Goal: Task Accomplishment & Management: Complete application form

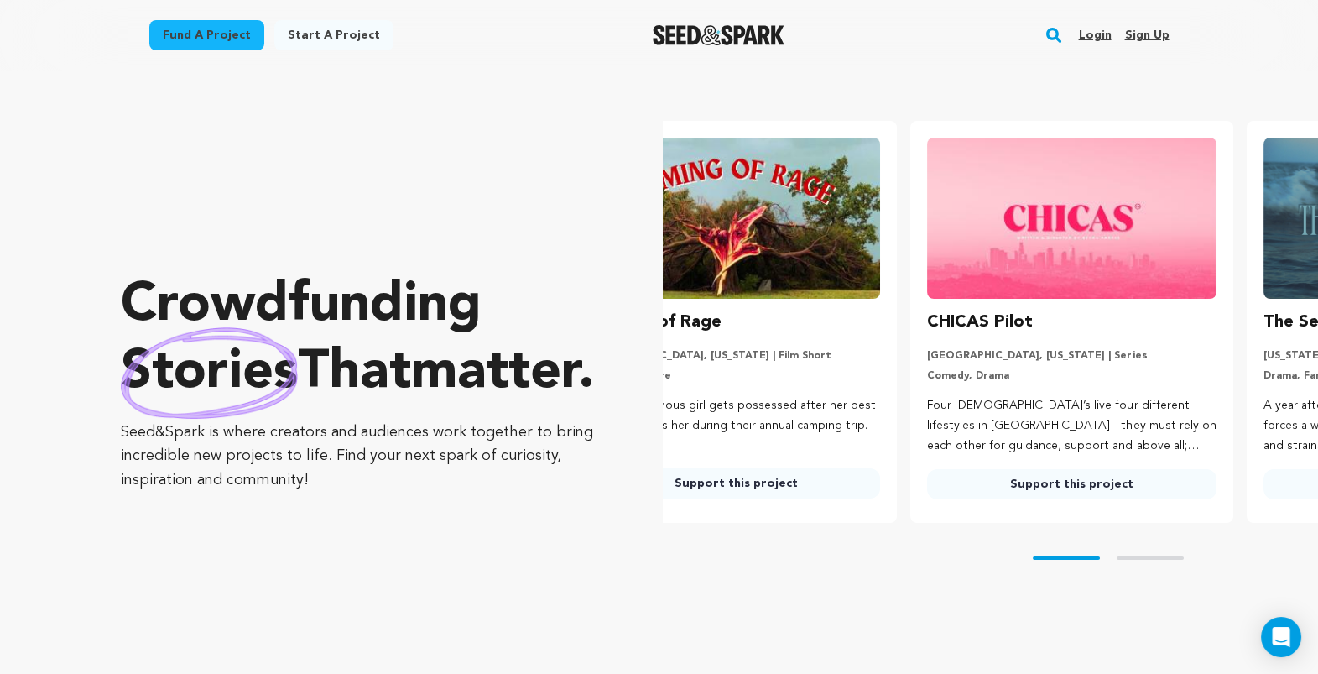
click at [1111, 49] on link "Login" at bounding box center [1094, 35] width 33 height 27
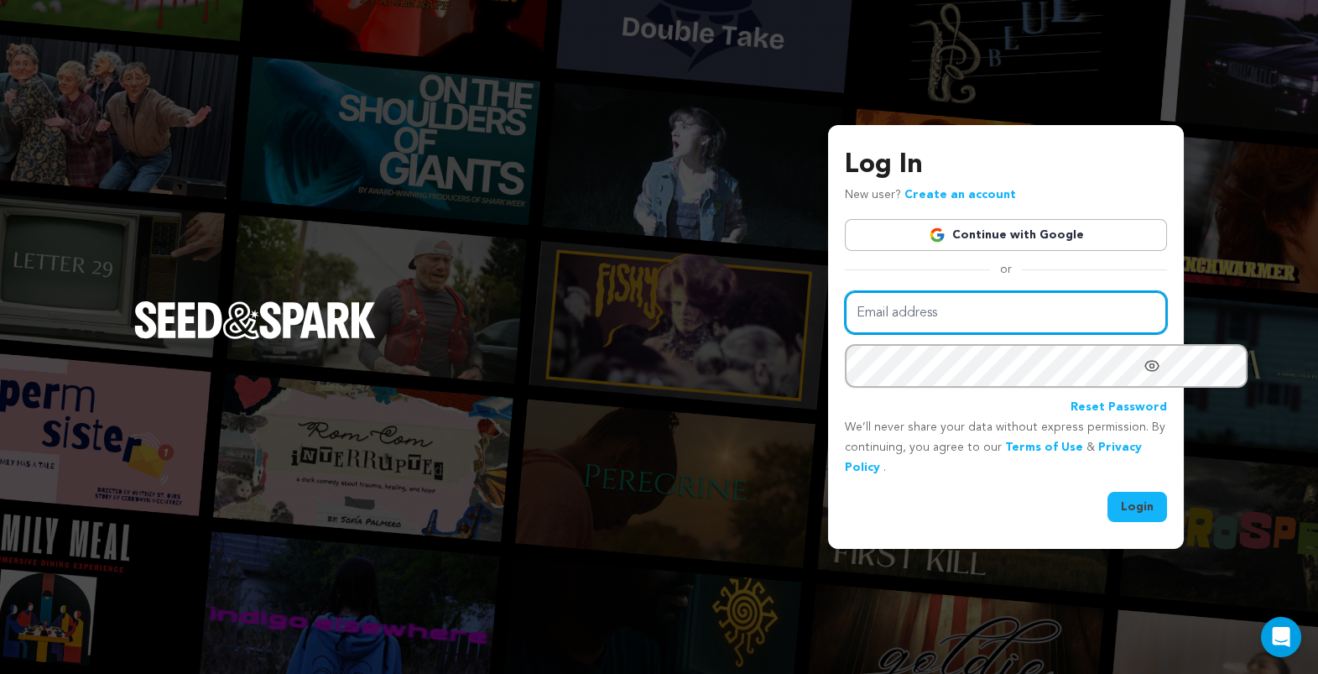
click at [940, 306] on input "Email address" at bounding box center [1006, 312] width 322 height 43
type input "nitrateblooms@gmail.com"
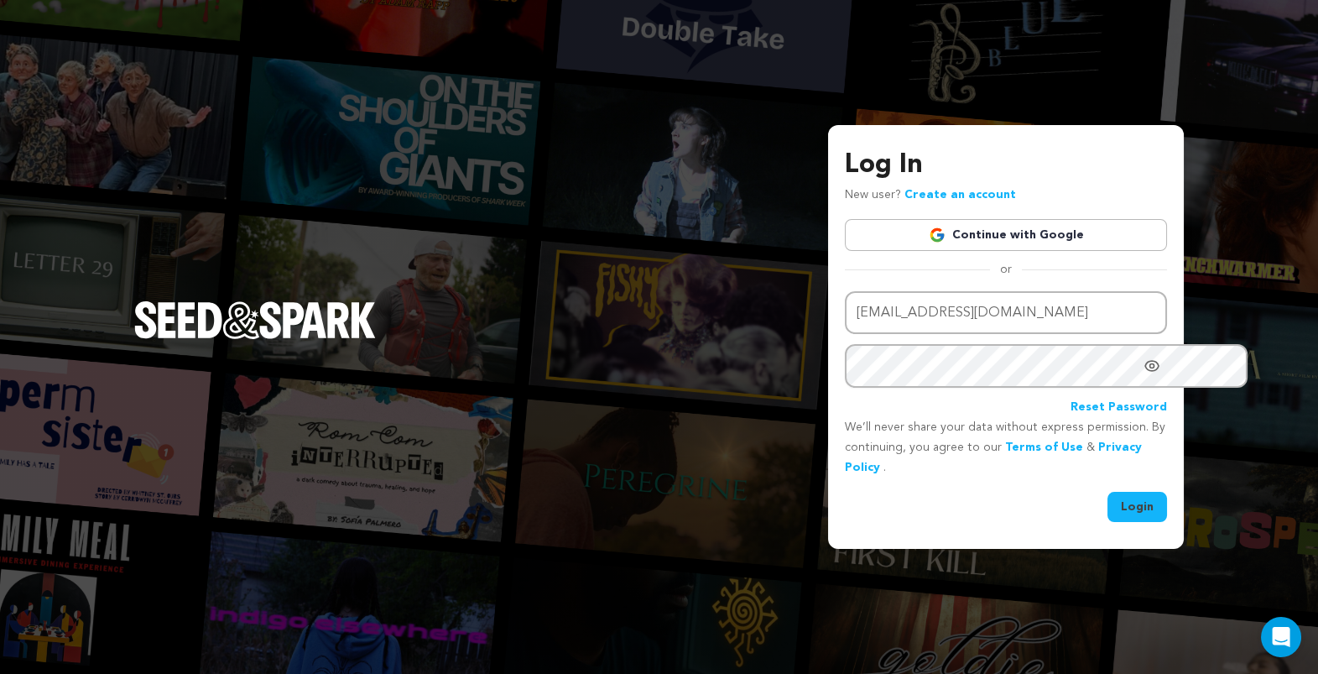
click at [1108, 512] on button "Login" at bounding box center [1138, 507] width 60 height 30
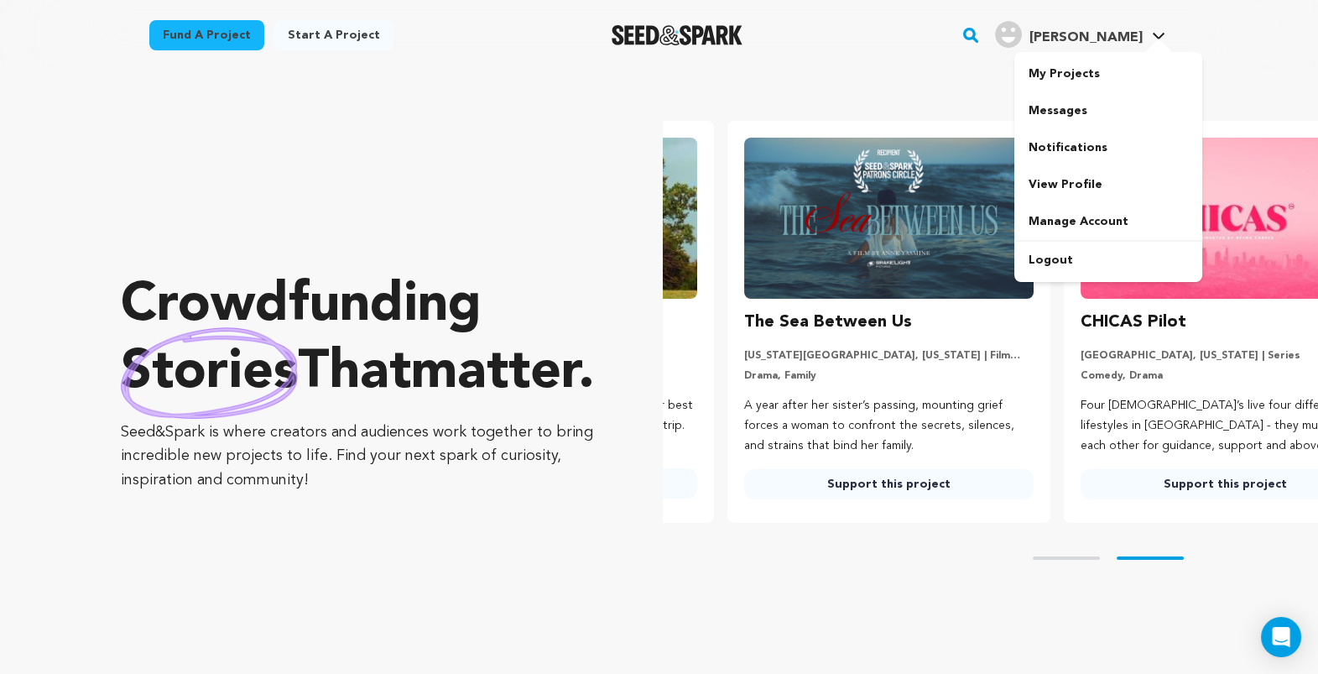
scroll to position [0, 342]
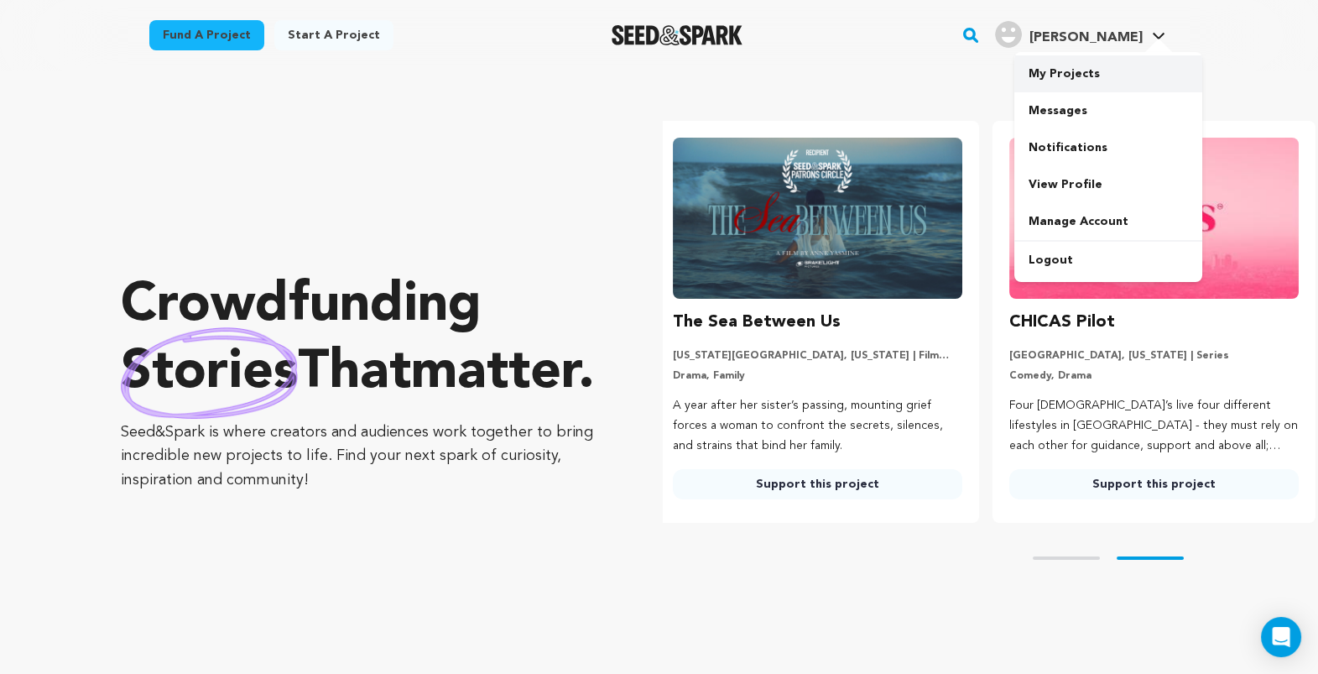
click at [1167, 92] on link "My Projects" at bounding box center [1108, 73] width 188 height 37
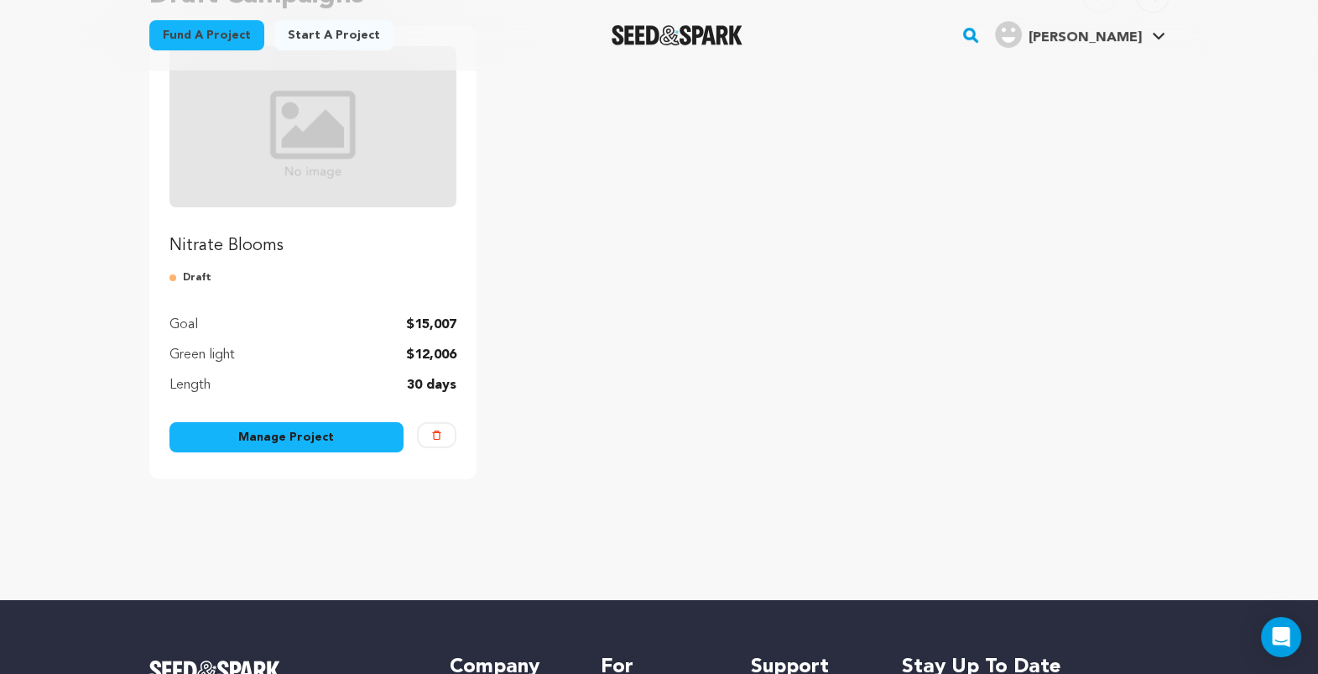
scroll to position [216, 0]
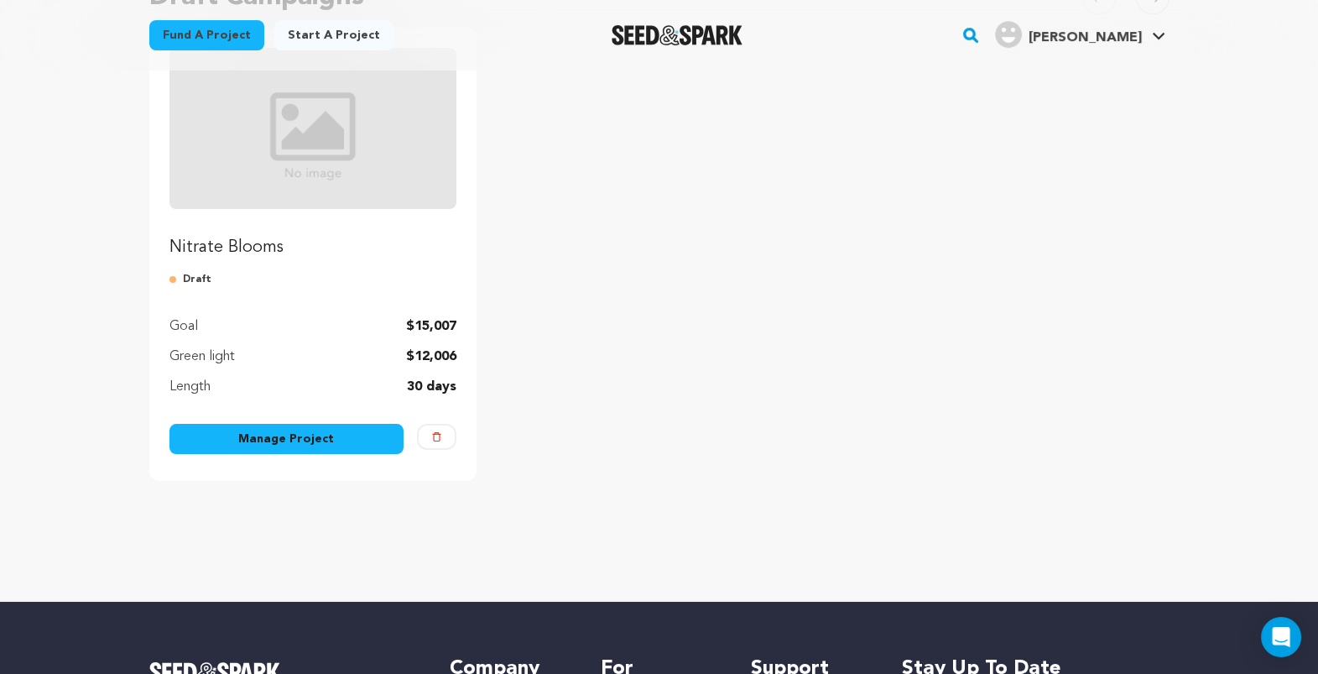
click at [202, 454] on link "Manage Project" at bounding box center [286, 439] width 235 height 30
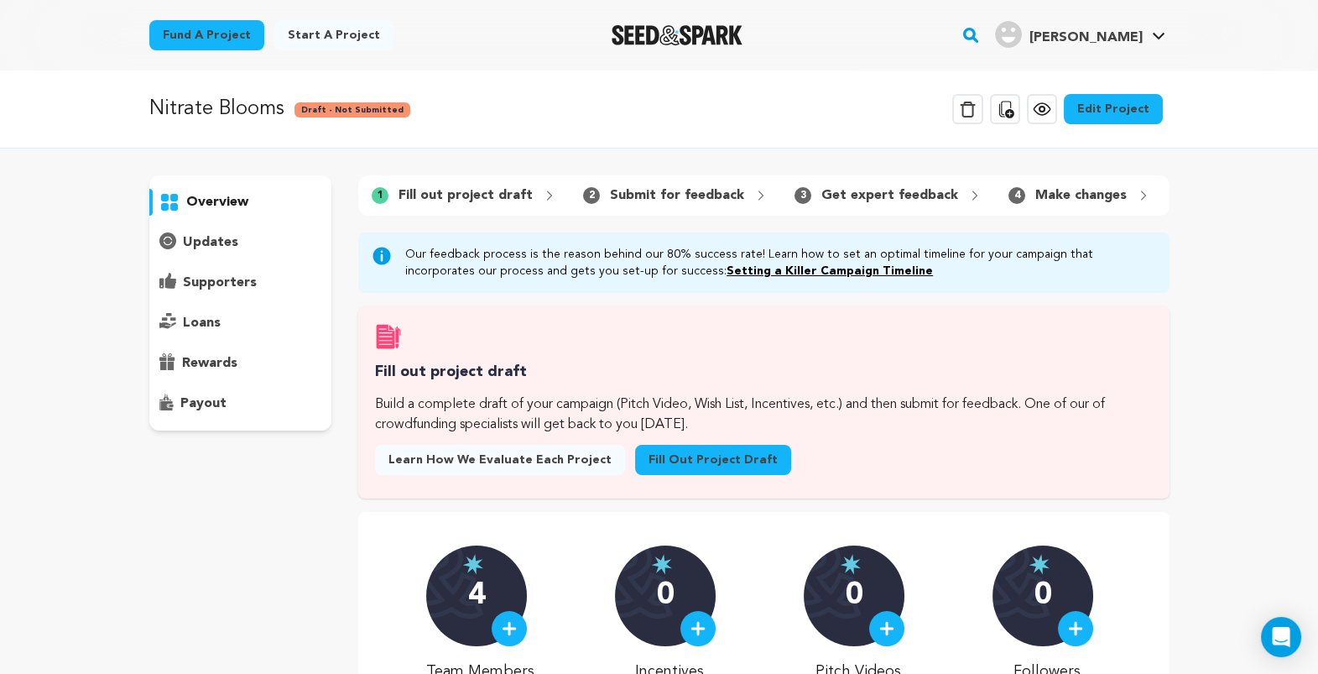
click at [728, 475] on link "Fill out project draft" at bounding box center [713, 460] width 156 height 30
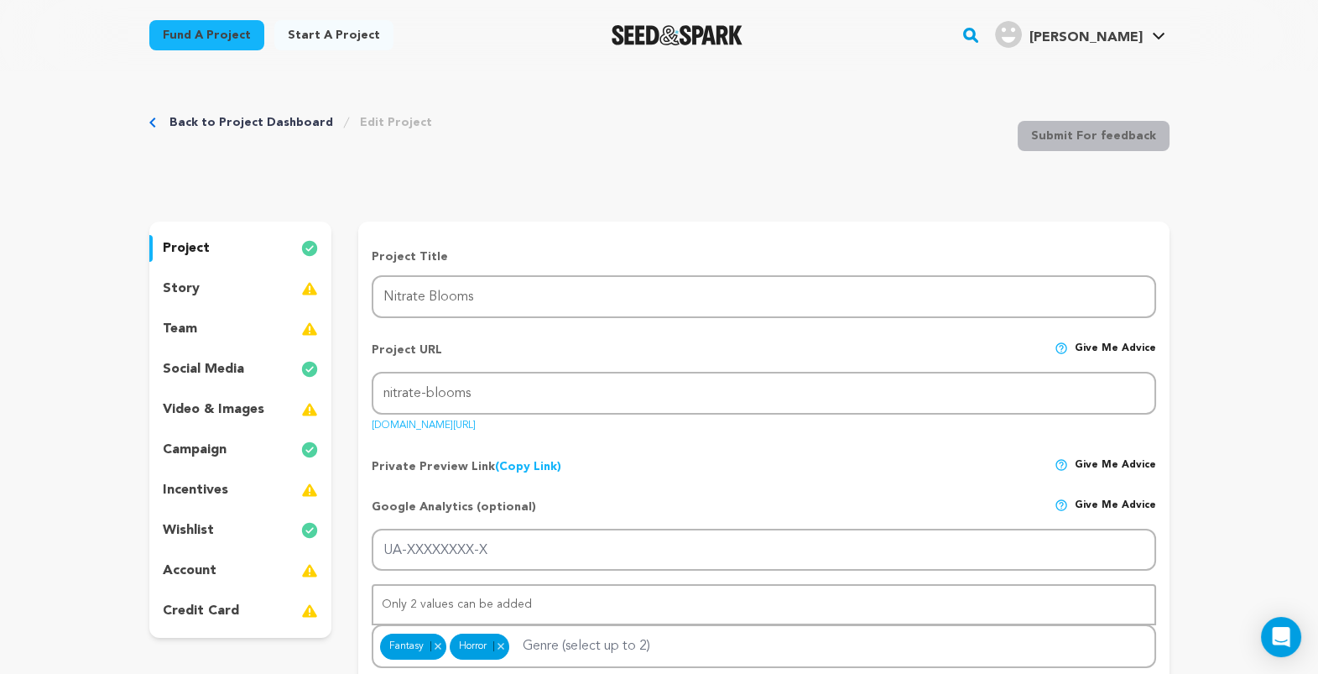
click at [301, 299] on img at bounding box center [309, 289] width 17 height 20
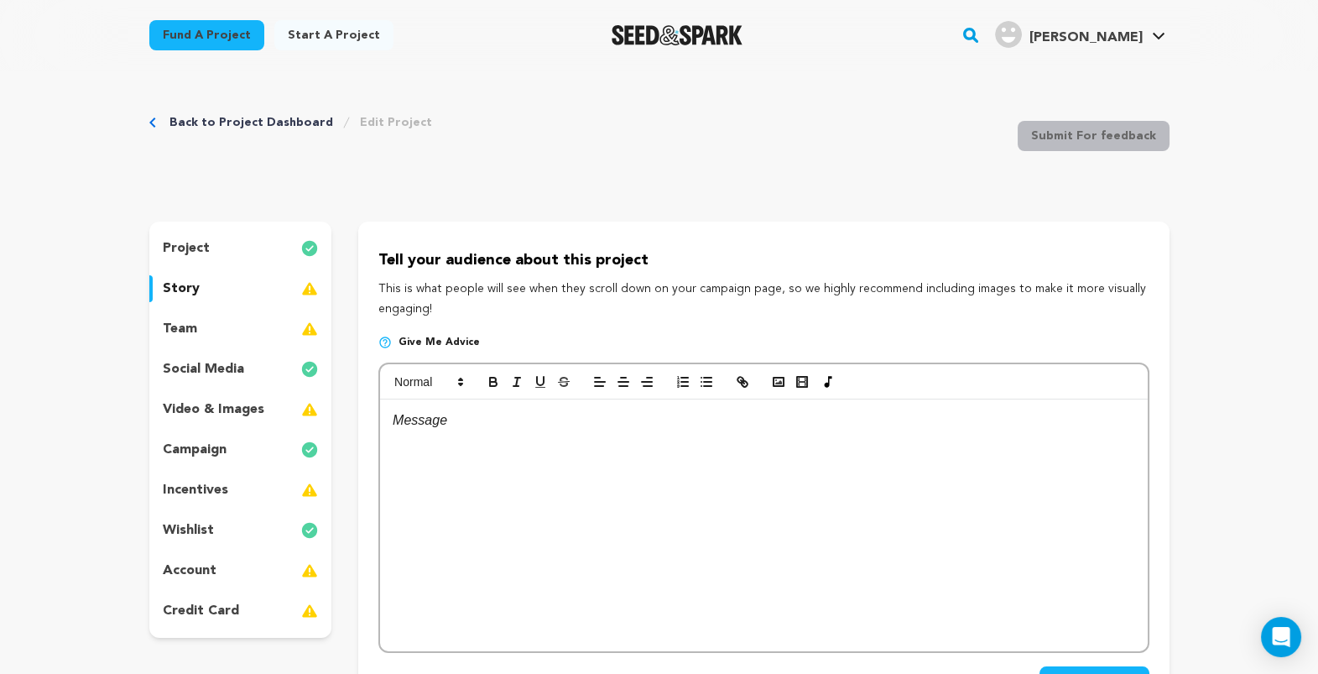
click at [149, 342] on div "team" at bounding box center [240, 328] width 183 height 27
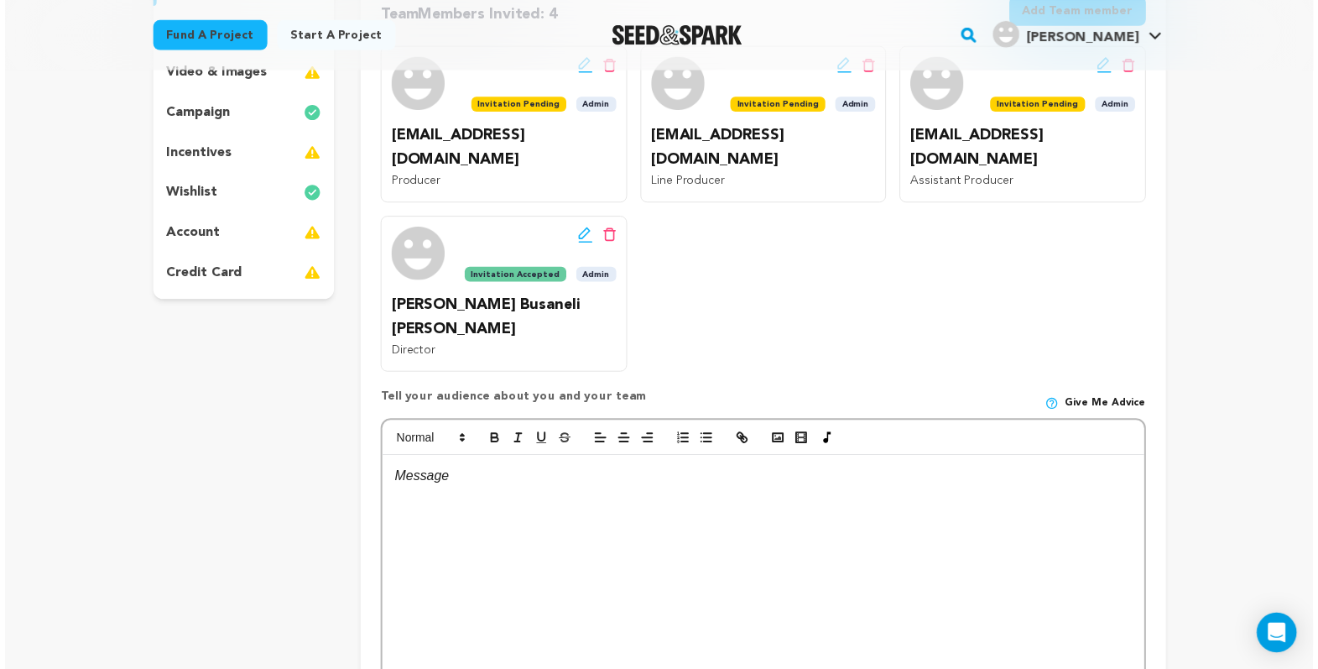
scroll to position [337, 0]
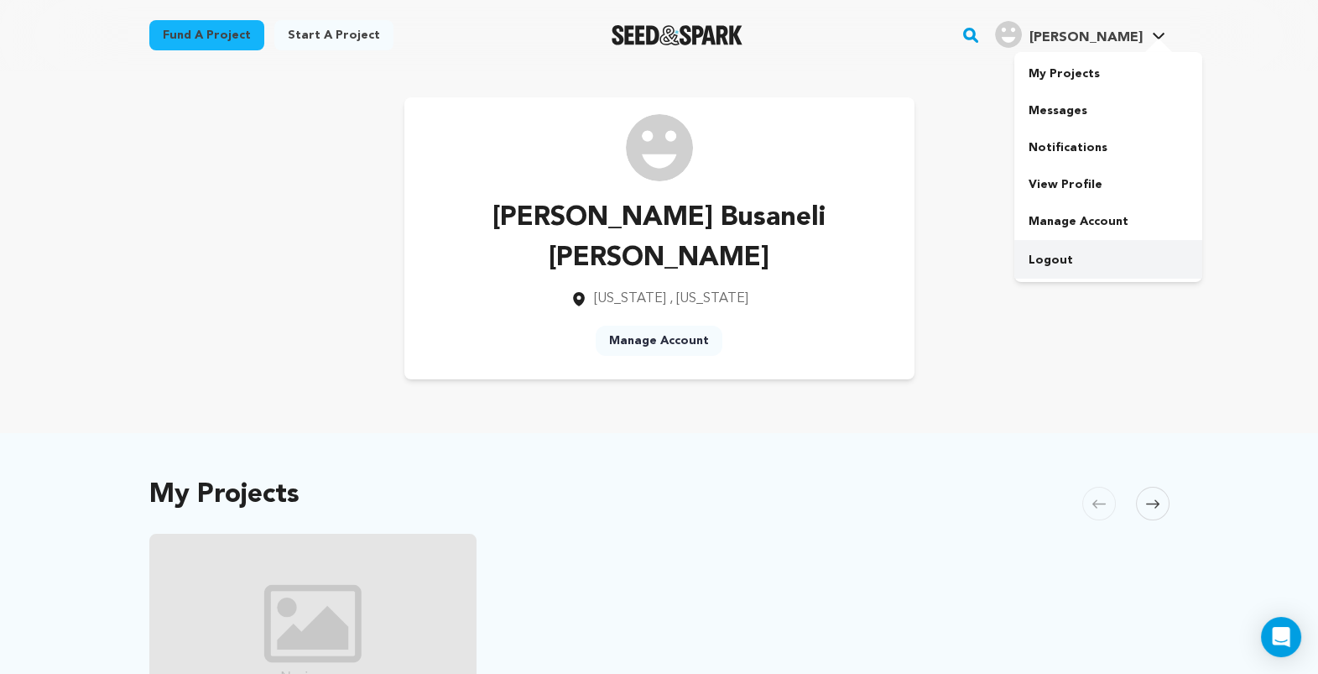
click at [1152, 279] on link "Logout" at bounding box center [1108, 260] width 188 height 37
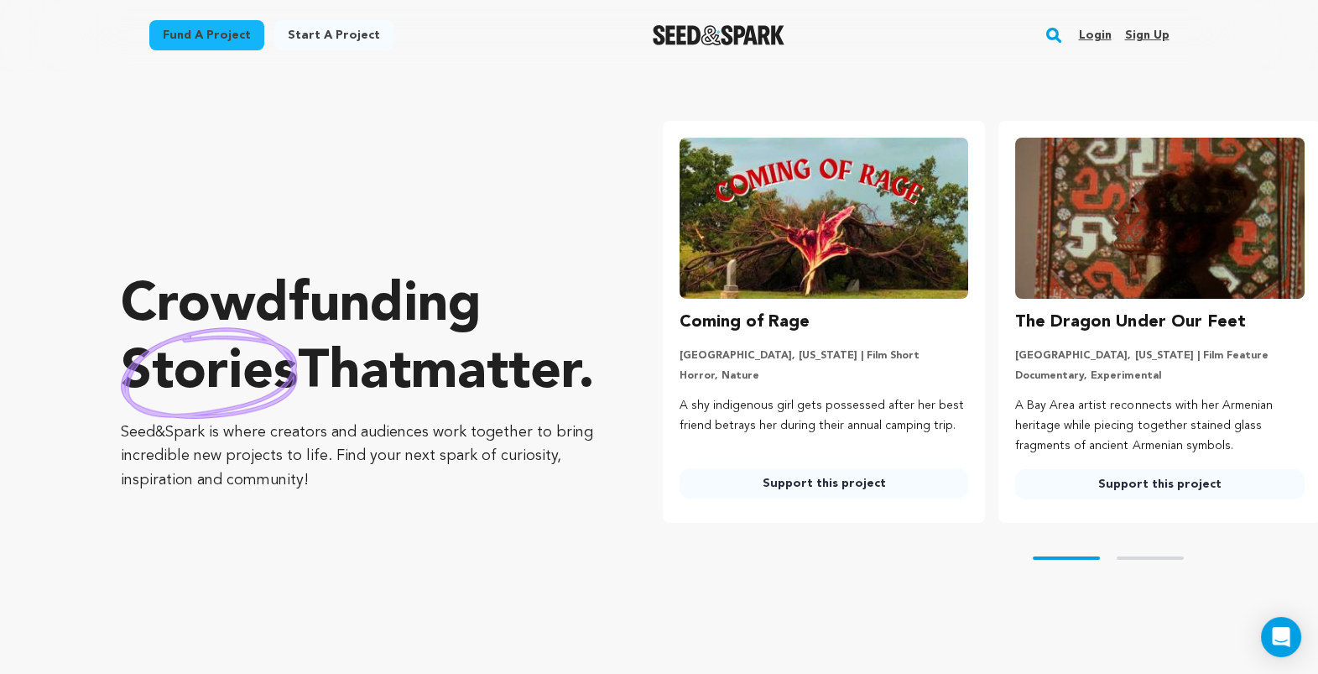
click at [1169, 37] on link "Sign up" at bounding box center [1146, 35] width 44 height 27
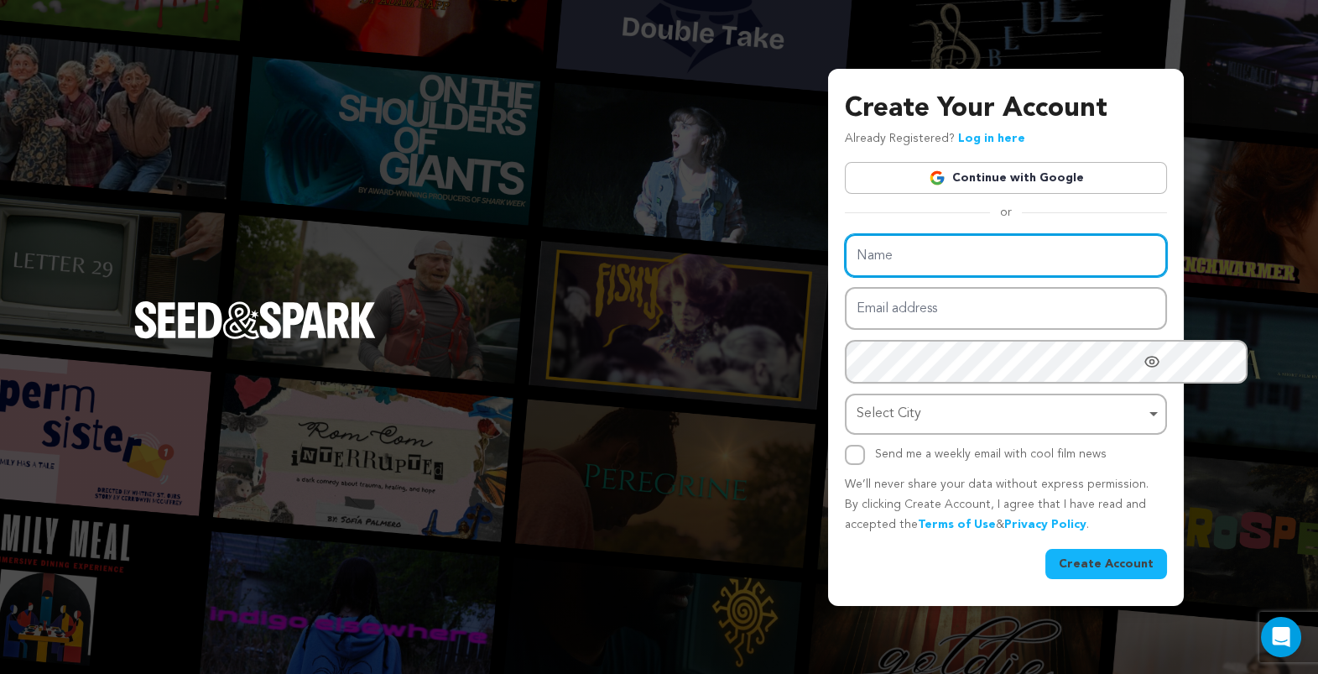
click at [845, 250] on input "Name" at bounding box center [1006, 255] width 322 height 43
type input "s"
type input "Sam Siegel"
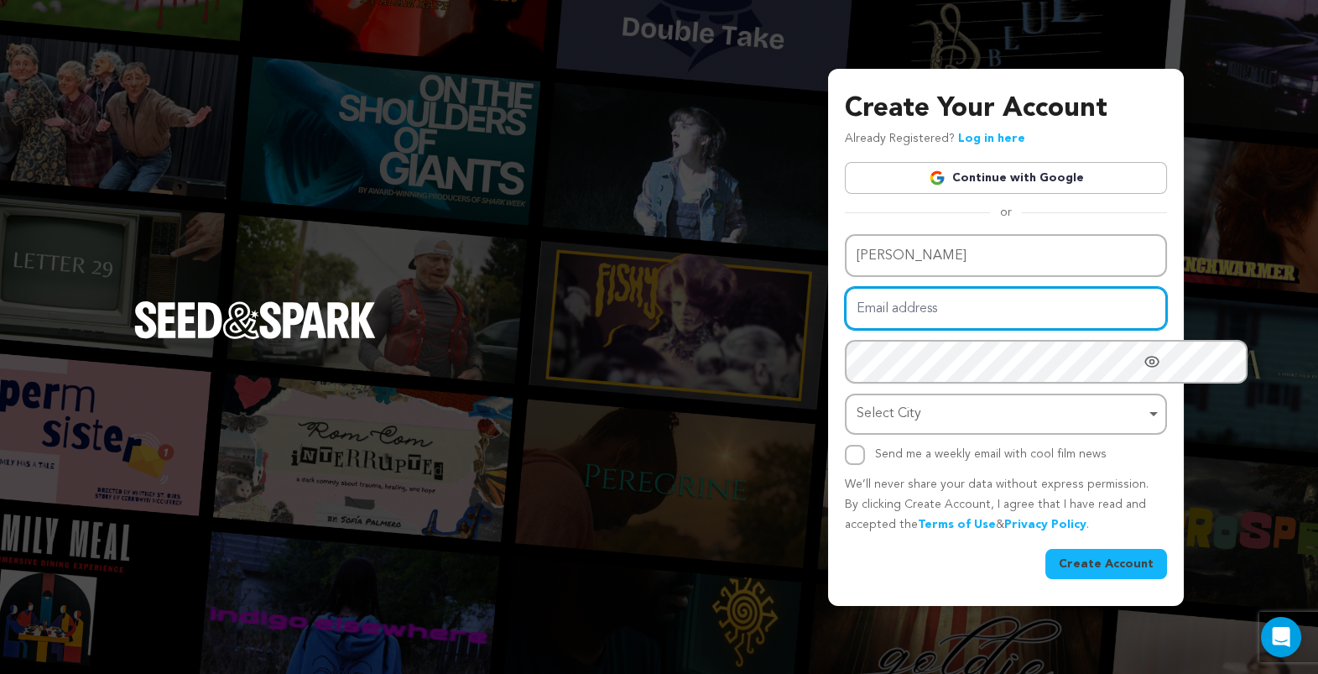
click at [845, 314] on input "Email address" at bounding box center [1006, 308] width 322 height 43
type input "sbs8684@nyu.edu"
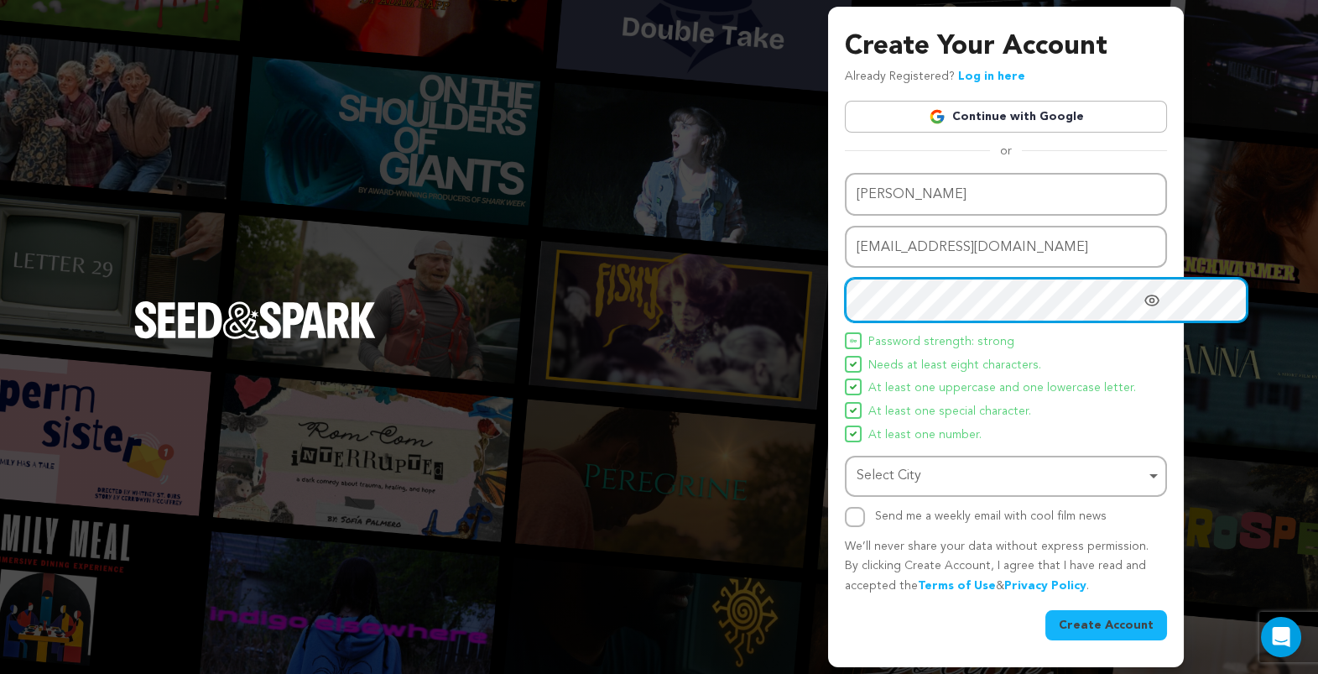
click at [857, 488] on div "Select City Remove item" at bounding box center [1001, 476] width 289 height 24
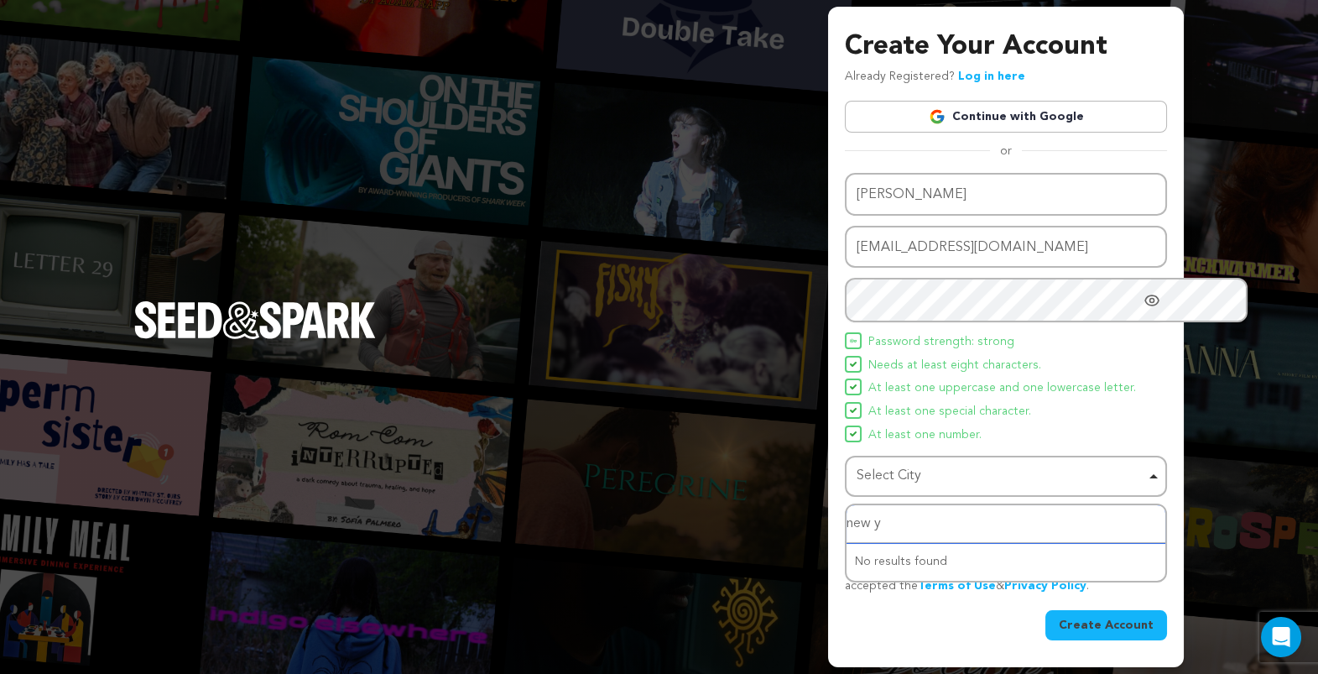
type input "new yo"
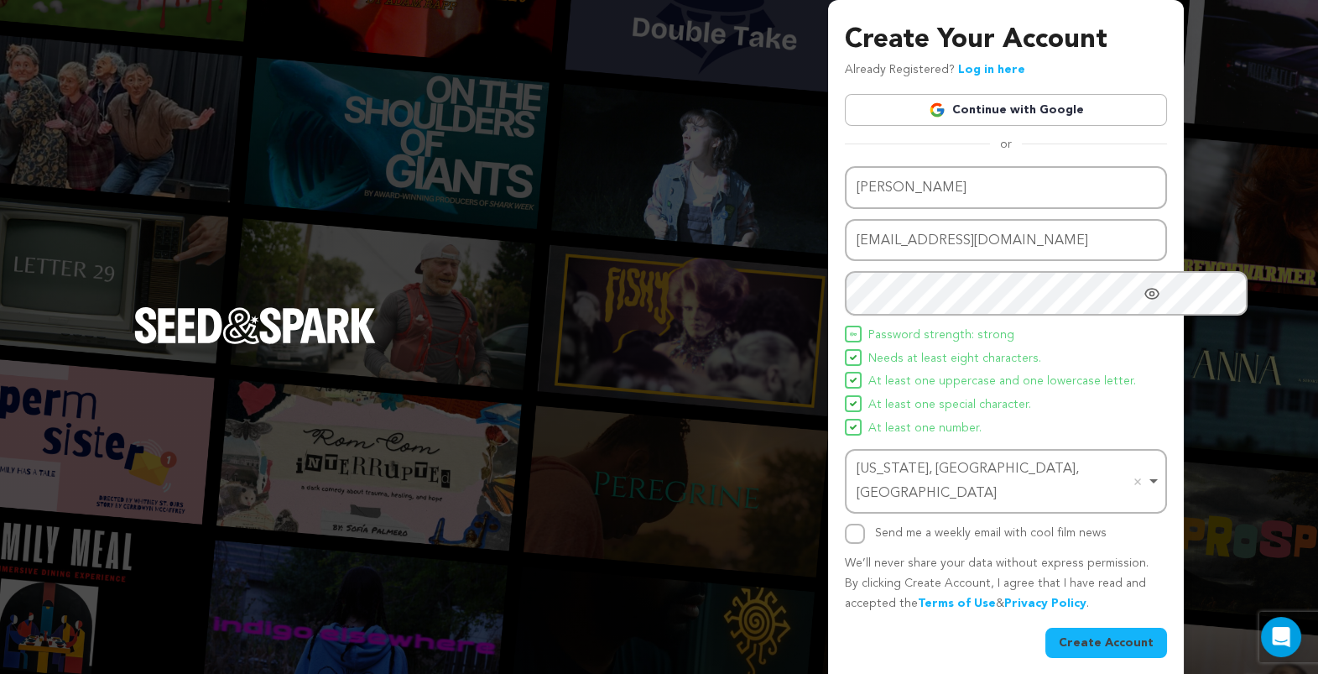
scroll to position [61, 0]
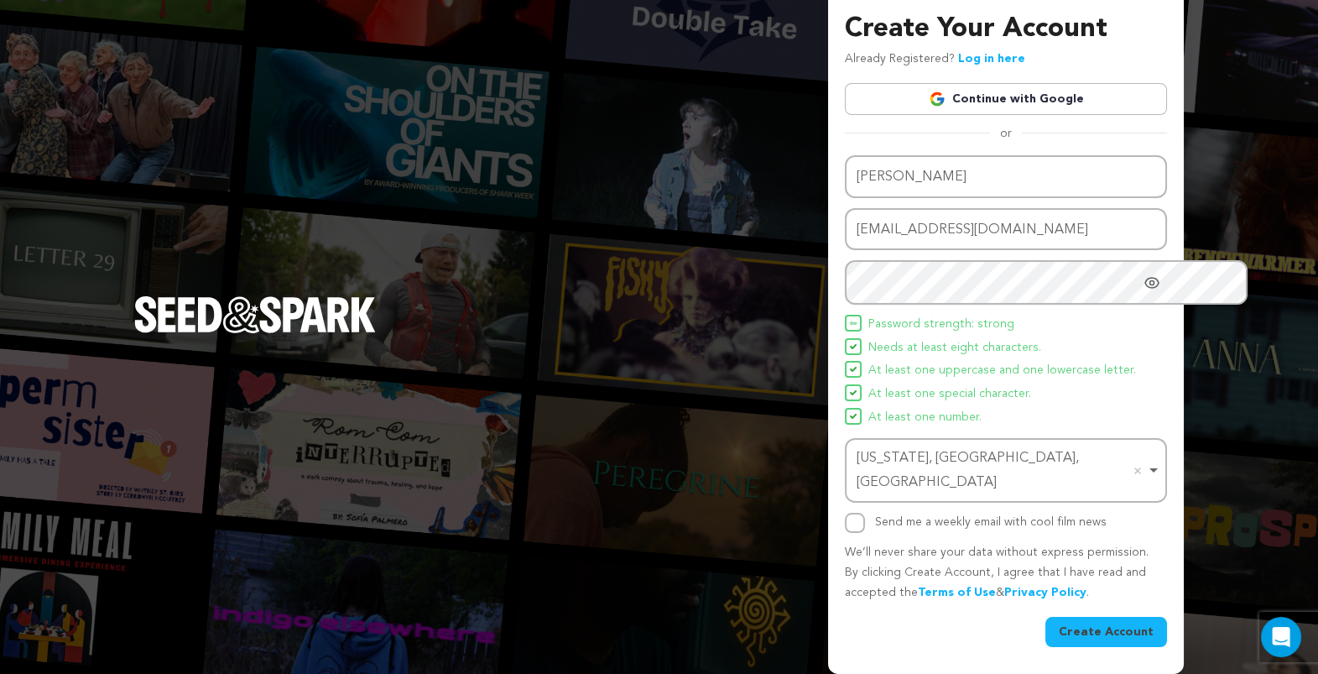
click at [1045, 619] on button "Create Account" at bounding box center [1106, 632] width 122 height 30
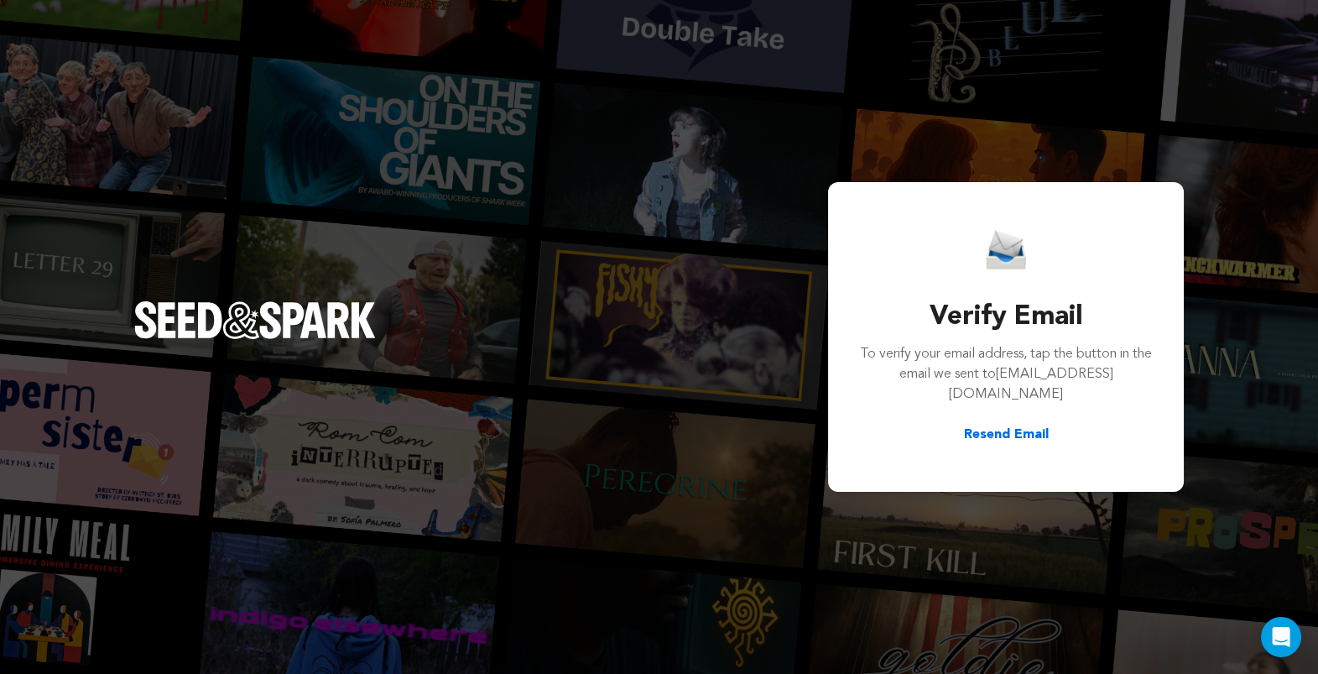
click at [964, 433] on button "Resend Email" at bounding box center [1006, 435] width 85 height 20
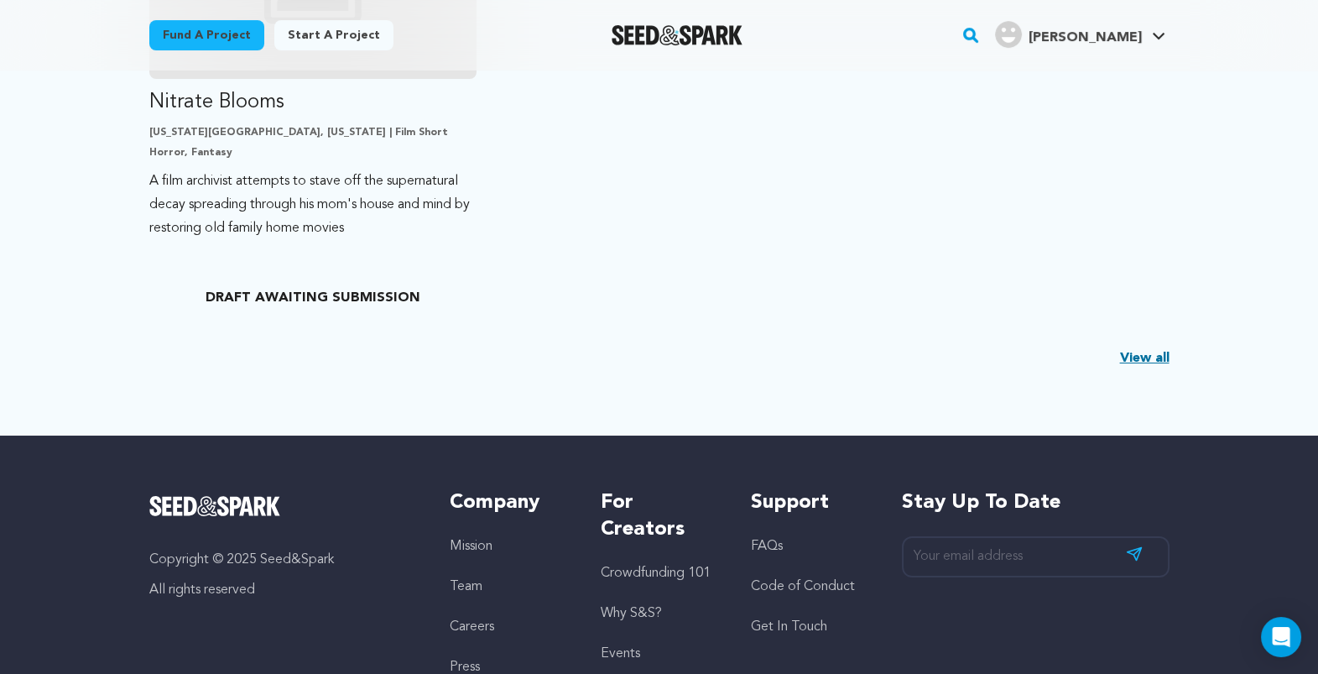
scroll to position [606, 0]
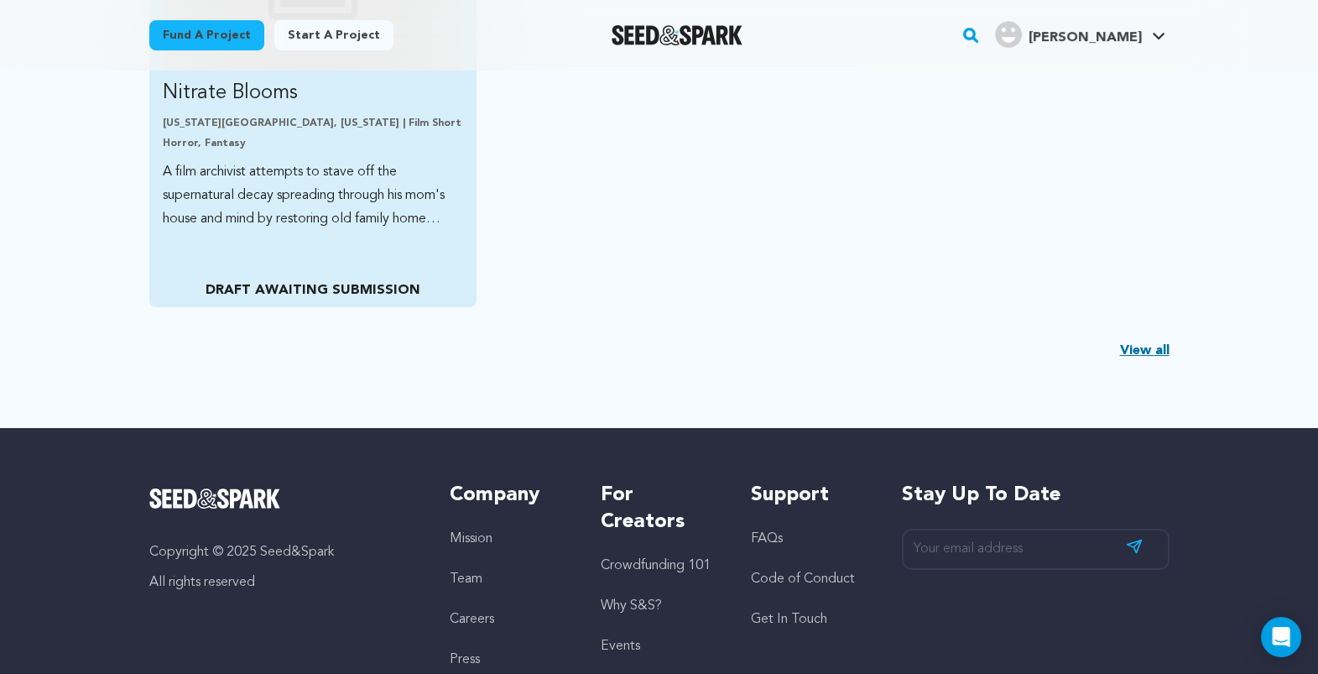
click at [290, 231] on link "Nitrate Blooms New York City, New York | Film Short Horror, Fantasy A film arch…" at bounding box center [313, 66] width 301 height 330
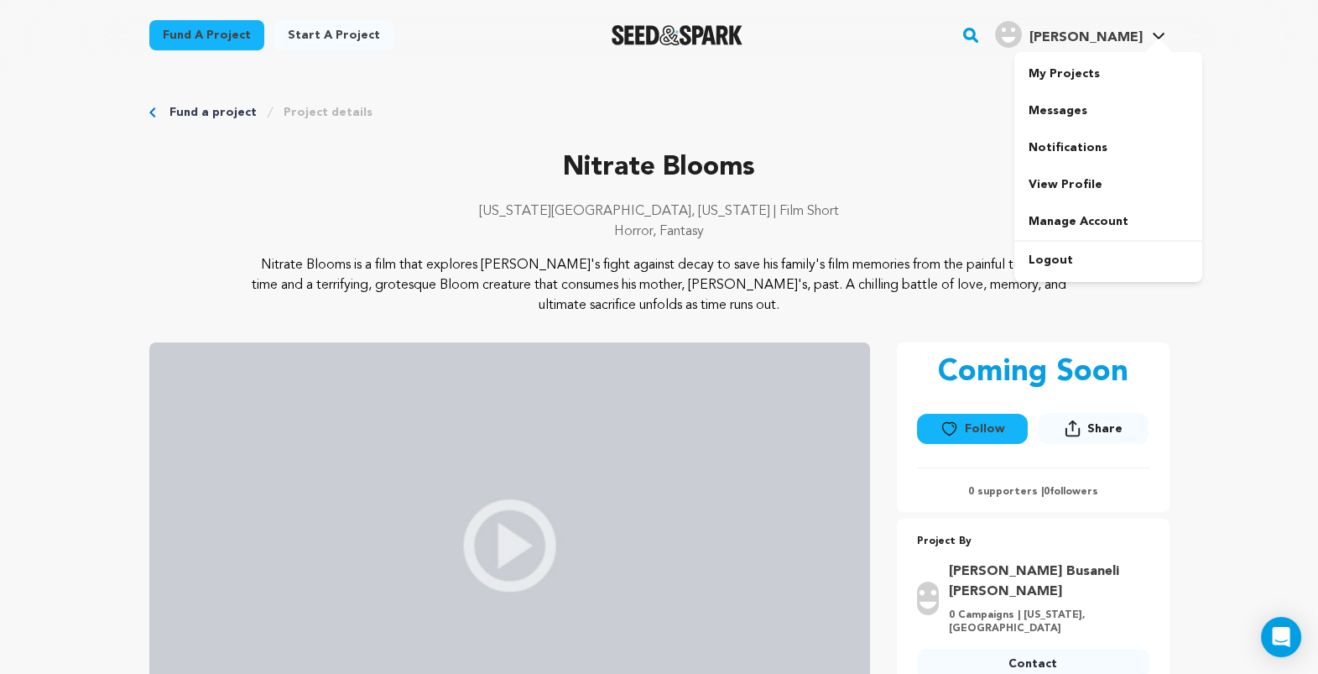
click at [1142, 44] on span "[PERSON_NAME]" at bounding box center [1085, 37] width 113 height 13
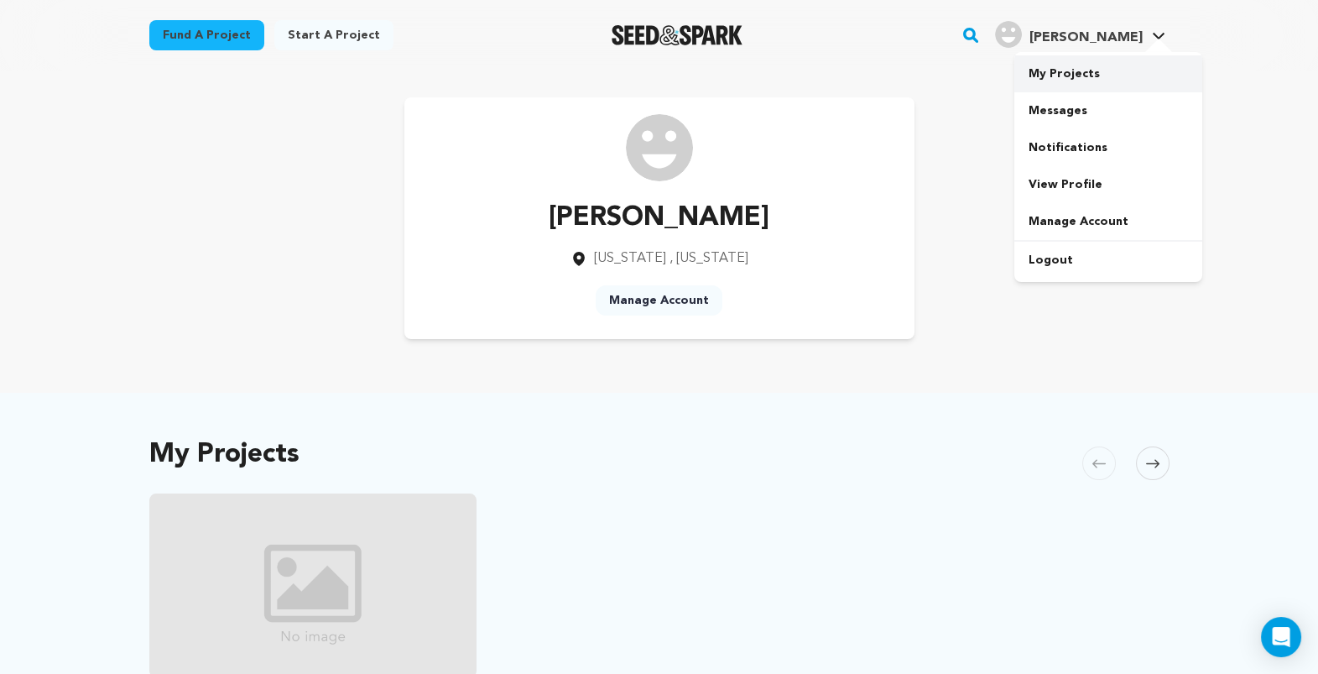
click at [1152, 92] on link "My Projects" at bounding box center [1108, 73] width 188 height 37
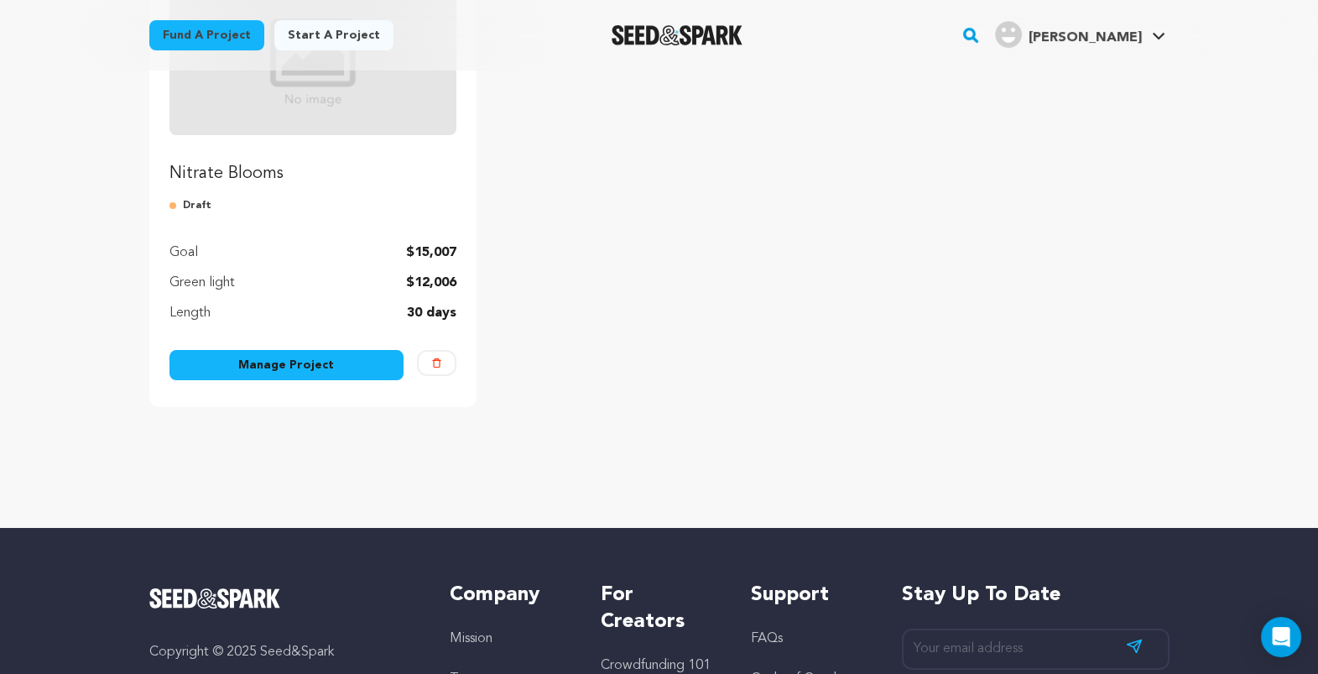
scroll to position [354, 0]
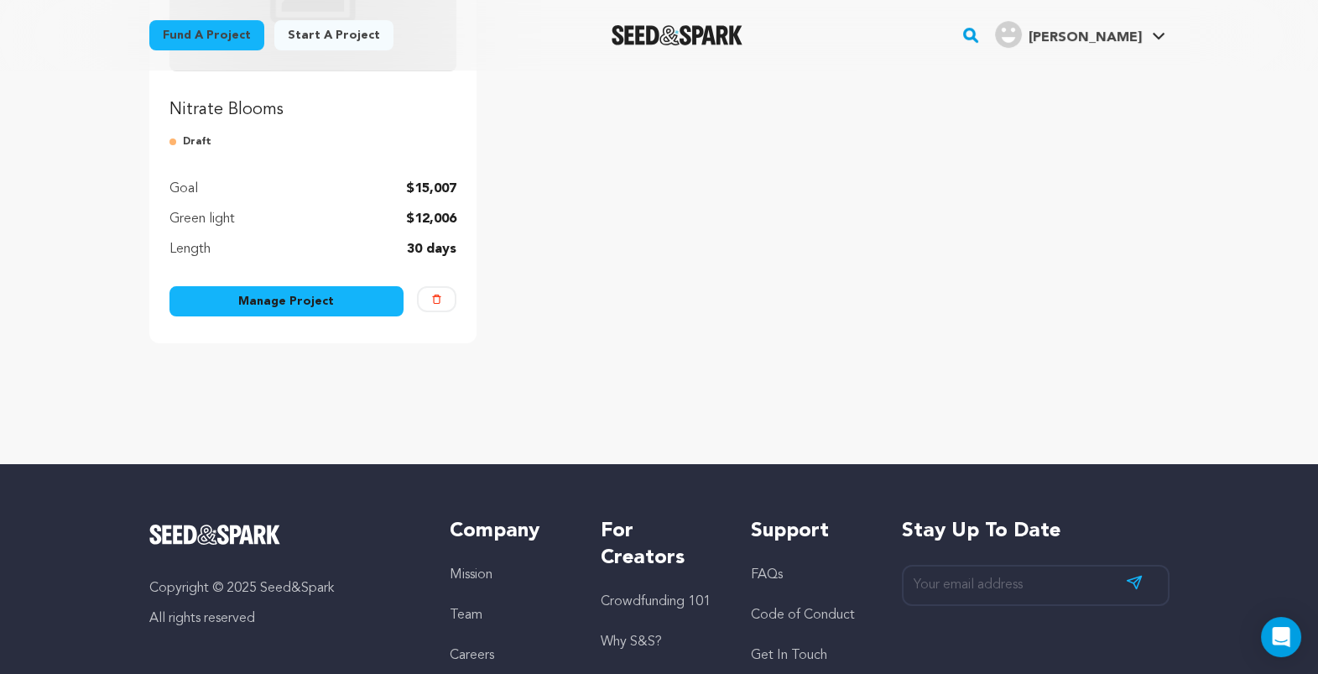
click at [200, 316] on link "Manage Project" at bounding box center [286, 301] width 235 height 30
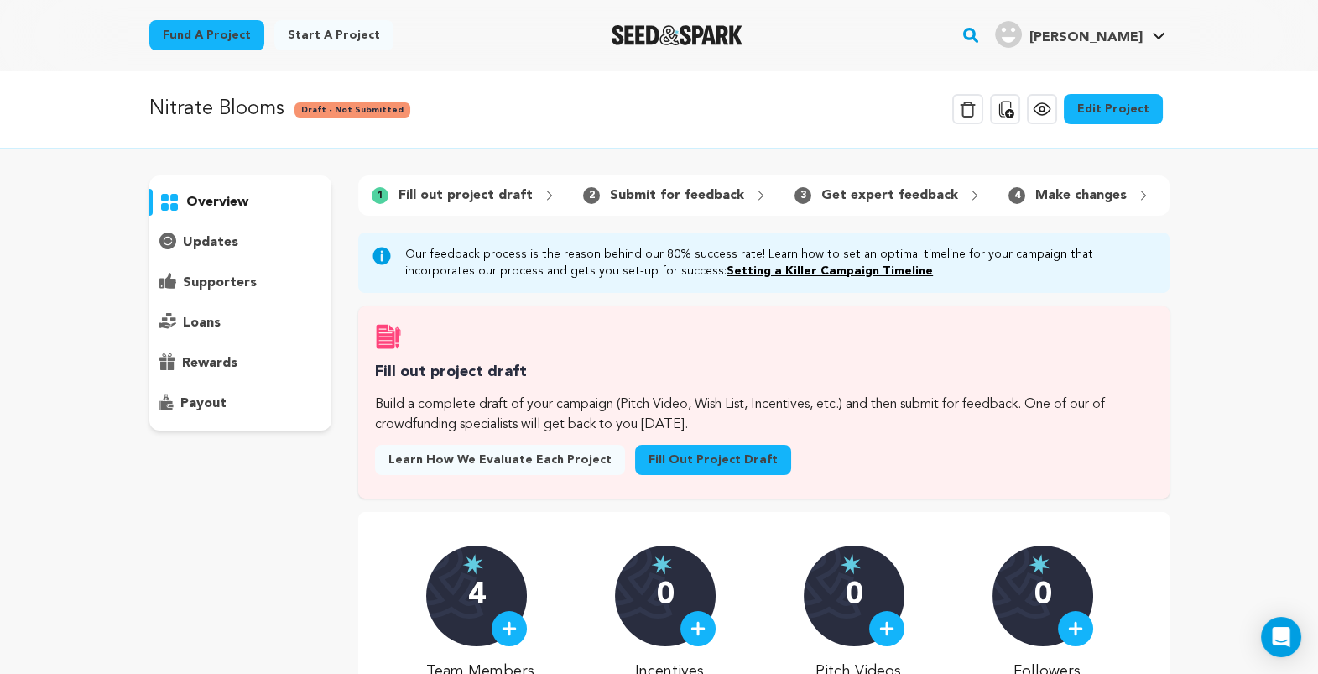
click at [670, 475] on link "Fill out project draft" at bounding box center [713, 460] width 156 height 30
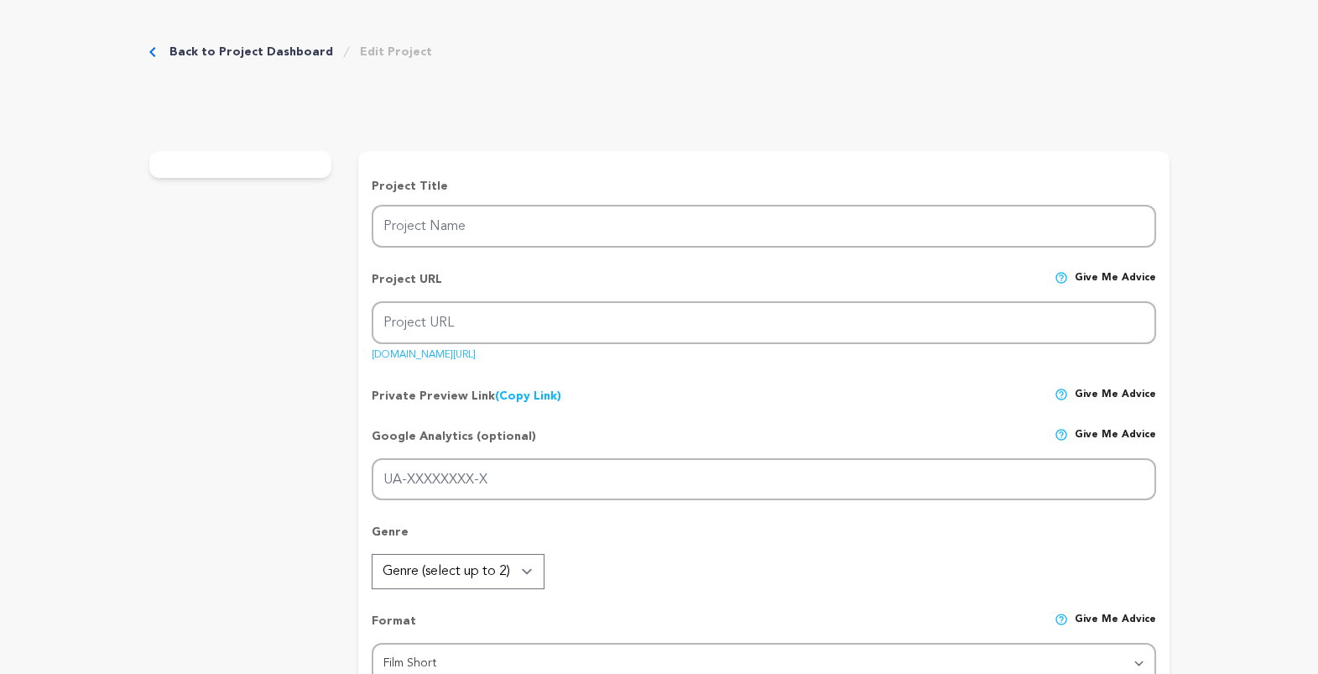
type input "Nitrate Blooms"
type input "nitrate-blooms"
type input "A film archivist attempts to stave off the supernatural decay spreading through…"
type textarea "Nitrate Blooms is a film that explores Renato's fight against decay to save his…"
type textarea "We look at old photos and ask, "Who's that?" But what happens when those pictur…"
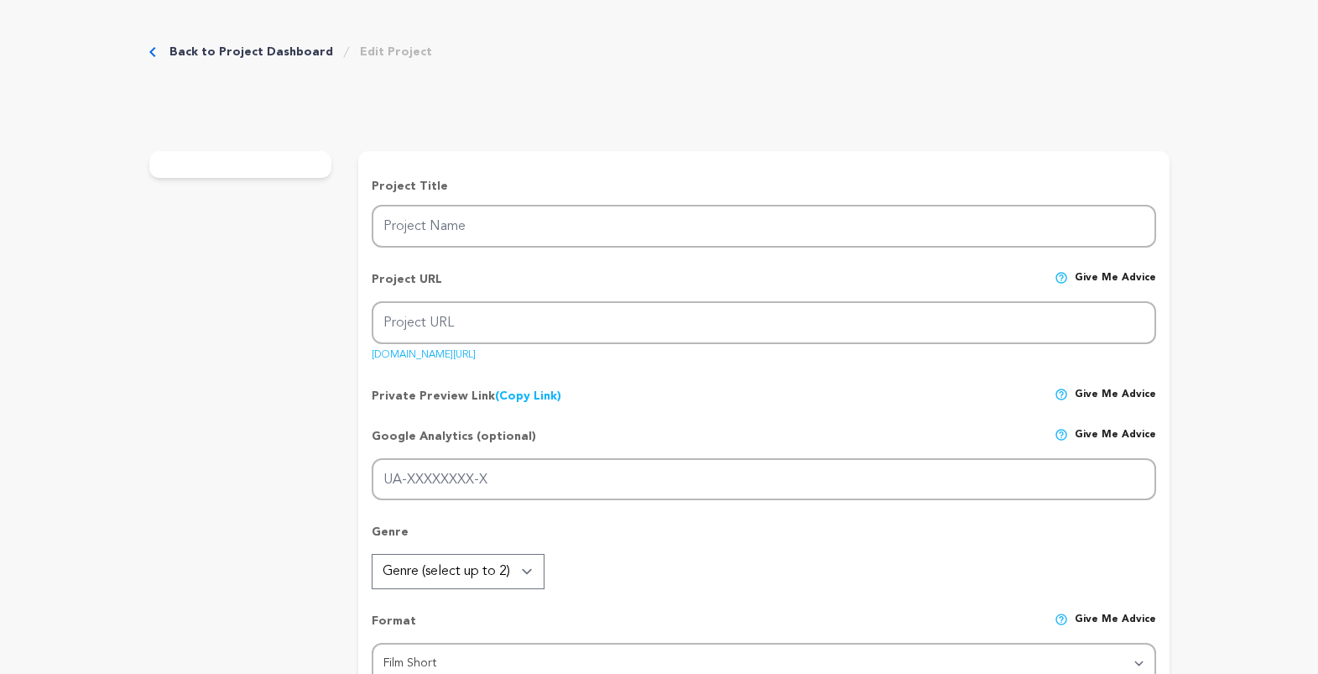
type textarea "New York University (NYU) Tisch School of the Arts"
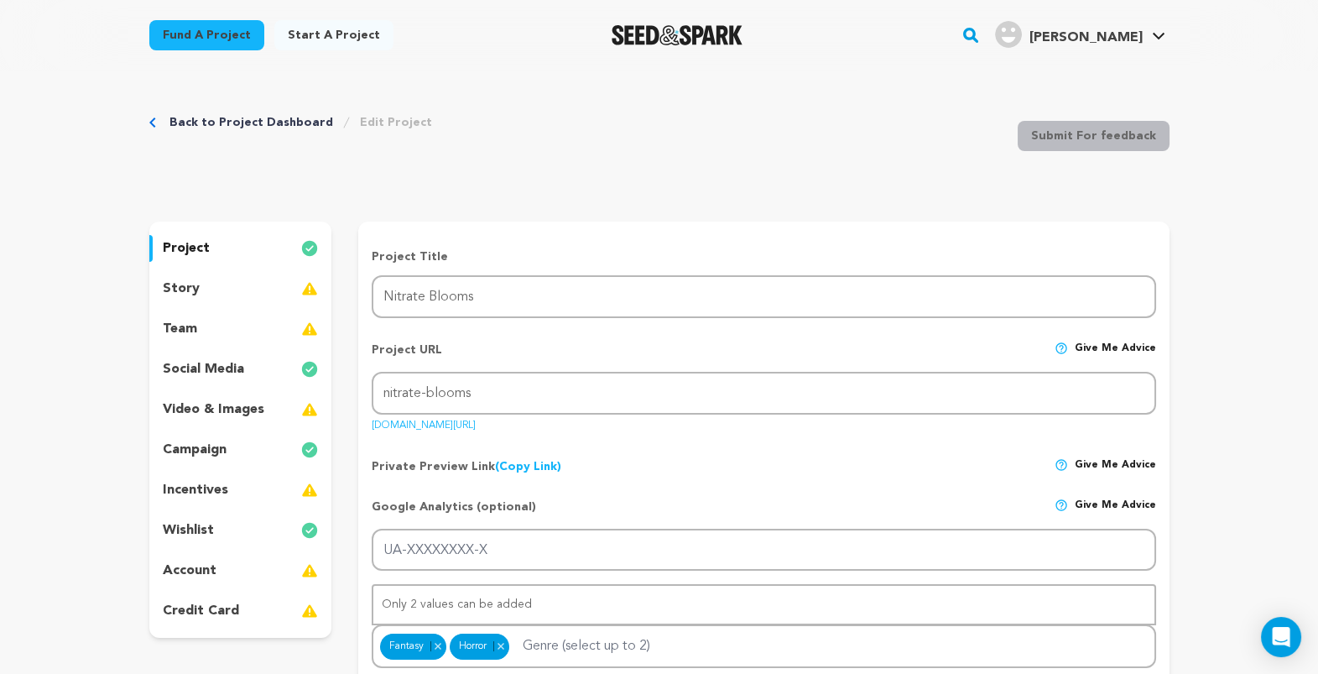
click at [149, 302] on div "story" at bounding box center [240, 288] width 183 height 27
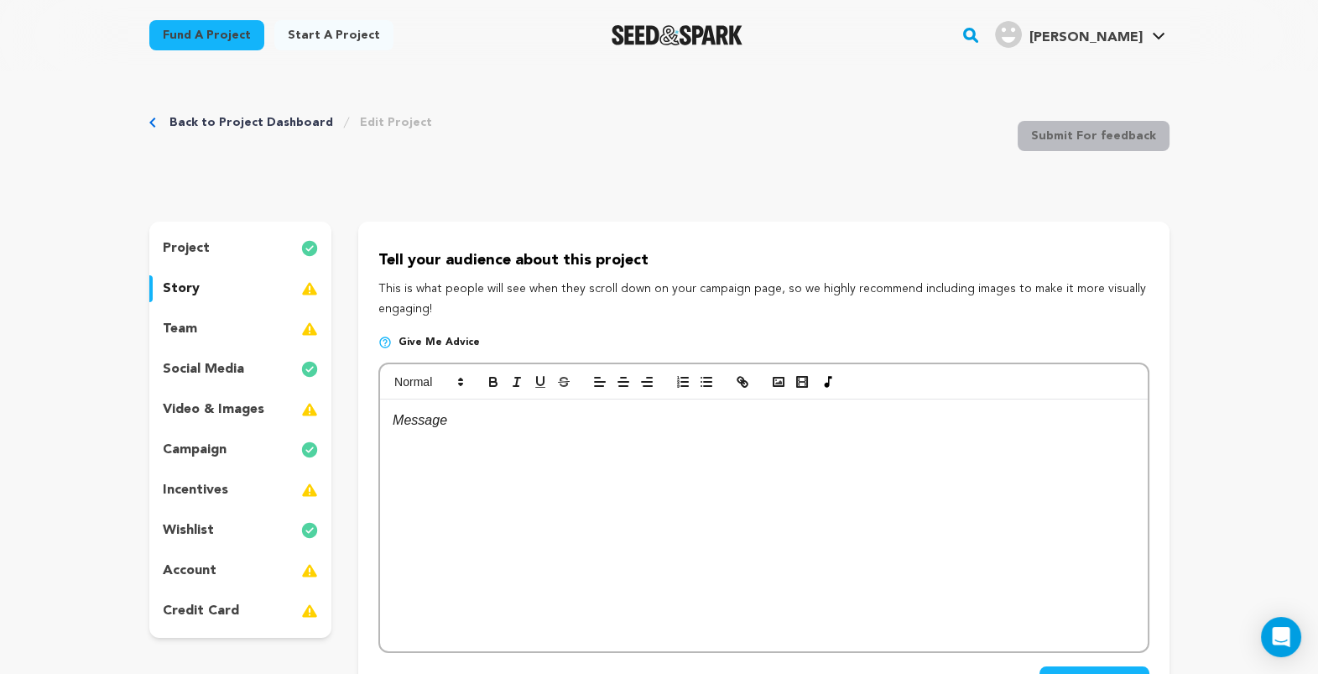
click at [149, 342] on div "team" at bounding box center [240, 328] width 183 height 27
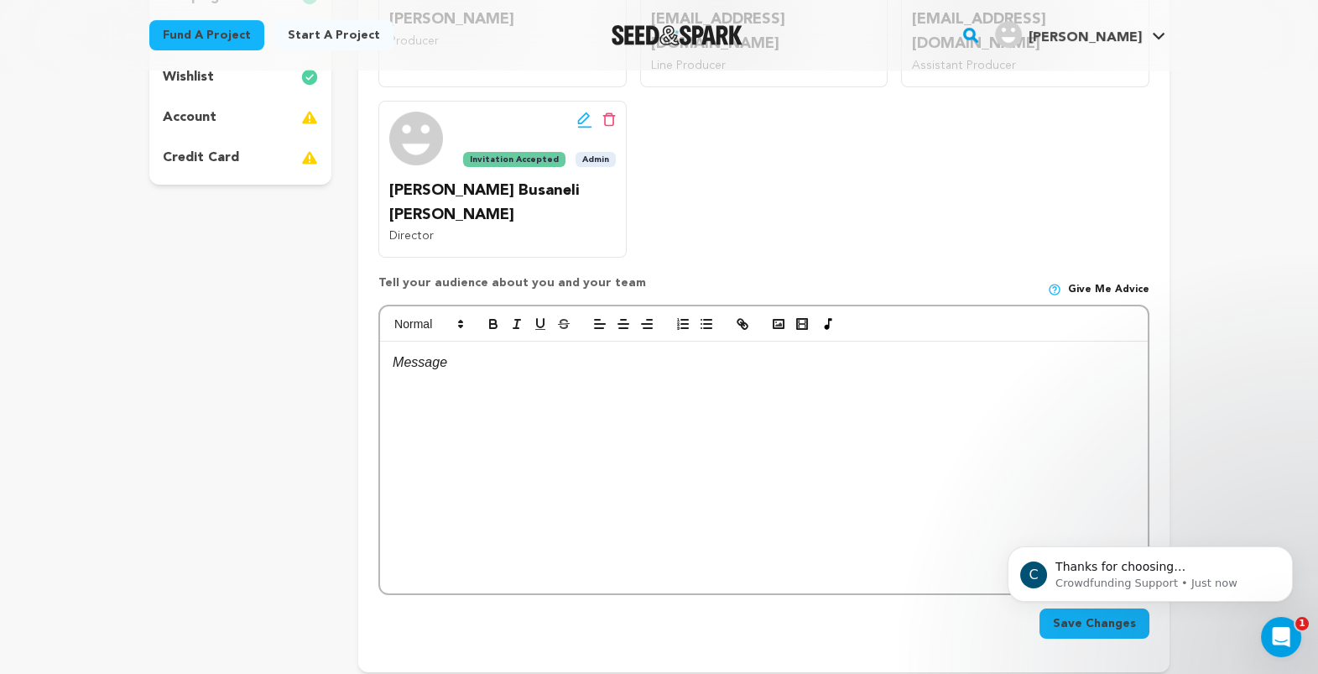
scroll to position [508, 0]
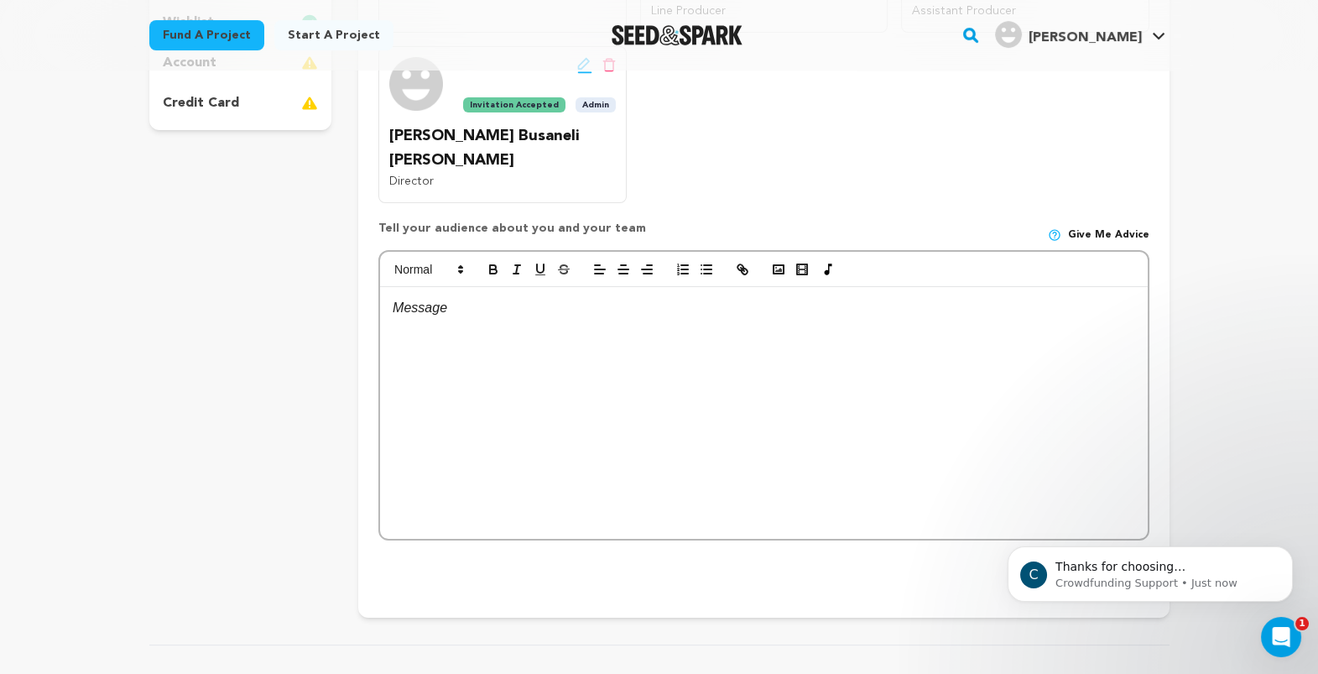
click at [551, 492] on div at bounding box center [763, 413] width 767 height 252
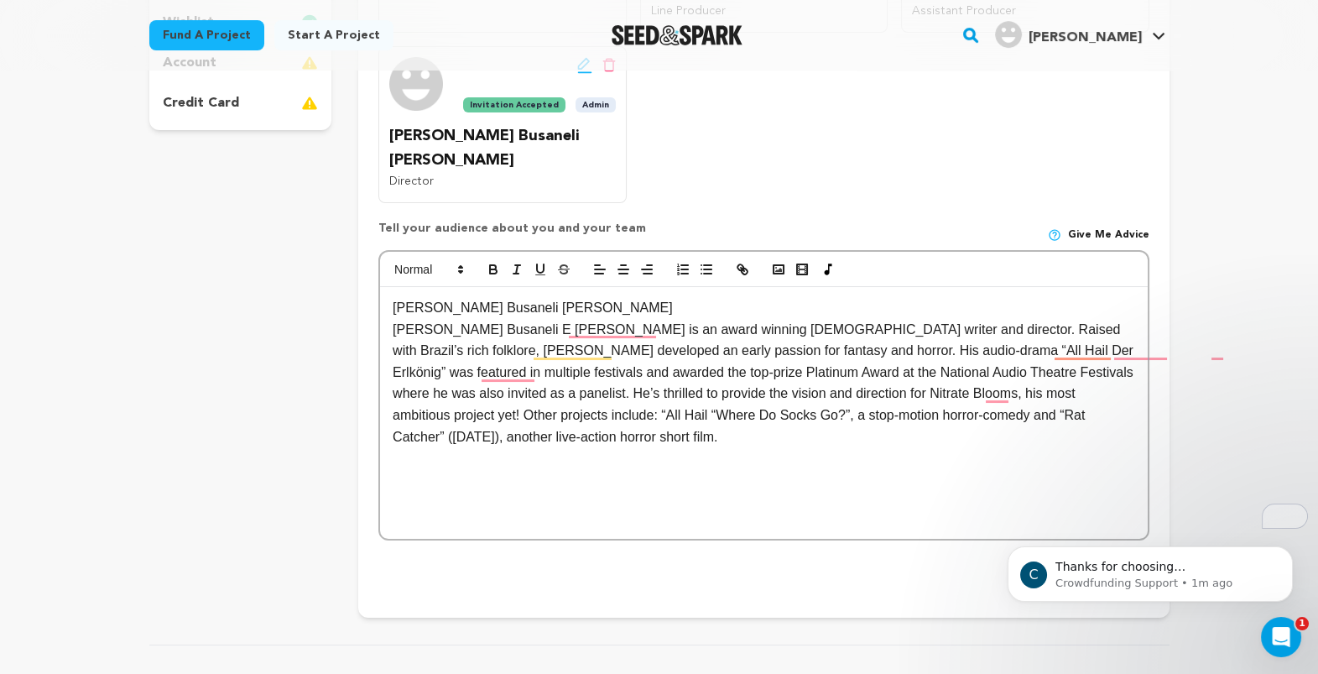
click at [487, 319] on p "Gabriel Busaneli de Silva" at bounding box center [764, 308] width 742 height 22
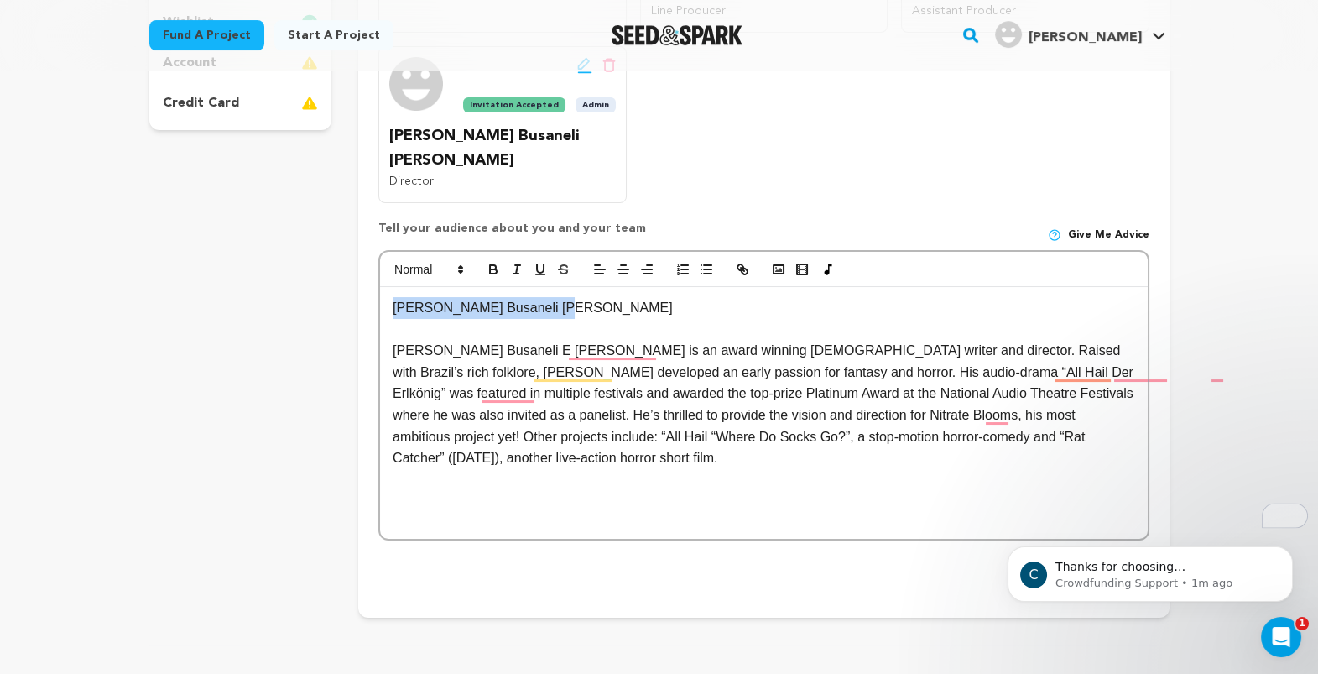
drag, startPoint x: 483, startPoint y: 392, endPoint x: 214, endPoint y: 392, distance: 269.3
click at [214, 392] on div "project story team social media video & images campaign incentives wishlist" at bounding box center [659, 166] width 1020 height 904
click at [451, 469] on p "Gabriel Busaneli E Silva is an award winning Brazilian writer and director. Rai…" at bounding box center [764, 404] width 742 height 129
click at [519, 319] on p "Gabriel Busaneli de Silva" at bounding box center [764, 308] width 742 height 22
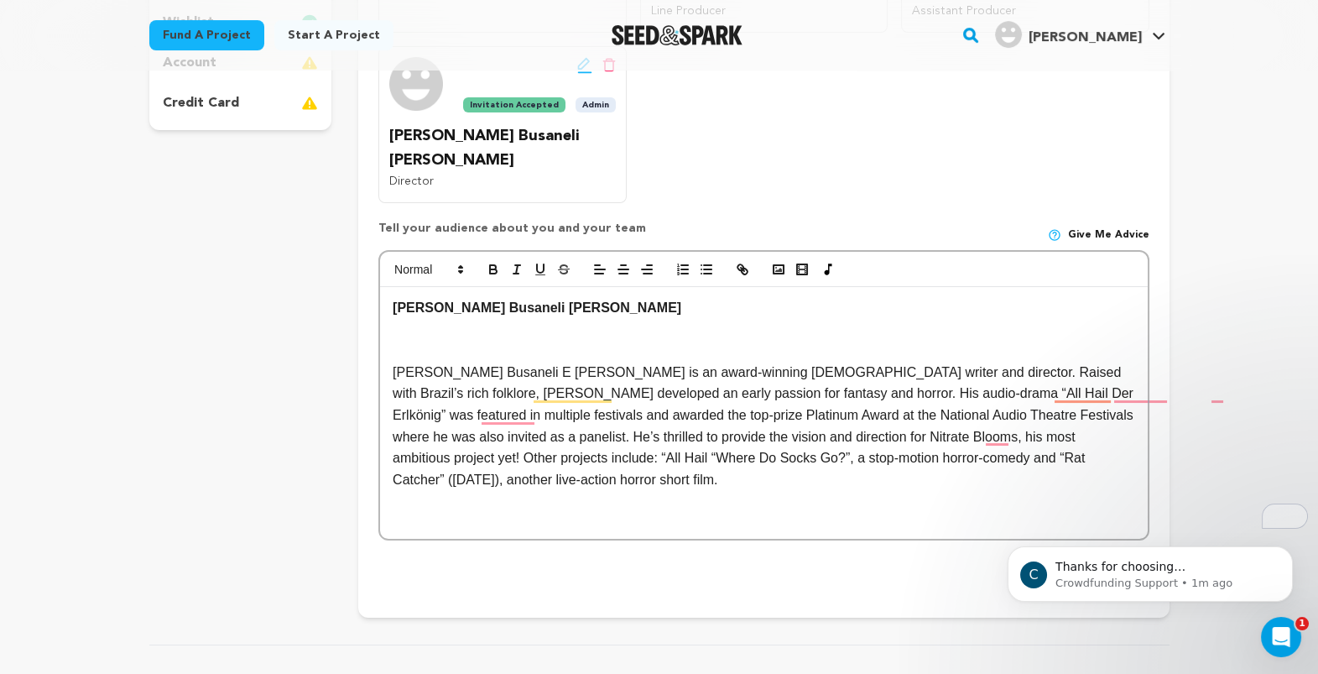
click at [445, 362] on p "To enrich screen reader interactions, please activate Accessibility in Grammarl…" at bounding box center [764, 351] width 742 height 22
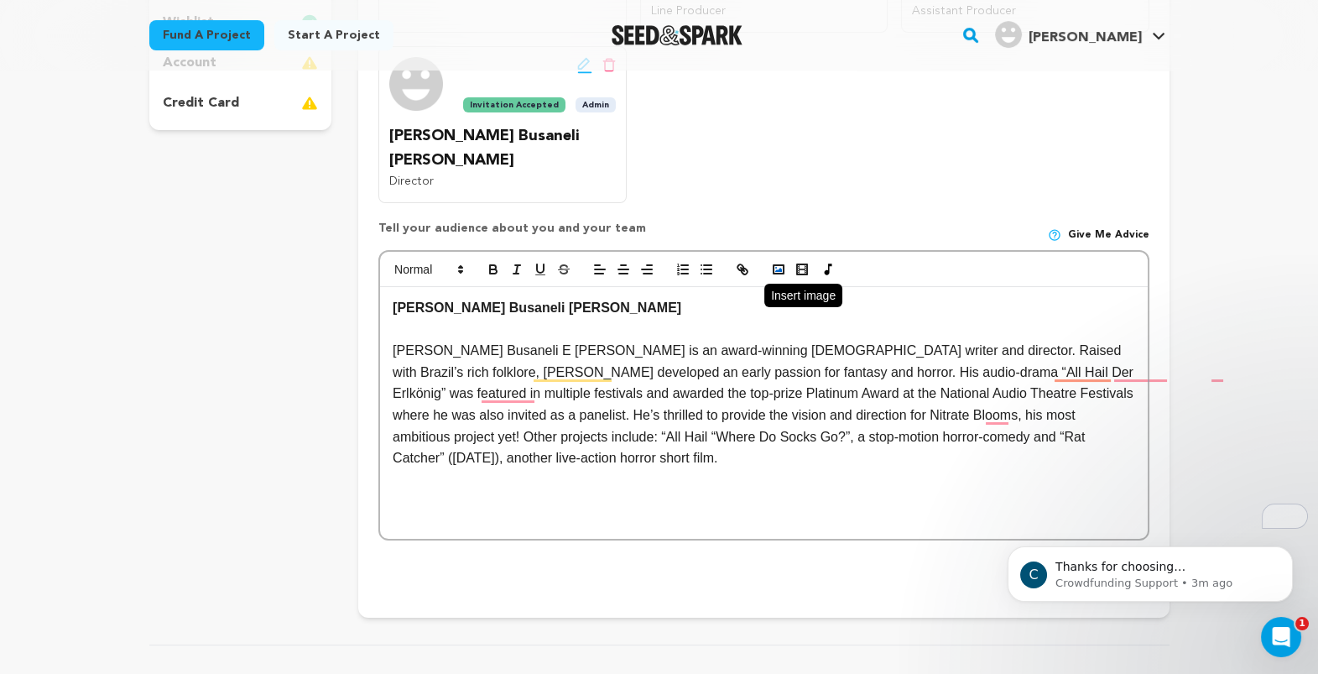
click at [775, 272] on polyline "button" at bounding box center [778, 270] width 7 height 4
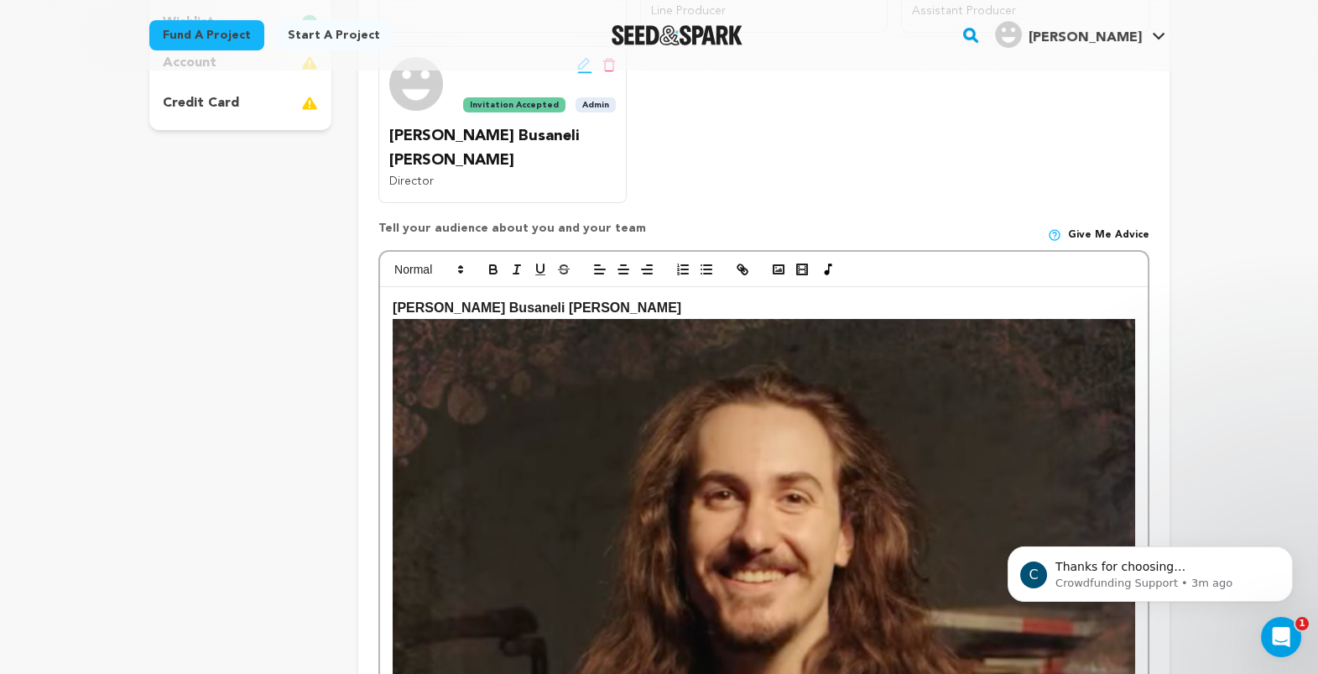
click at [665, 495] on img "To enrich screen reader interactions, please activate Accessibility in Grammarl…" at bounding box center [764, 596] width 742 height 555
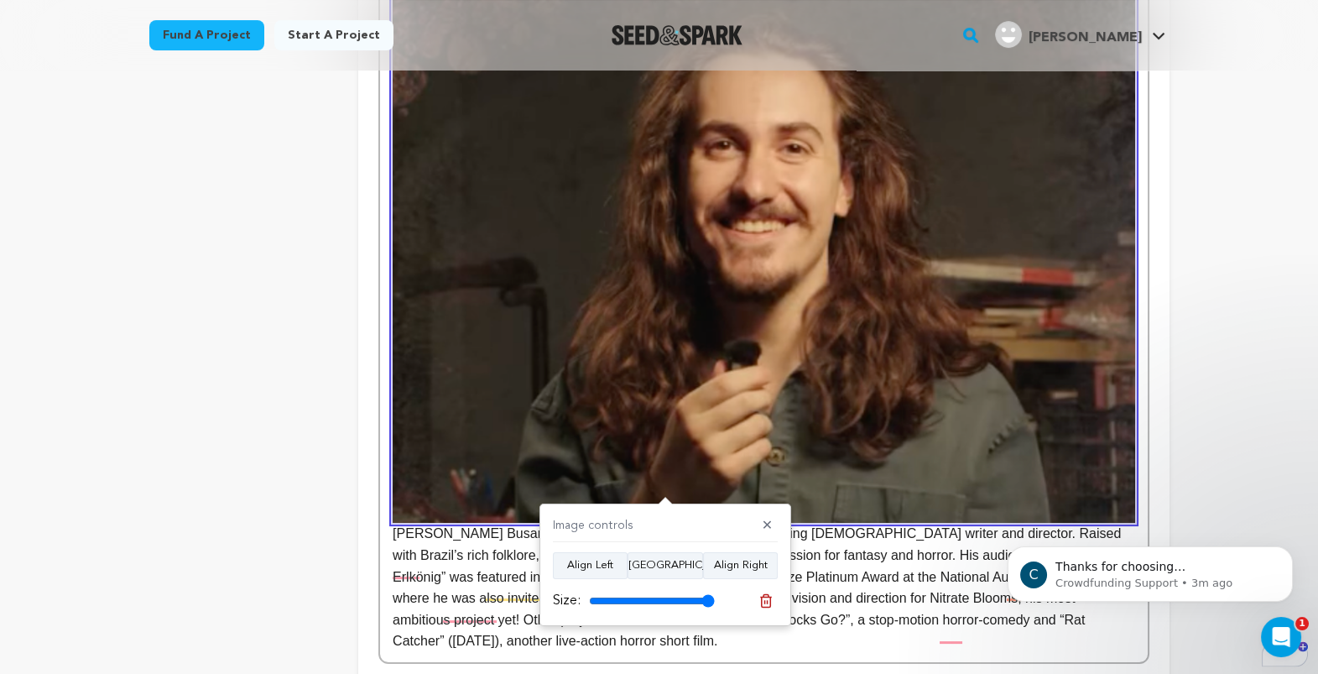
scroll to position [852, 0]
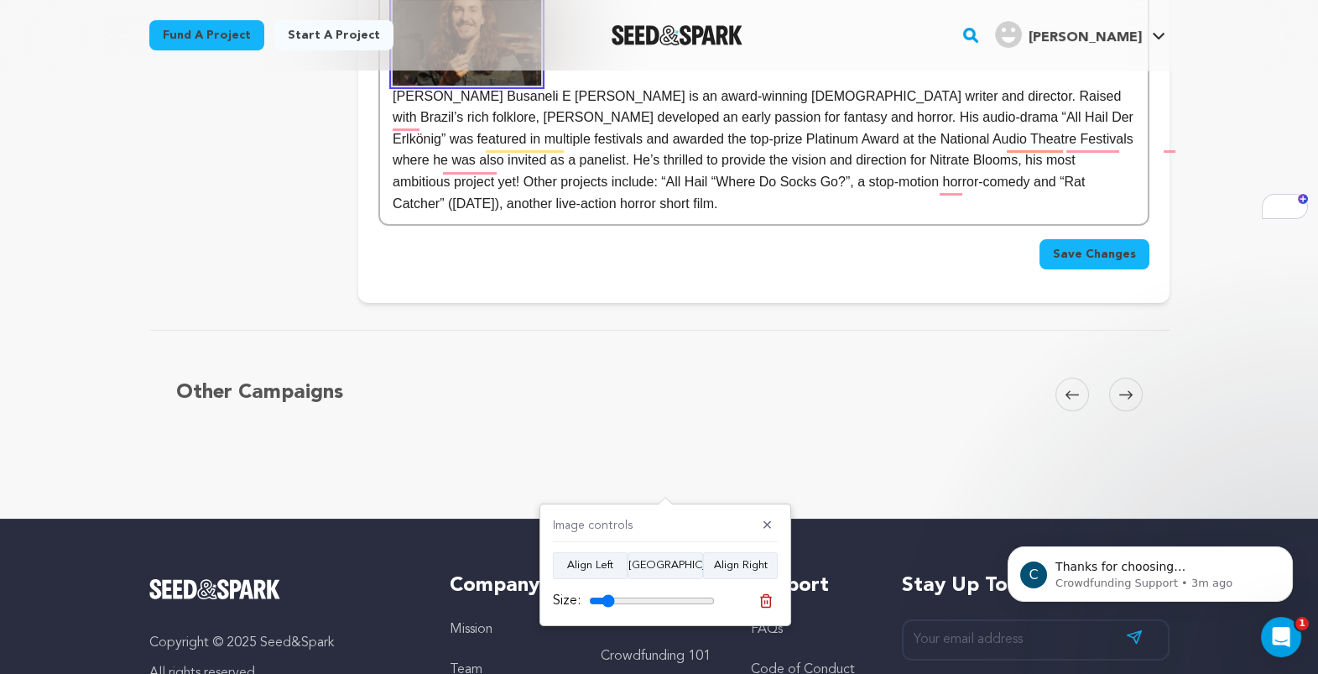
drag, startPoint x: 711, startPoint y: 602, endPoint x: 615, endPoint y: 602, distance: 96.5
type input "20"
click at [615, 602] on input "range" at bounding box center [652, 600] width 126 height 13
click at [406, 215] on p "briel Busaneli E Silva is an award-winning Brazilian writer and director. Raise…" at bounding box center [764, 95] width 742 height 240
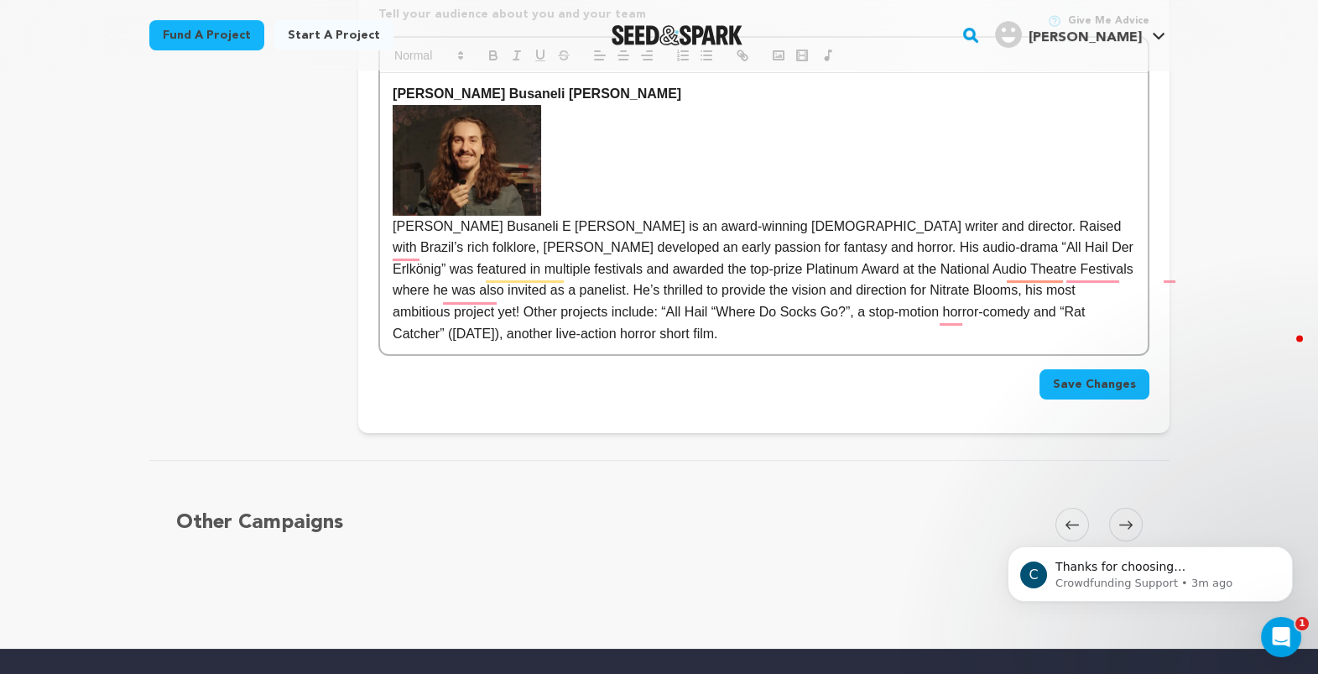
scroll to position [732, 0]
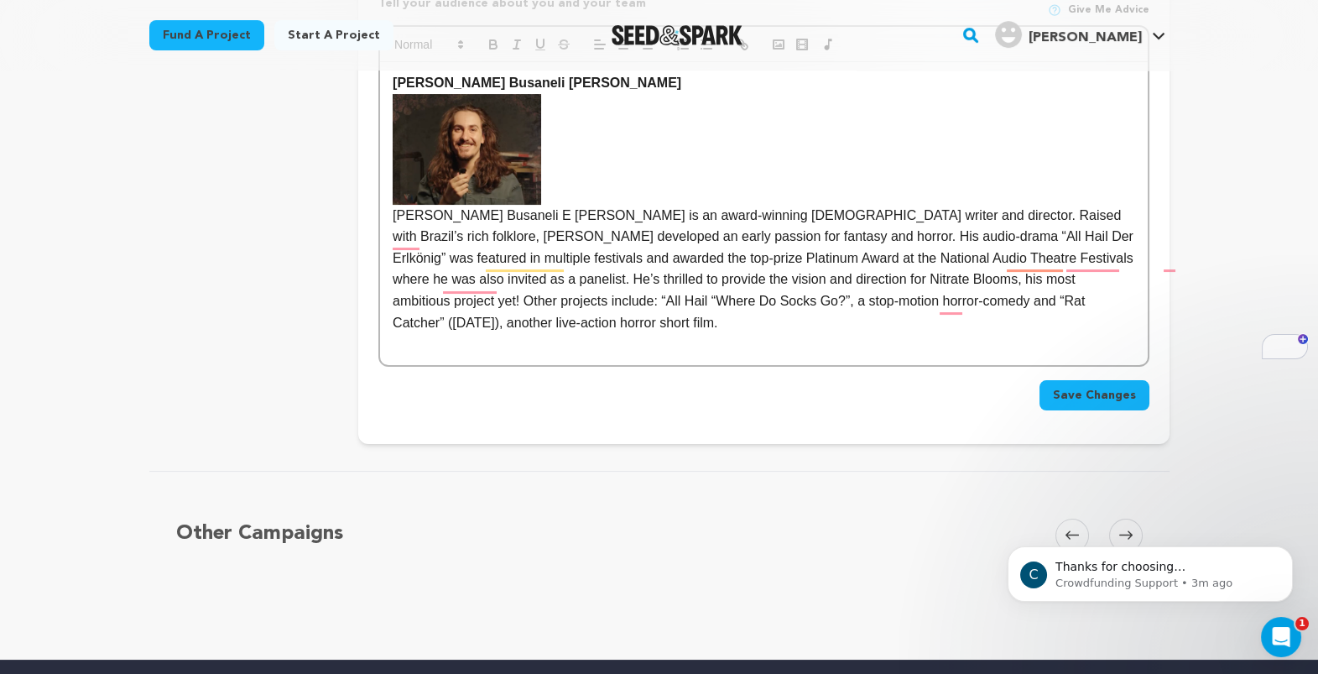
click at [380, 325] on div "Gabriel Busaneli de Silva briel Busaneli E Silva is an award-winning Brazilian …" at bounding box center [763, 213] width 767 height 303
click at [488, 90] on strong "Gabriel Busaneli de Silva" at bounding box center [537, 83] width 289 height 14
drag, startPoint x: 563, startPoint y: 169, endPoint x: 493, endPoint y: 172, distance: 70.5
click at [493, 94] on p "Gabriel Busaneli de Silva (Director)" at bounding box center [764, 83] width 742 height 22
click at [447, 334] on p "Gabriel Busaneli E Silva is an award-winning Brazilian writer and director. Rai…" at bounding box center [764, 214] width 742 height 240
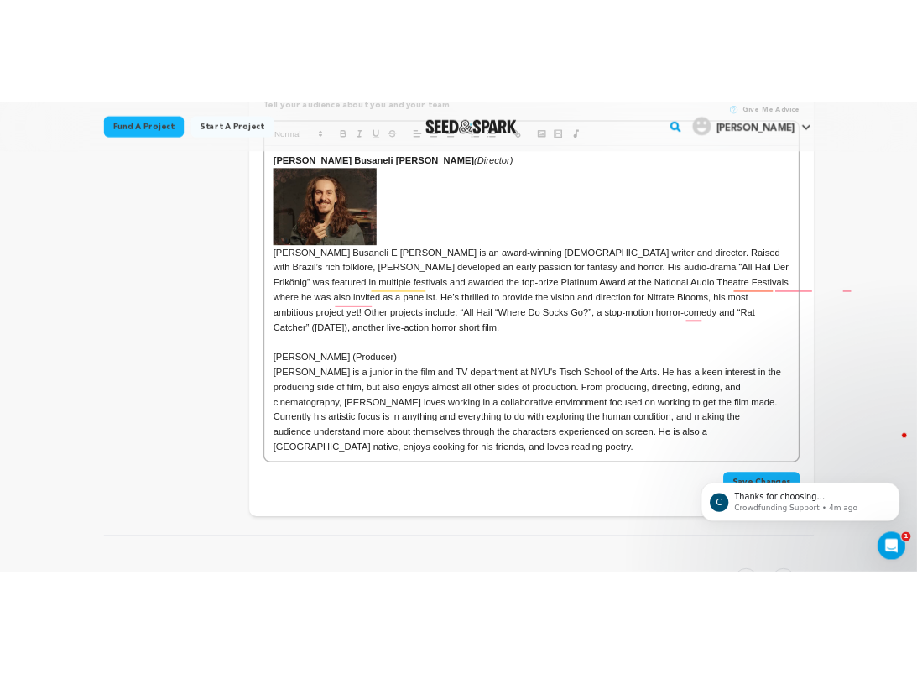
scroll to position [0, 0]
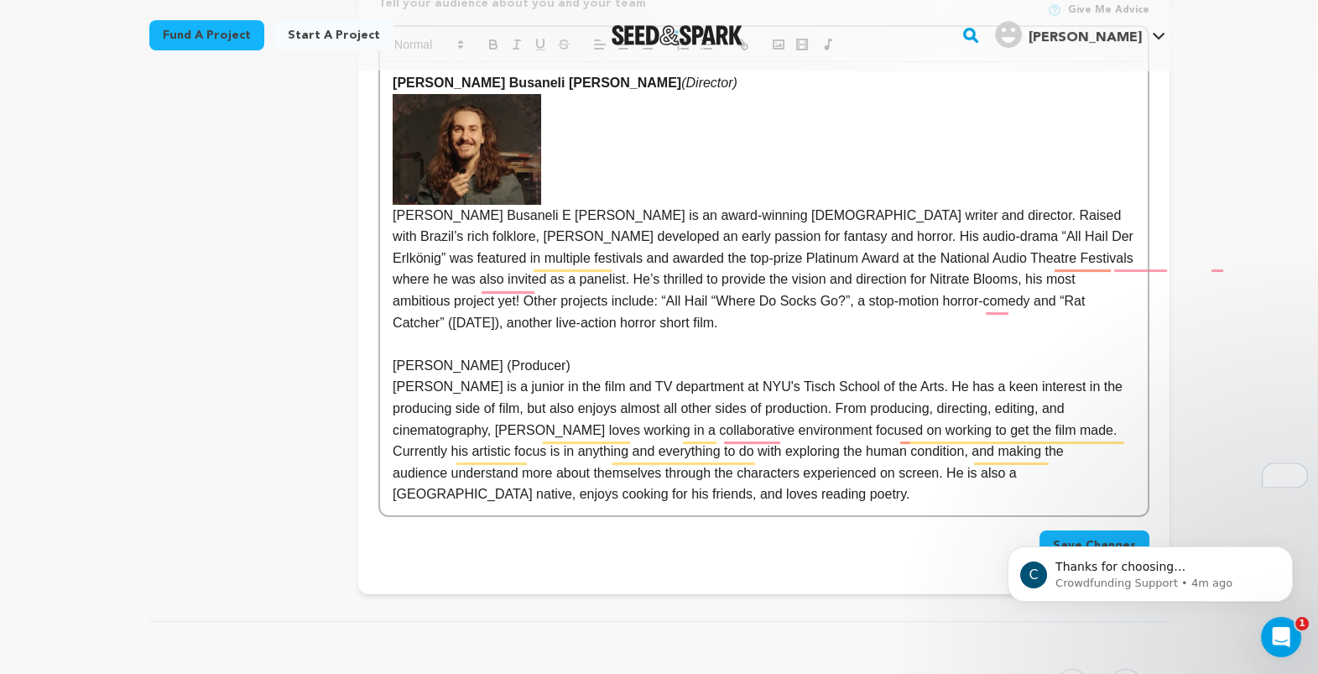
click at [483, 377] on p "Sam Siegel (Producer)" at bounding box center [764, 366] width 742 height 22
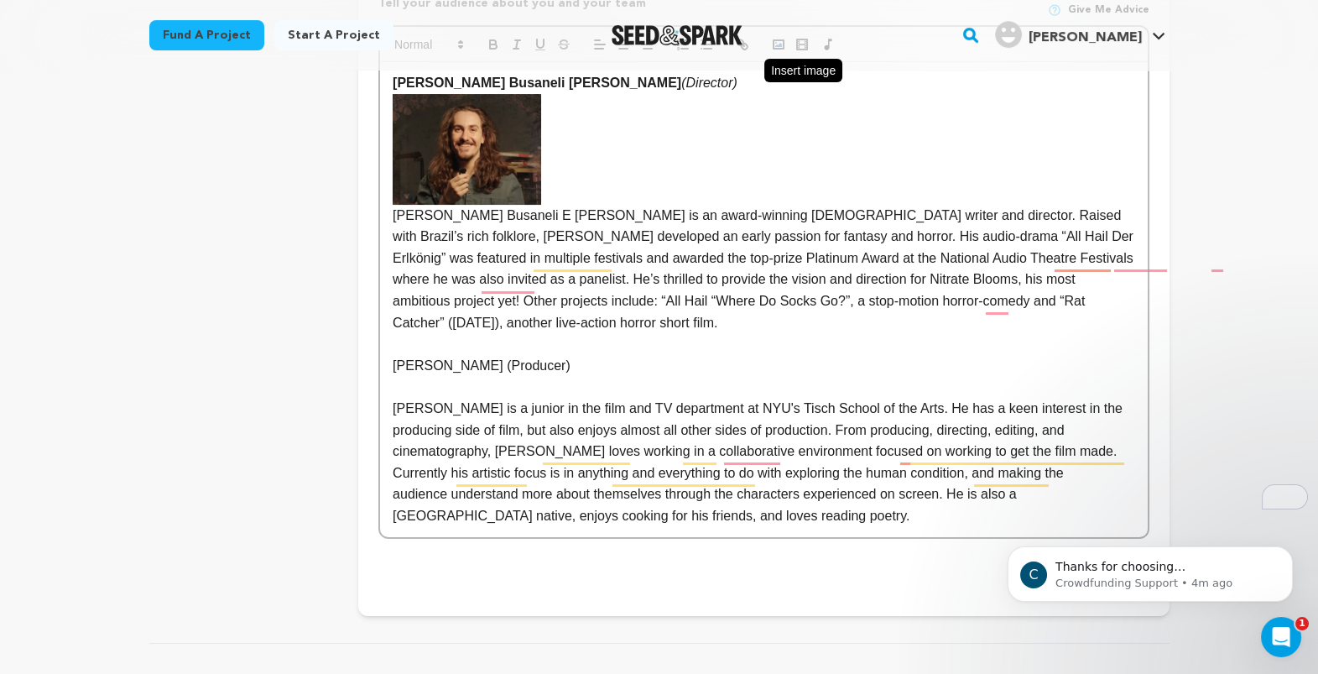
click at [774, 49] on rect "button" at bounding box center [779, 44] width 10 height 8
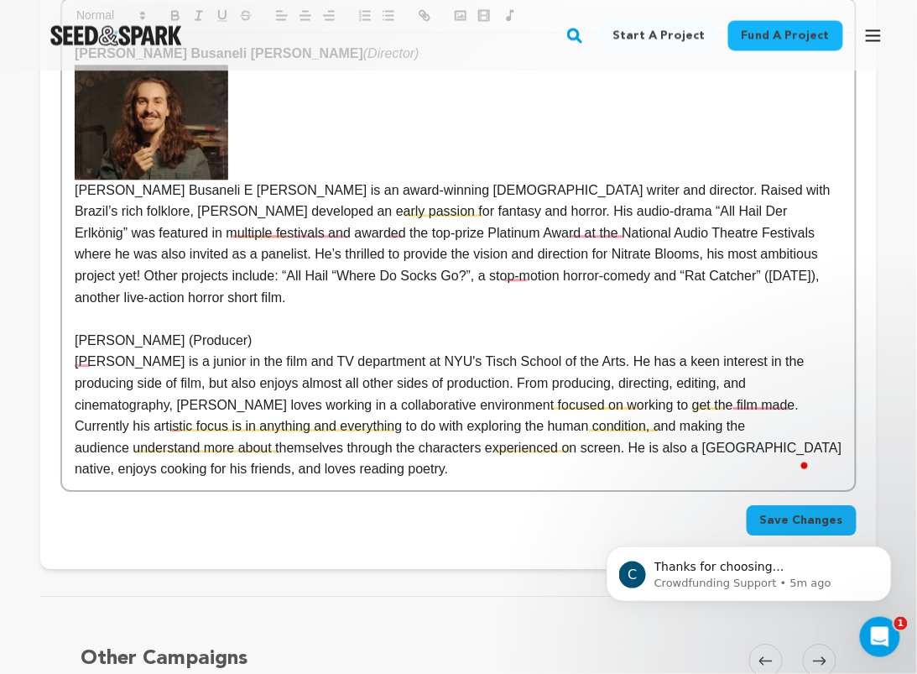
scroll to position [813, 0]
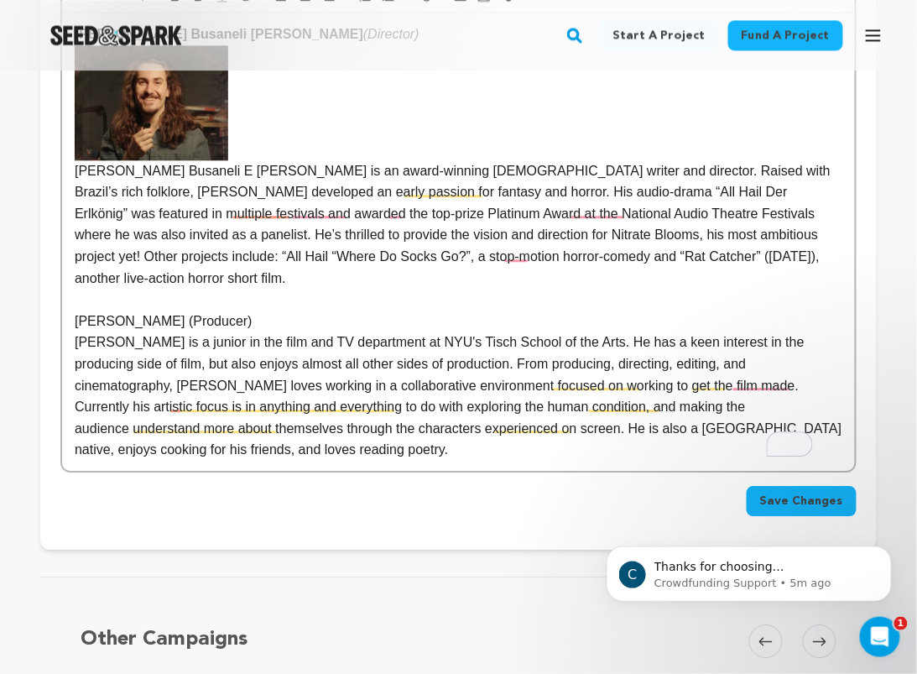
click at [237, 332] on p "Sam Siegel (Producer)" at bounding box center [459, 321] width 768 height 22
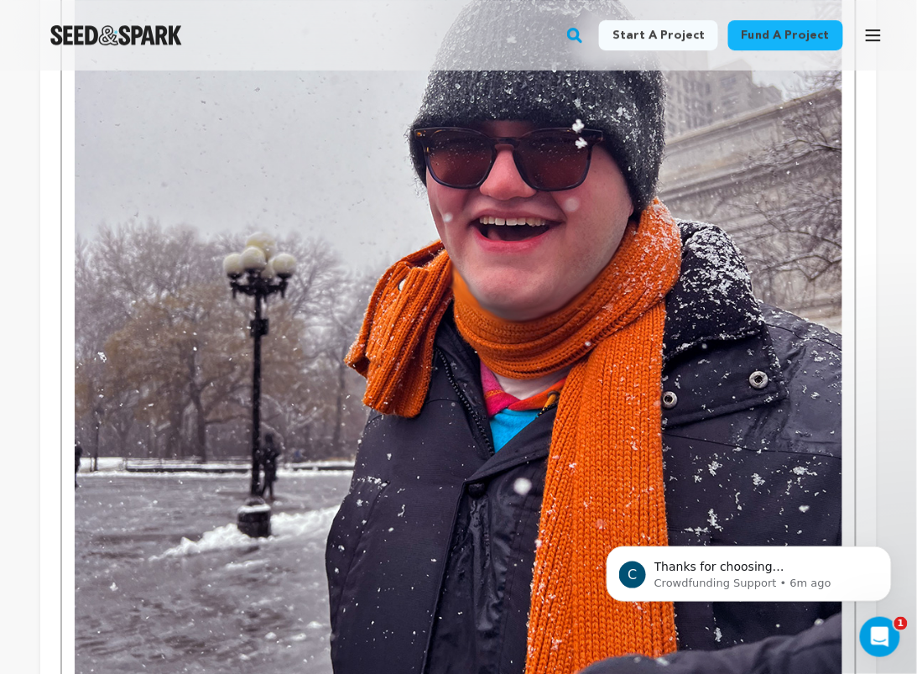
scroll to position [1216, 0]
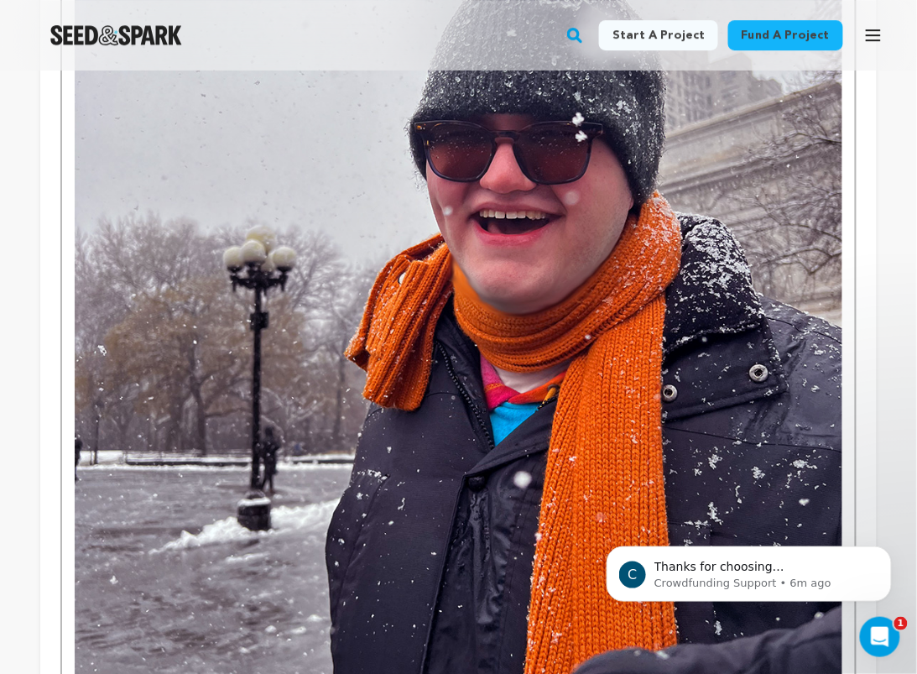
click at [602, 435] on img "To enrich screen reader interactions, please activate Accessibility in Grammarl…" at bounding box center [459, 313] width 768 height 768
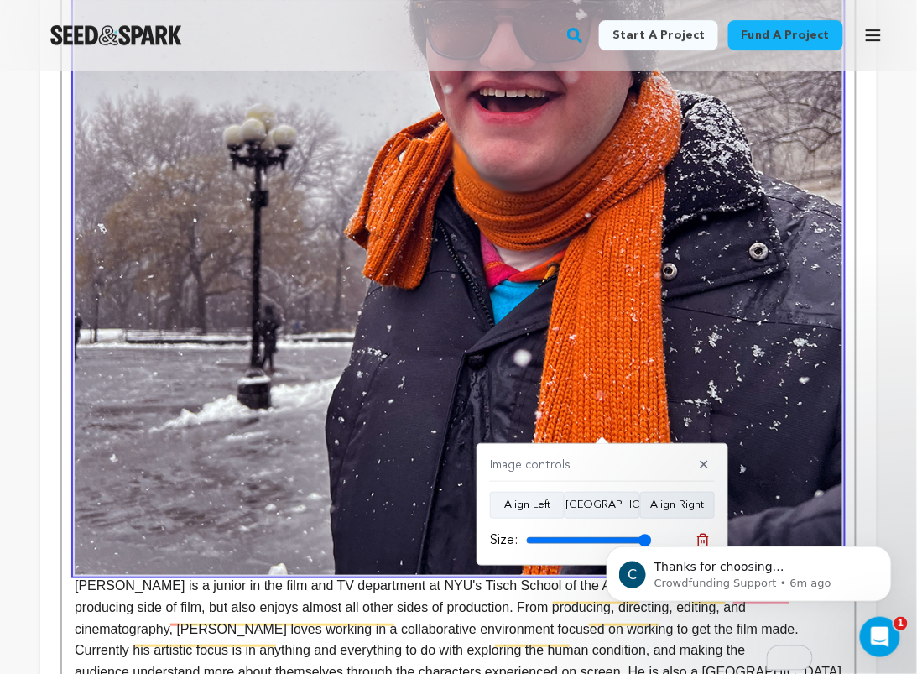
scroll to position [1336, 0]
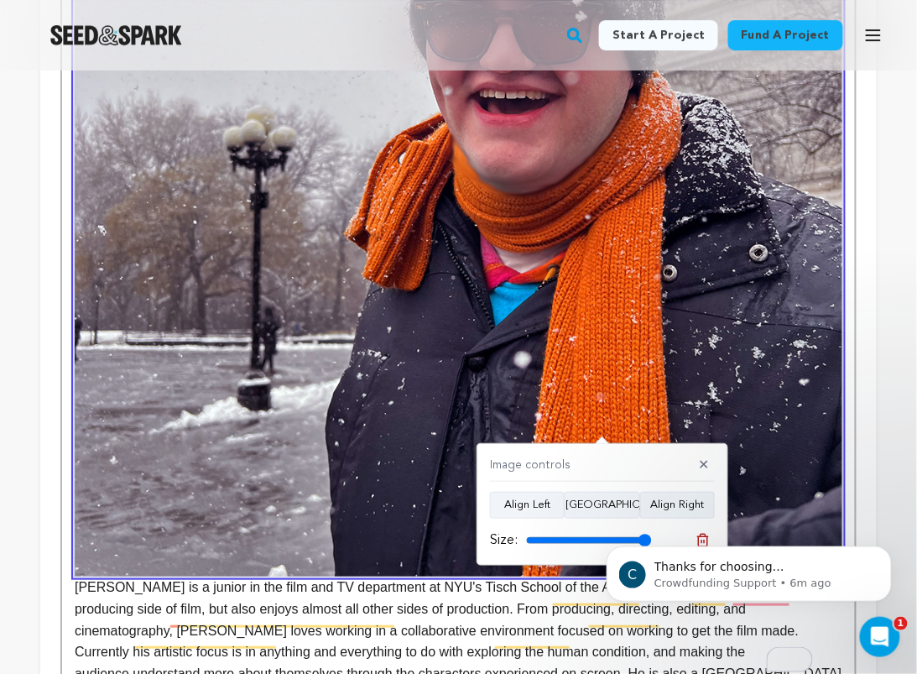
drag, startPoint x: 645, startPoint y: 537, endPoint x: 537, endPoint y: 537, distance: 108.2
click html "C Thanks for choosing Seed&amp;Spark for your project! If you have any question…"
drag, startPoint x: 638, startPoint y: 539, endPoint x: 586, endPoint y: 539, distance: 52.9
click html "C Thanks for choosing Seed&amp;Spark for your project! If you have any question…"
click at [650, 535] on body "C Thanks for choosing Seed&amp;Spark for your project! If you have any question…" at bounding box center [748, 569] width 322 height 104
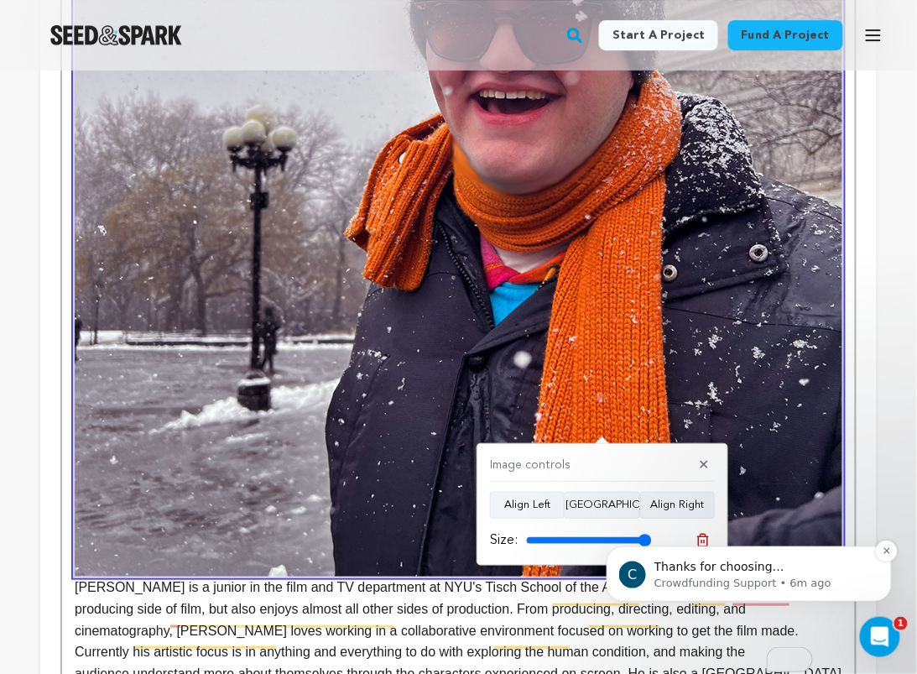
click at [785, 557] on div "C Thanks for choosing Seed&amp;Spark for your project! If you have any question…" at bounding box center [748, 573] width 260 height 34
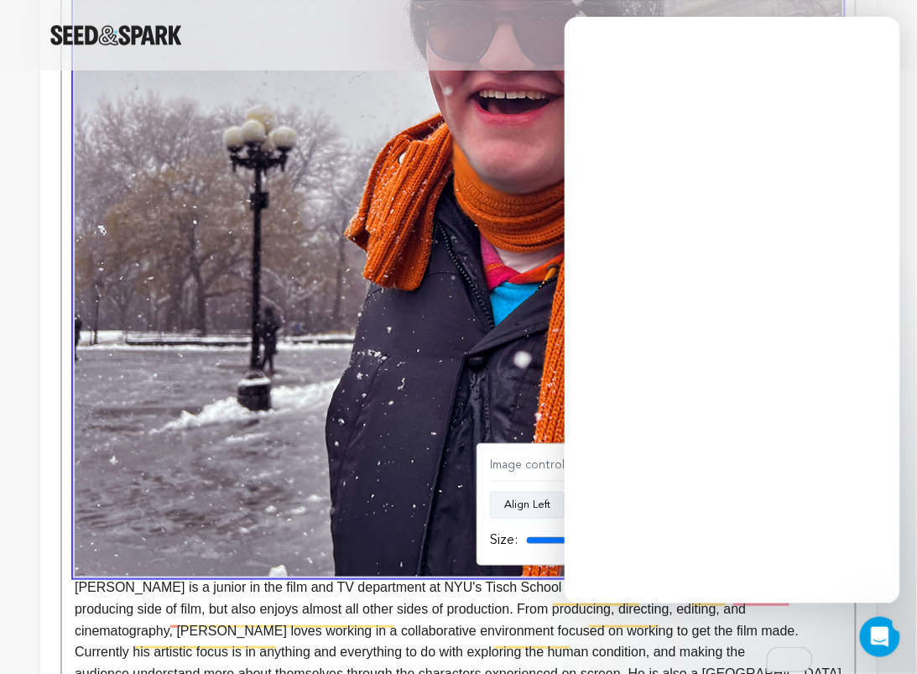
scroll to position [0, 0]
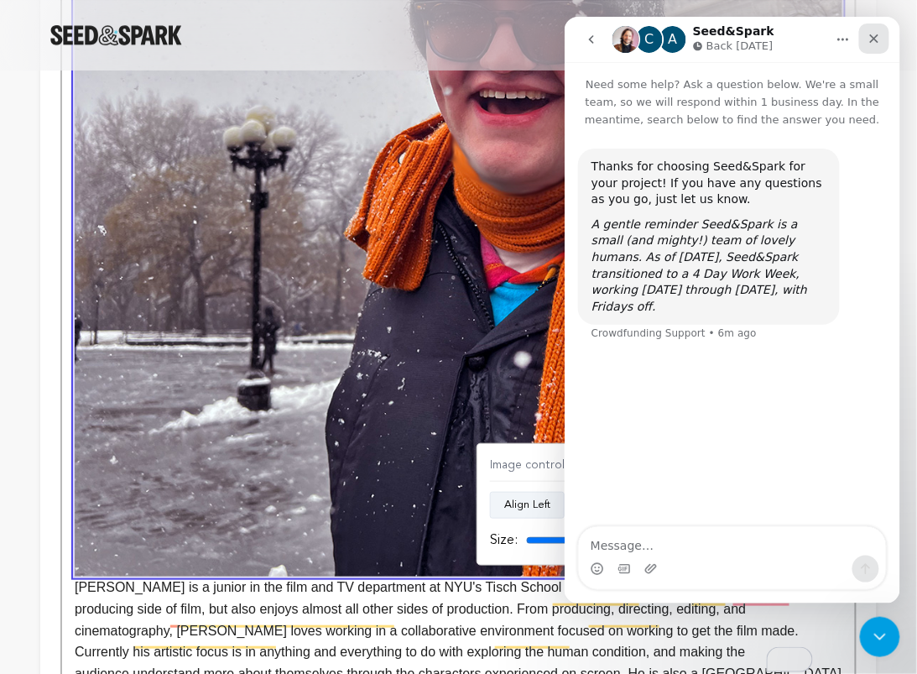
click at [878, 34] on icon "Close" at bounding box center [873, 37] width 13 height 13
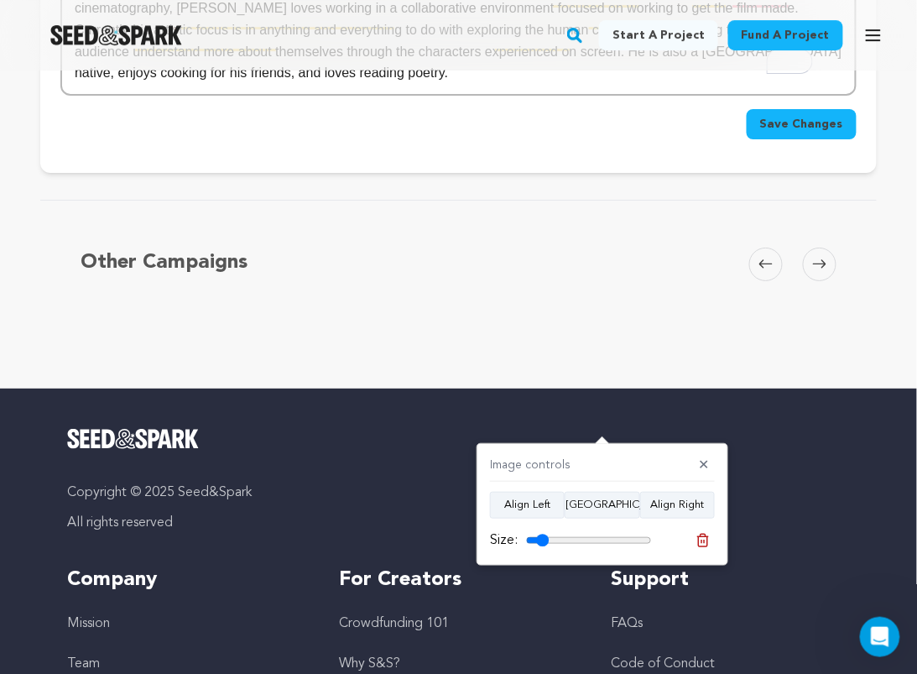
drag, startPoint x: 651, startPoint y: 542, endPoint x: 550, endPoint y: 534, distance: 101.8
click at [550, 534] on input "range" at bounding box center [589, 540] width 126 height 13
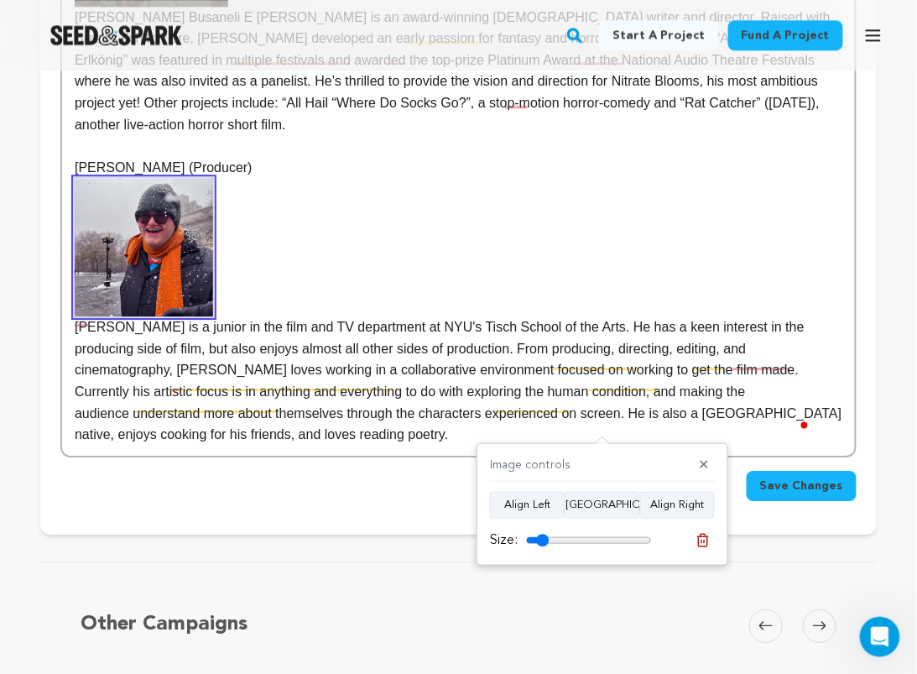
scroll to position [947, 0]
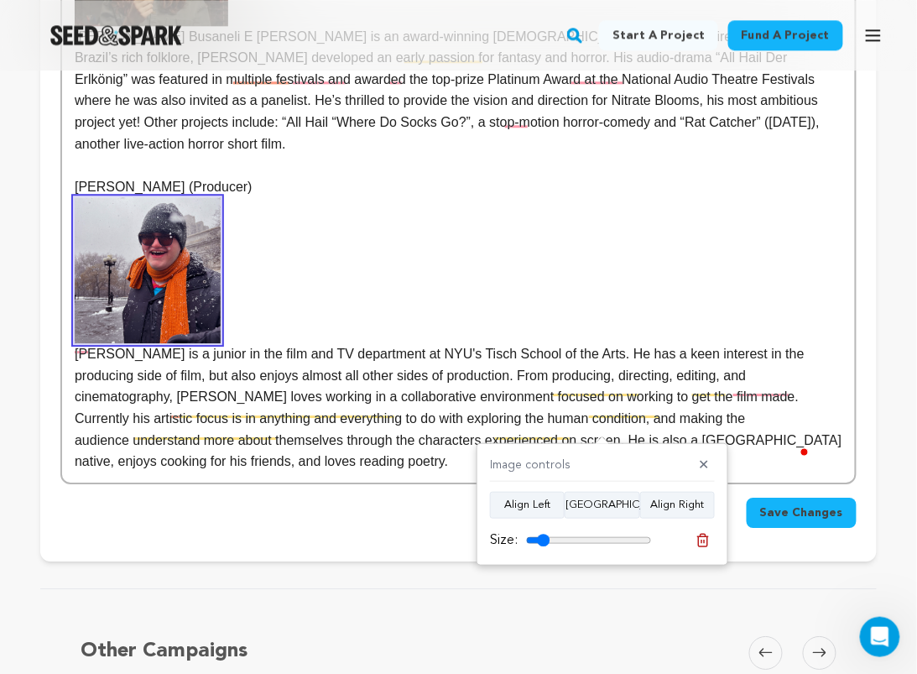
type input "19"
click at [550, 538] on input "range" at bounding box center [589, 540] width 126 height 13
click at [244, 154] on p "Gabriel Busaneli E Silva is an award-winning Brazilian writer and director. Rai…" at bounding box center [459, 32] width 768 height 243
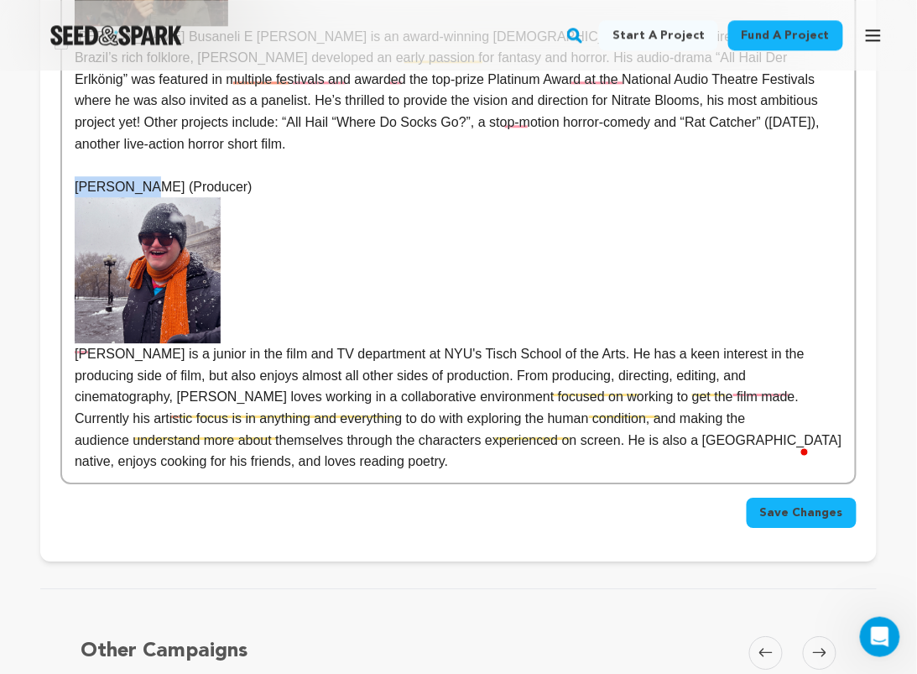
drag, startPoint x: 157, startPoint y: 334, endPoint x: 70, endPoint y: 334, distance: 86.4
click at [70, 334] on html "Fund a project Start a project Search" at bounding box center [458, 243] width 917 height 2380
drag, startPoint x: 232, startPoint y: 336, endPoint x: 167, endPoint y: 339, distance: 65.5
click at [167, 198] on p "Sam Siegel (Producer)" at bounding box center [459, 187] width 768 height 22
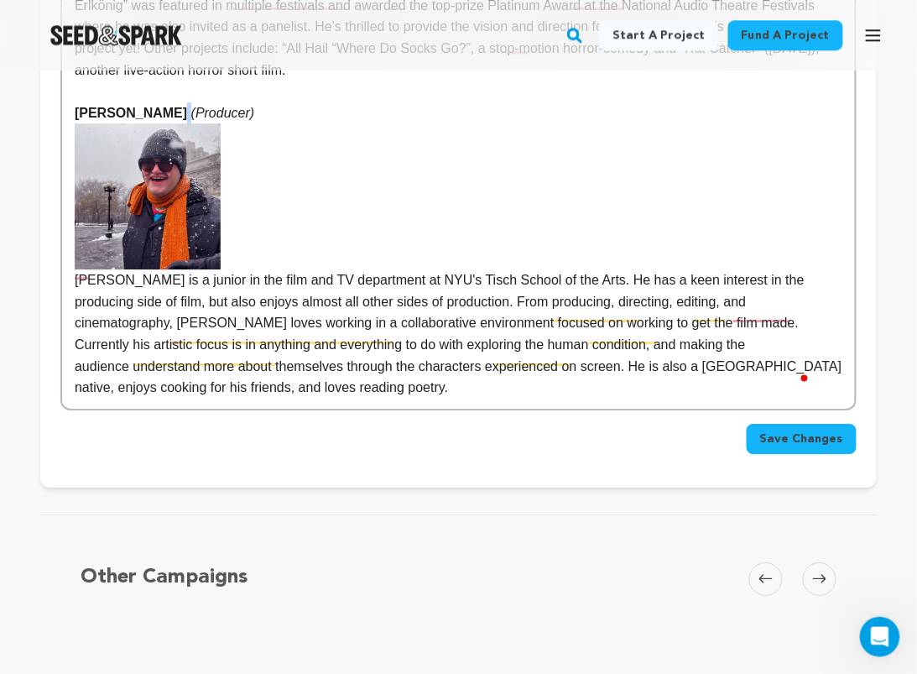
scroll to position [1030, 0]
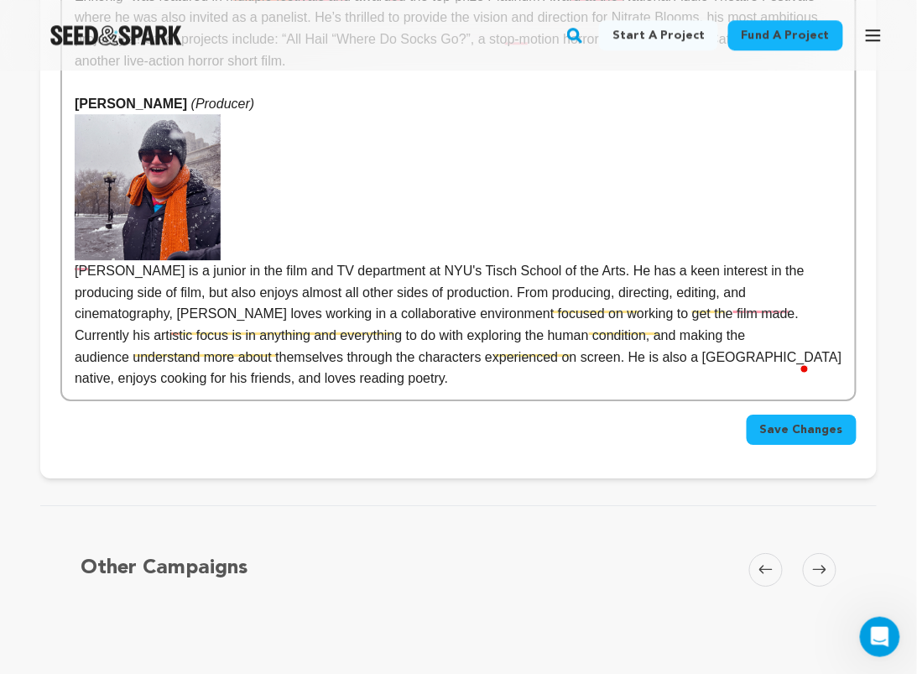
click at [430, 388] on p "m Siegel is a junior in the film and TV department at NYU's Tisch School of the…" at bounding box center [459, 251] width 768 height 274
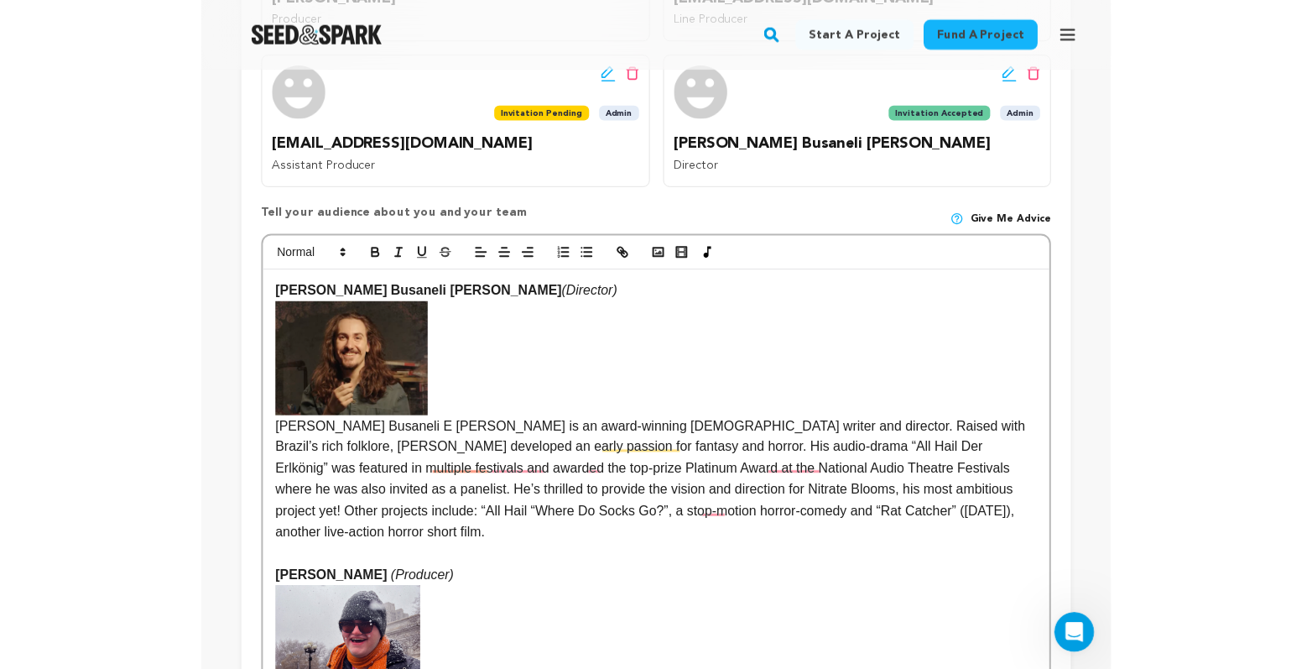
scroll to position [522, 0]
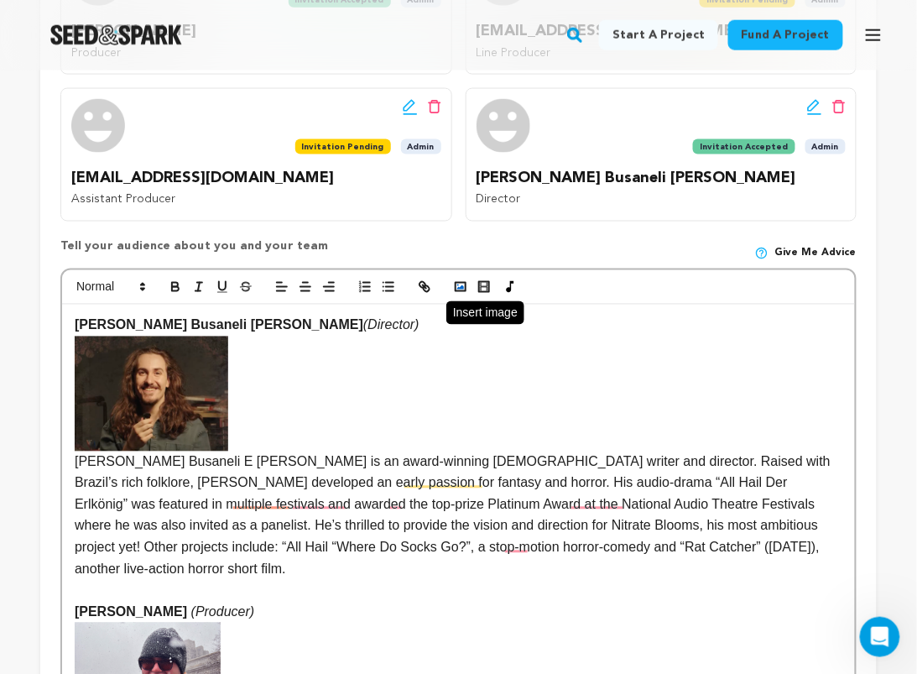
click at [468, 294] on icon "button" at bounding box center [460, 286] width 15 height 15
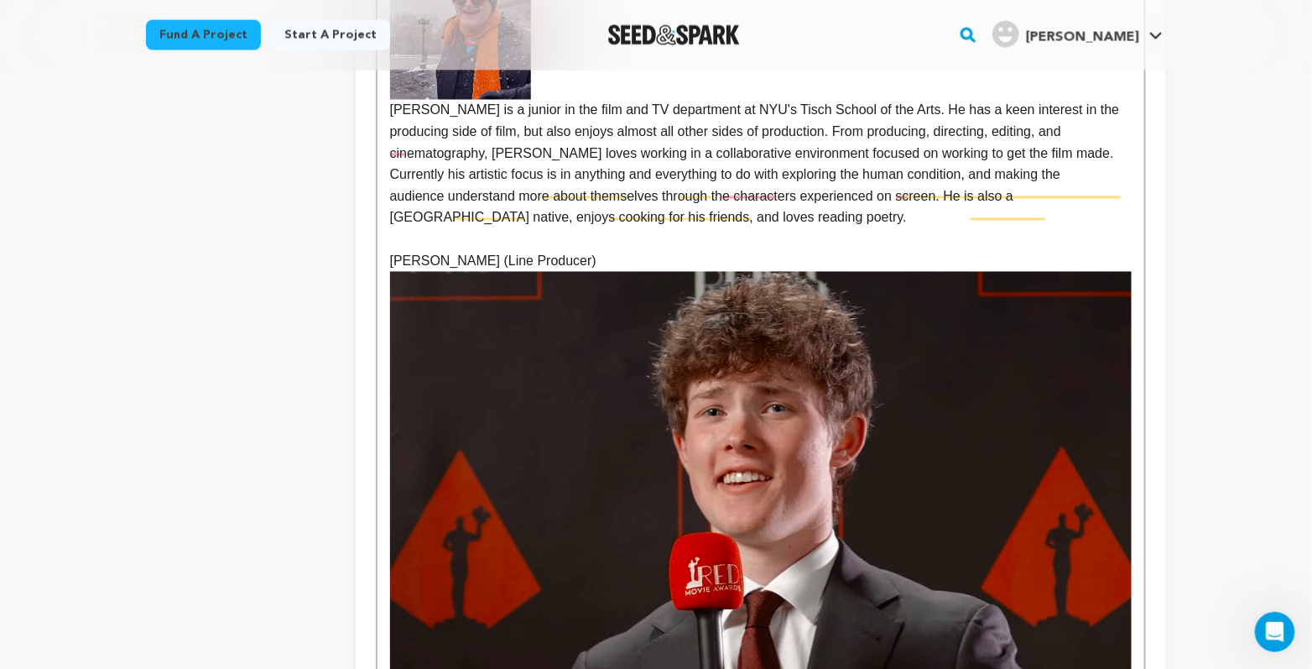
scroll to position [1153, 0]
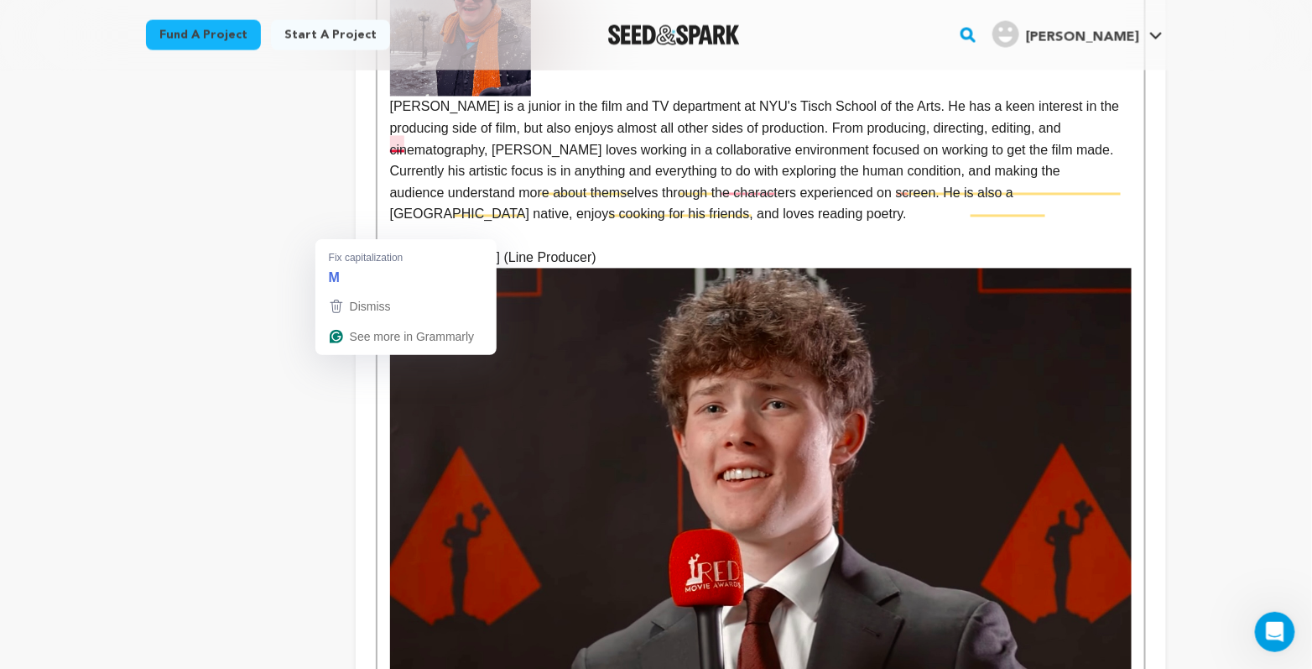
click at [390, 226] on p "m Siegel is a junior in the film and TV department at NYU's Tisch School of the…" at bounding box center [761, 91] width 742 height 270
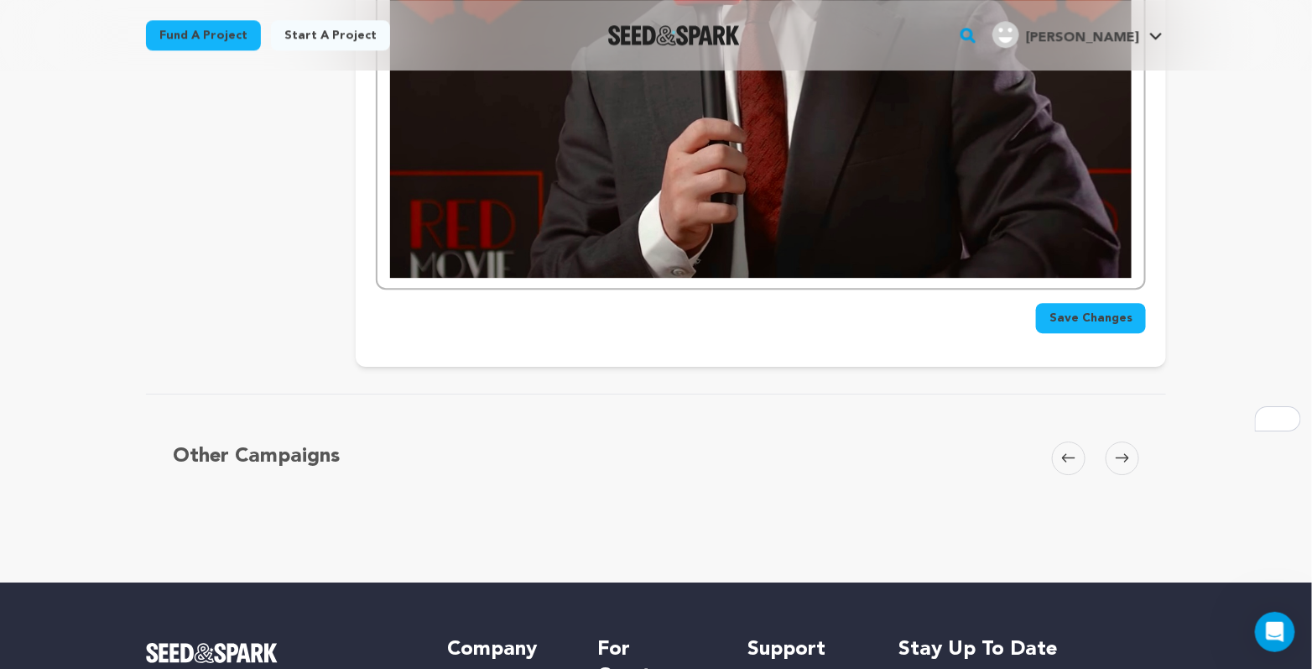
scroll to position [1863, 0]
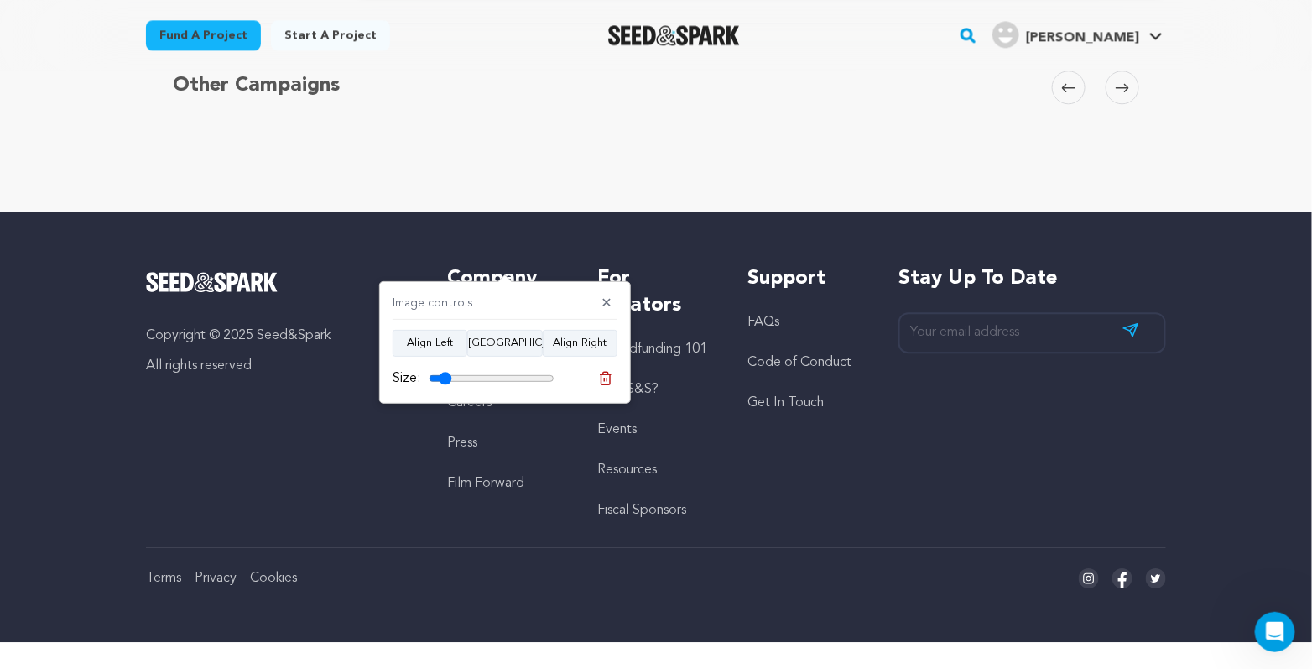
drag, startPoint x: 553, startPoint y: 378, endPoint x: 452, endPoint y: 378, distance: 100.7
click at [452, 378] on input "range" at bounding box center [492, 378] width 126 height 13
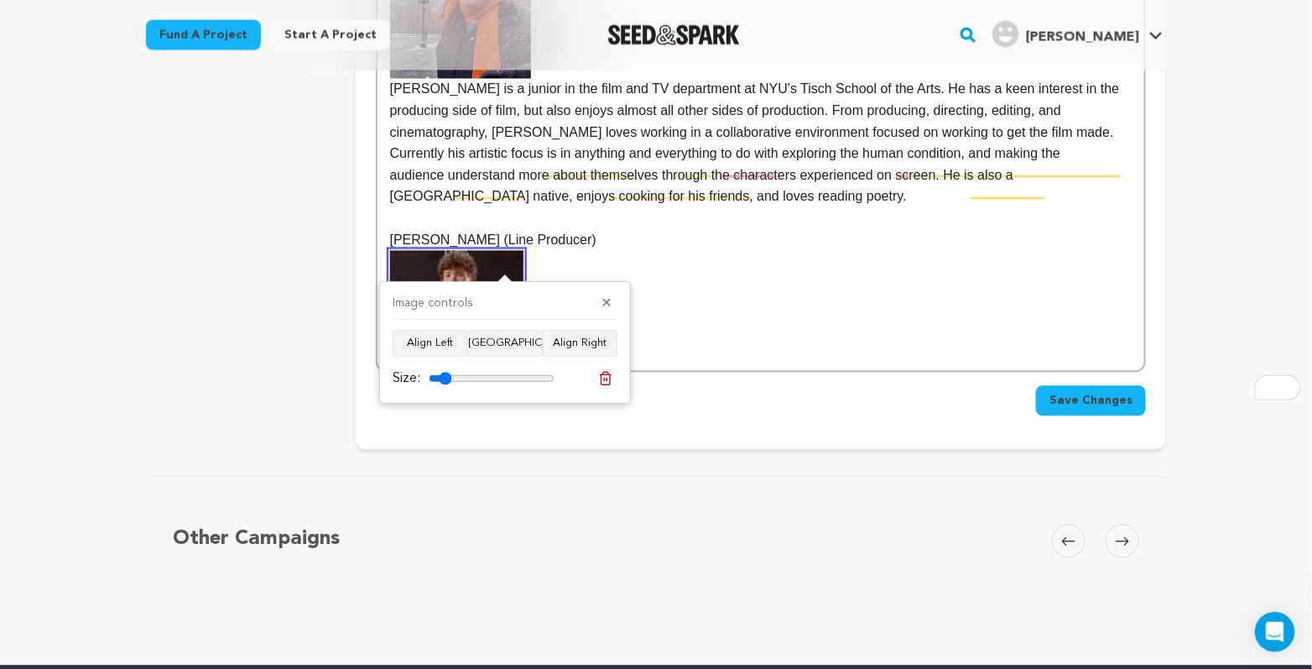
scroll to position [1163, 0]
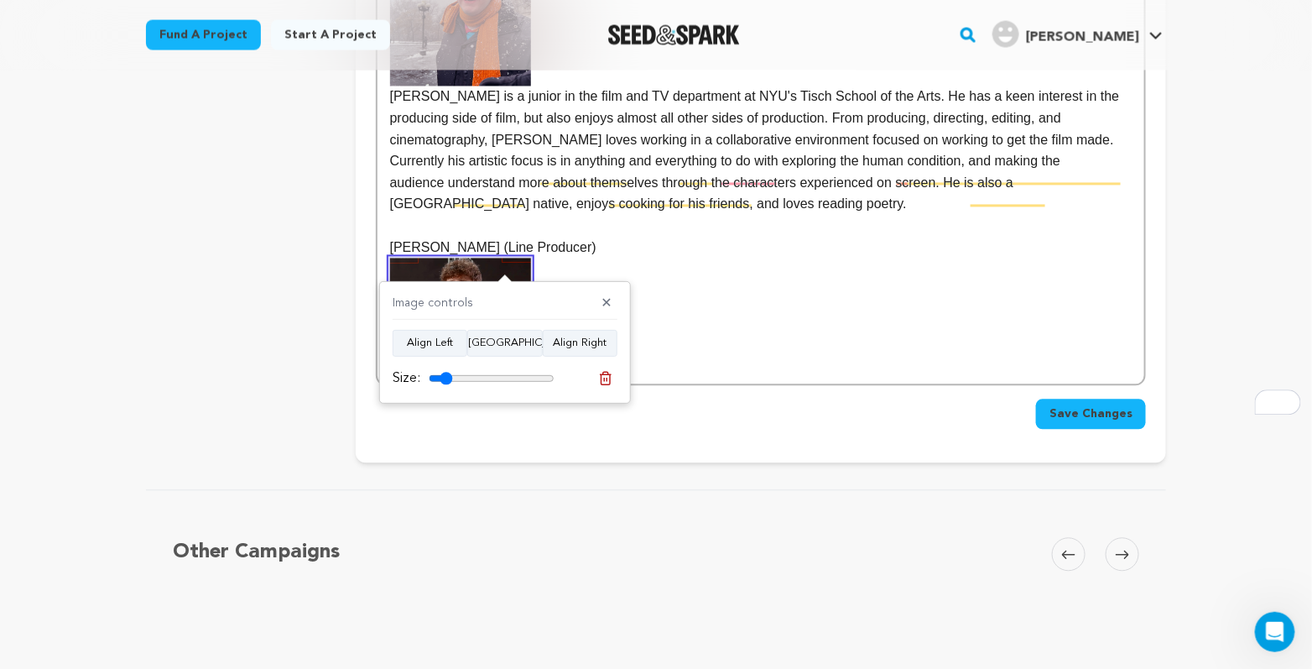
type input "19"
click at [453, 375] on input "range" at bounding box center [492, 378] width 126 height 13
click at [532, 374] on p "To enrich screen reader interactions, please activate Accessibility in Grammarl…" at bounding box center [761, 316] width 742 height 116
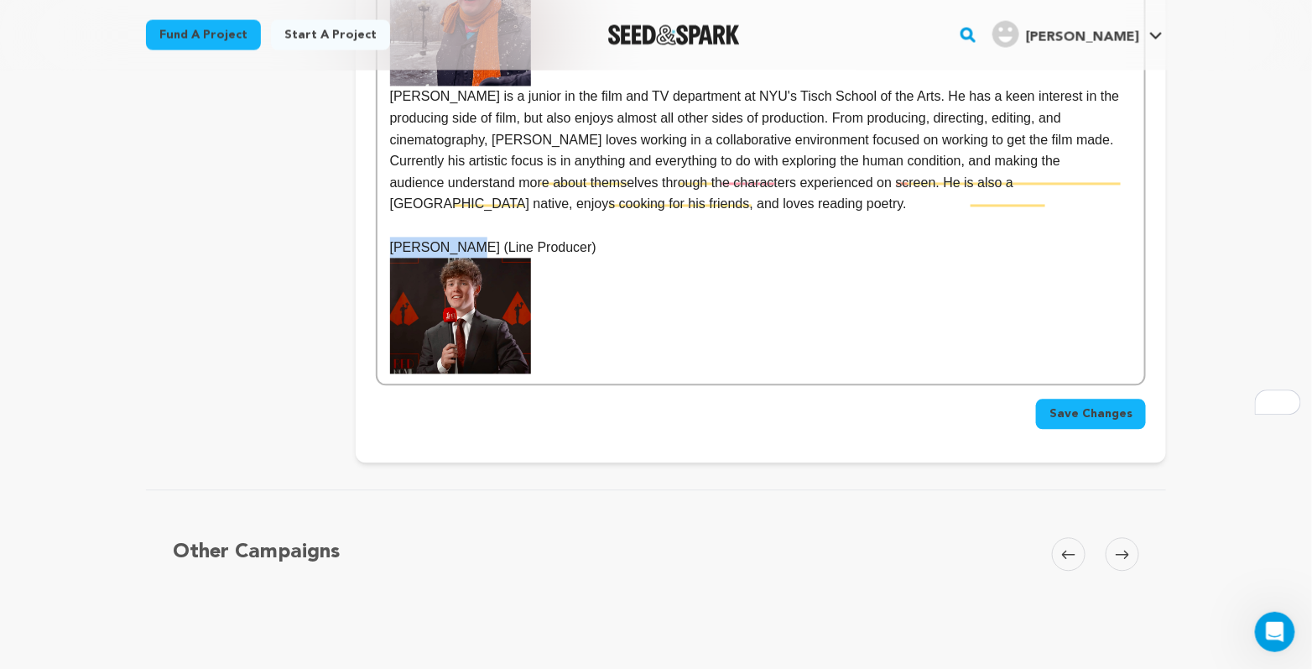
drag, startPoint x: 406, startPoint y: 347, endPoint x: 331, endPoint y: 347, distance: 74.7
click at [390, 259] on p "Cody Jacobs (Line Producer)" at bounding box center [761, 248] width 742 height 22
drag, startPoint x: 517, startPoint y: 342, endPoint x: 417, endPoint y: 347, distance: 99.9
click at [417, 259] on p "Cody Jacobs (Line Producer)" at bounding box center [761, 248] width 742 height 22
click at [545, 374] on p "To enrich screen reader interactions, please activate Accessibility in Grammarl…" at bounding box center [761, 316] width 742 height 116
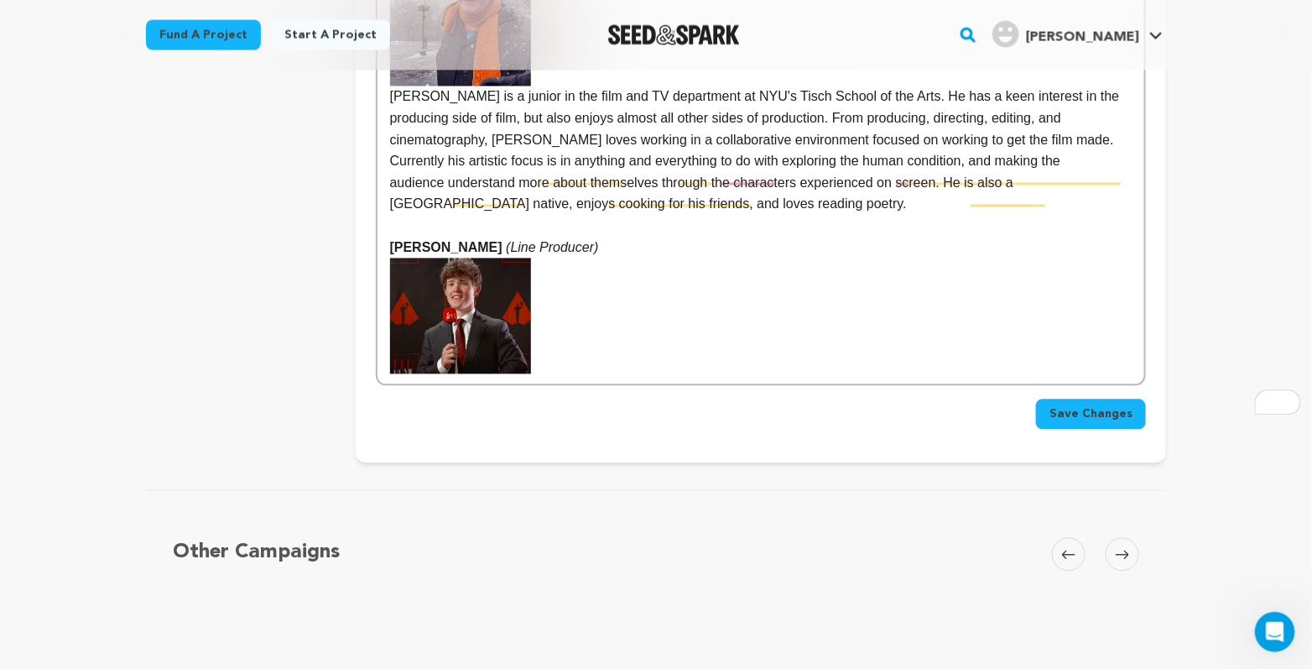
click at [519, 374] on p "To enrich screen reader interactions, please activate Accessibility in Grammarl…" at bounding box center [761, 316] width 742 height 116
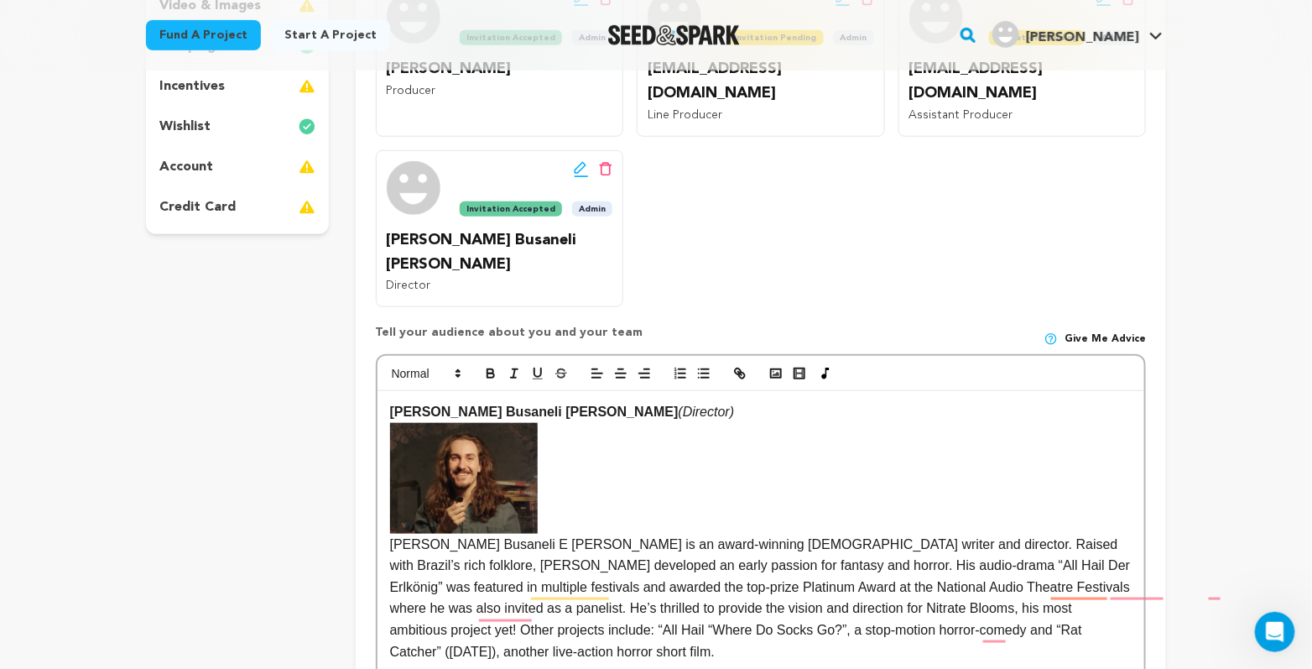
scroll to position [456, 0]
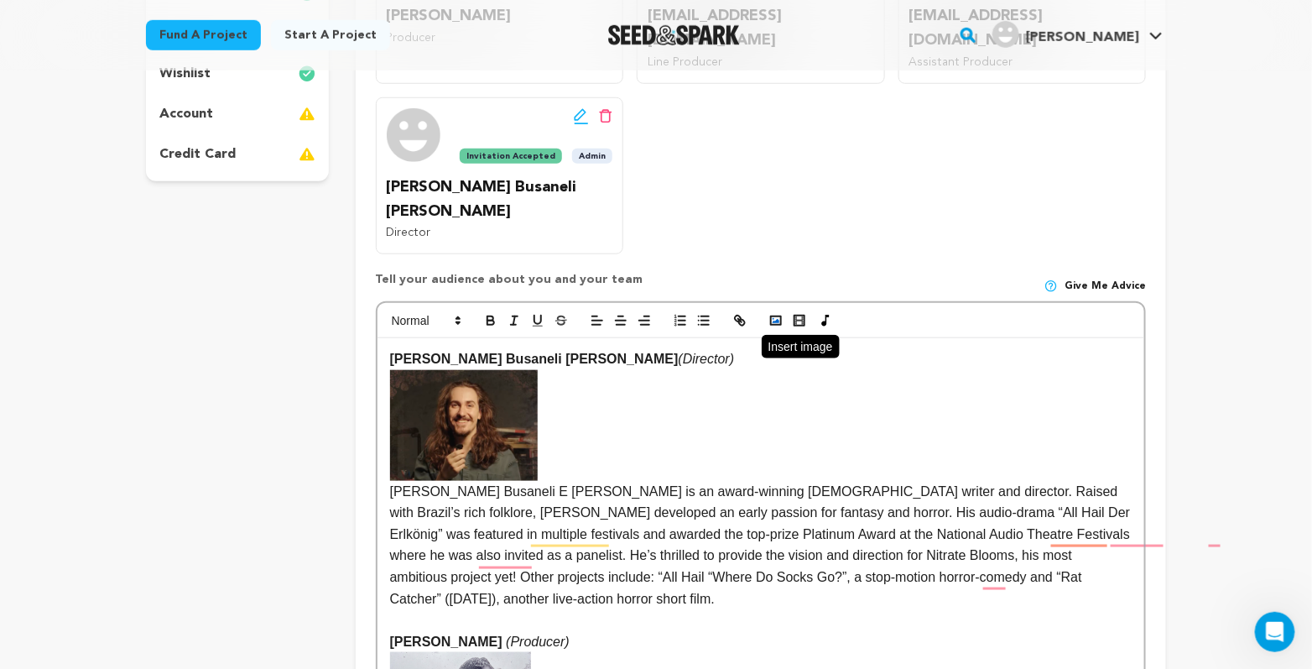
click at [771, 325] on rect "button" at bounding box center [776, 320] width 10 height 8
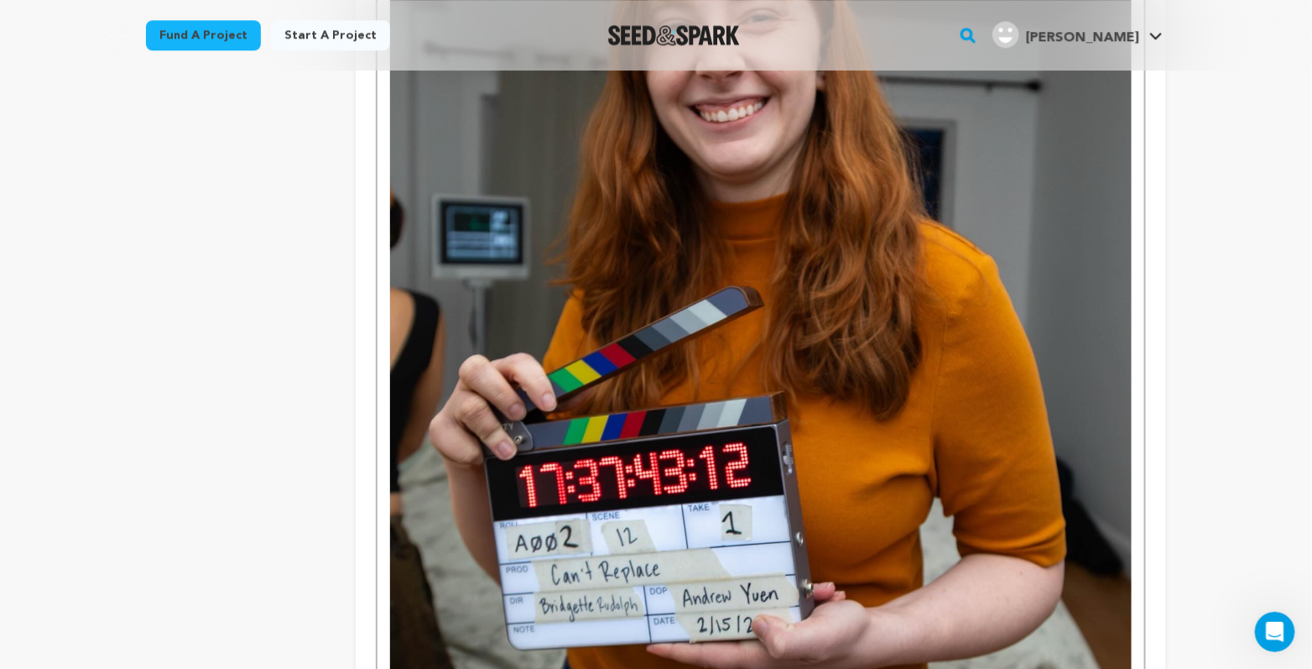
click at [873, 321] on img "To enrich screen reader interactions, please activate Accessibility in Grammarl…" at bounding box center [761, 334] width 742 height 928
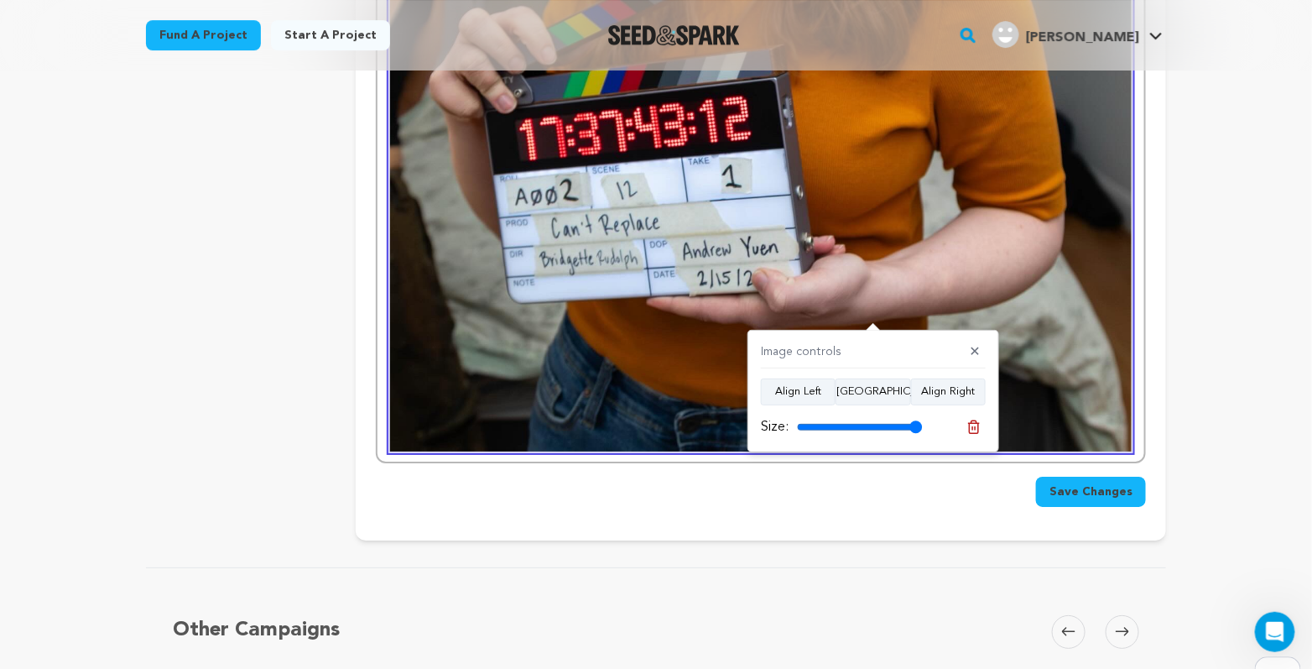
scroll to position [2209, 0]
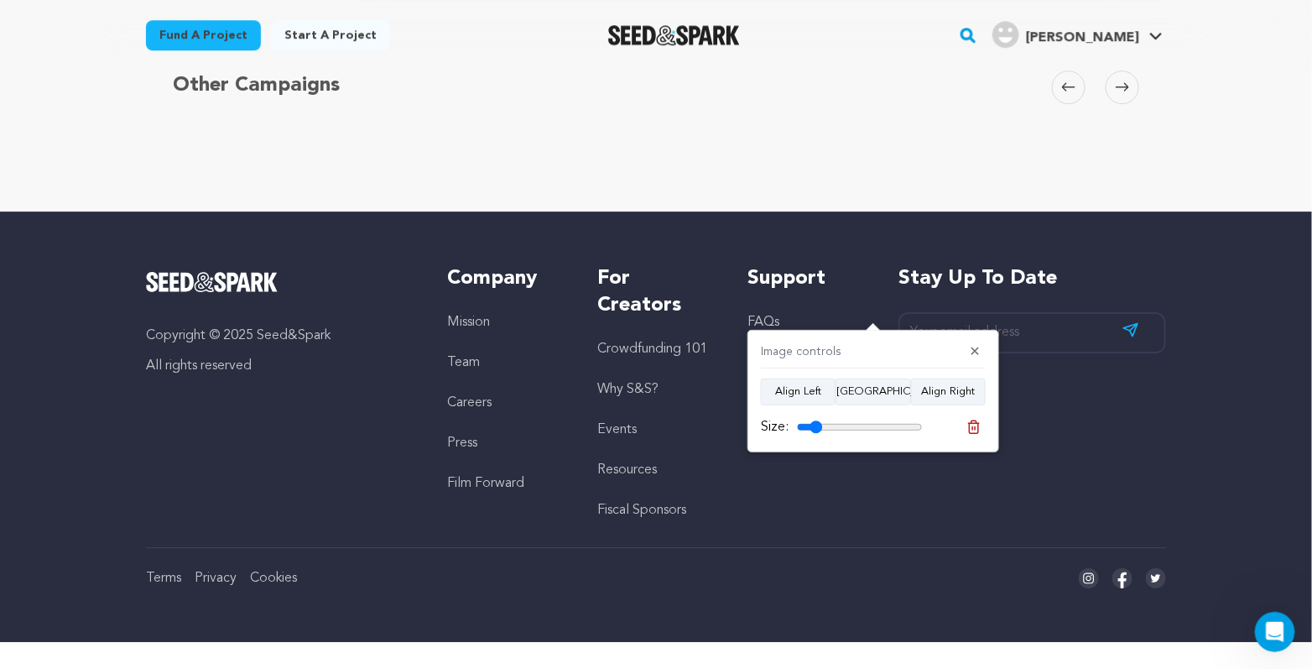
drag, startPoint x: 920, startPoint y: 425, endPoint x: 822, endPoint y: 425, distance: 98.2
click at [822, 425] on input "range" at bounding box center [860, 426] width 126 height 13
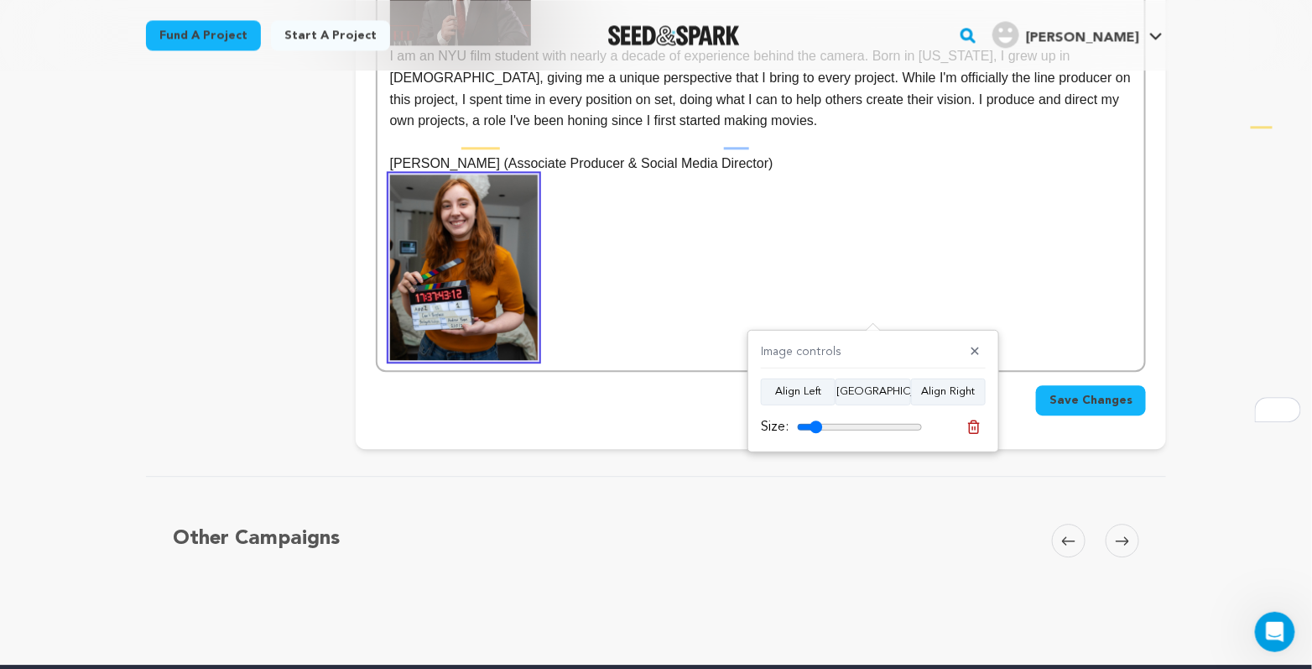
scroll to position [1490, 0]
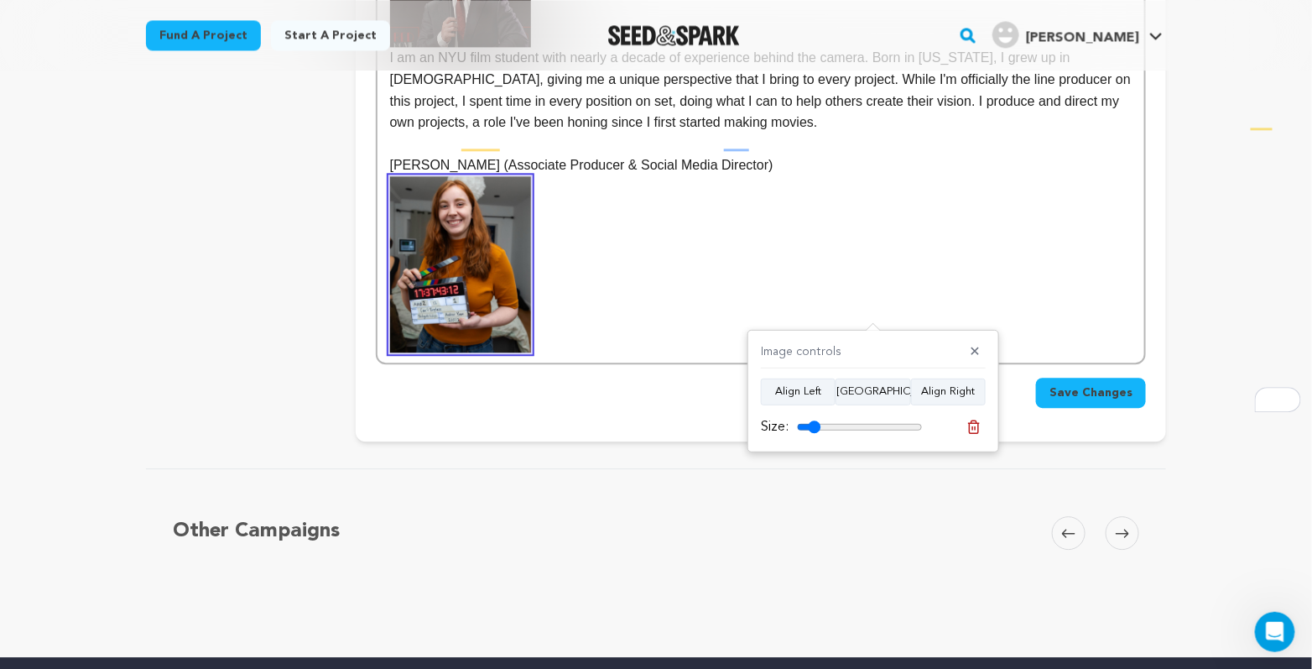
type input "19"
click at [822, 421] on input "range" at bounding box center [860, 426] width 126 height 13
click at [596, 352] on p "To enrich screen reader interactions, please activate Accessibility in Grammarl…" at bounding box center [761, 264] width 742 height 176
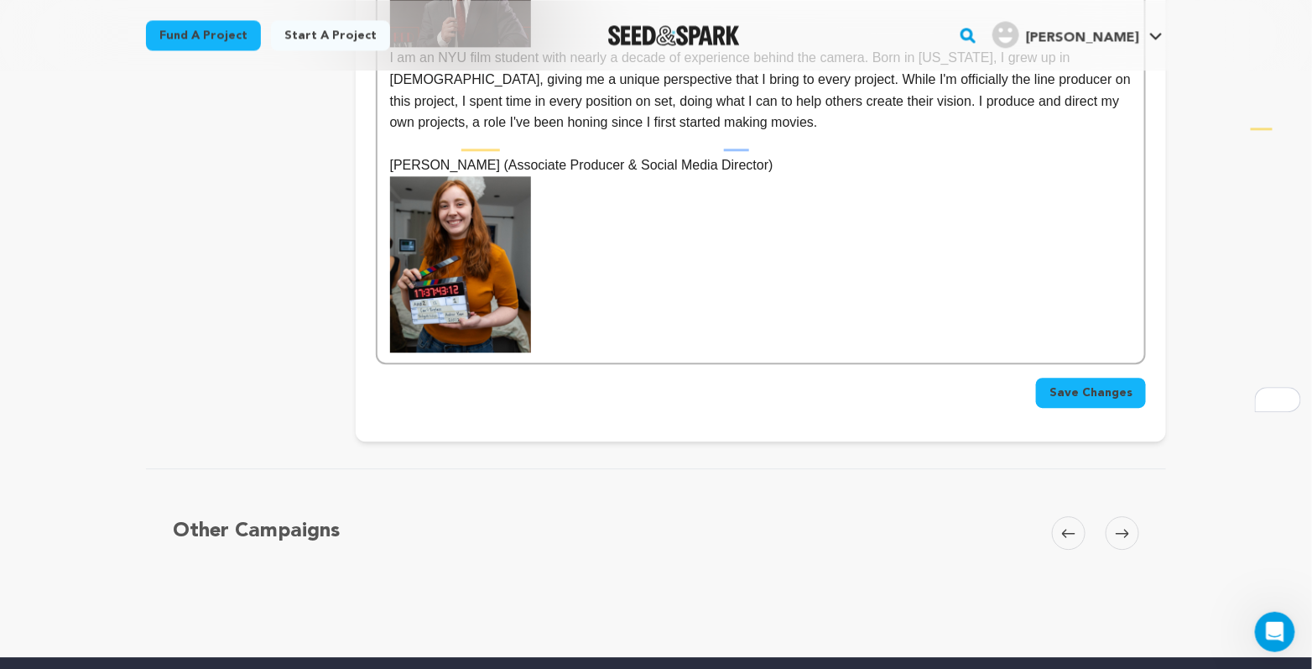
click at [560, 352] on p "To enrich screen reader interactions, please activate Accessibility in Grammarl…" at bounding box center [761, 264] width 742 height 176
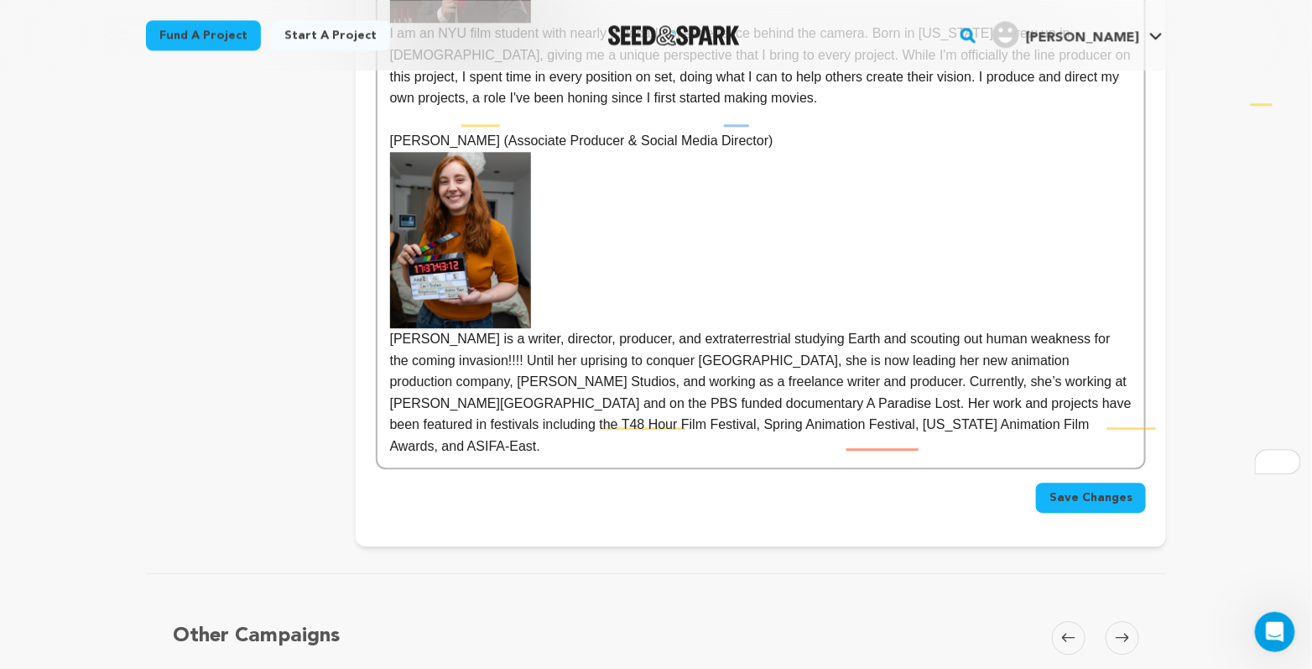
scroll to position [1508, 0]
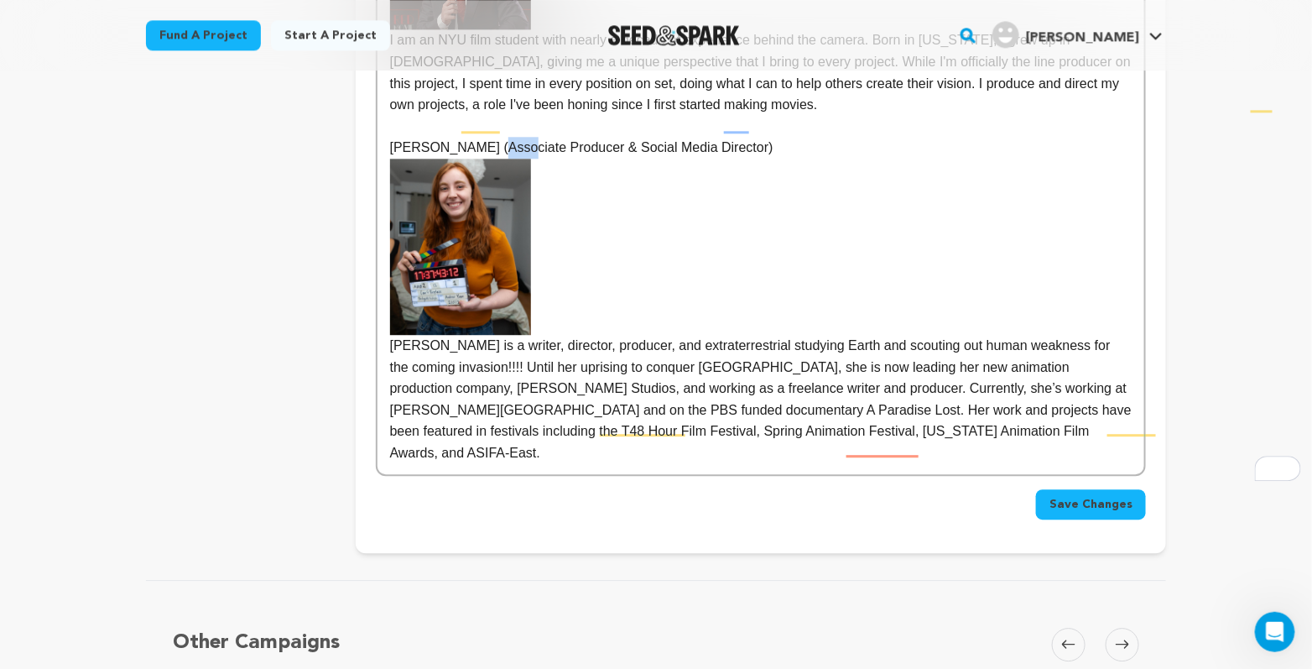
drag, startPoint x: 451, startPoint y: 250, endPoint x: 420, endPoint y: 250, distance: 30.2
click at [420, 159] on p "Bridgette A. Rudolph (Associate Producer & Social Media Director)" at bounding box center [761, 148] width 742 height 22
drag, startPoint x: 453, startPoint y: 247, endPoint x: 286, endPoint y: 242, distance: 167.0
drag, startPoint x: 740, startPoint y: 254, endPoint x: 468, endPoint y: 253, distance: 271.8
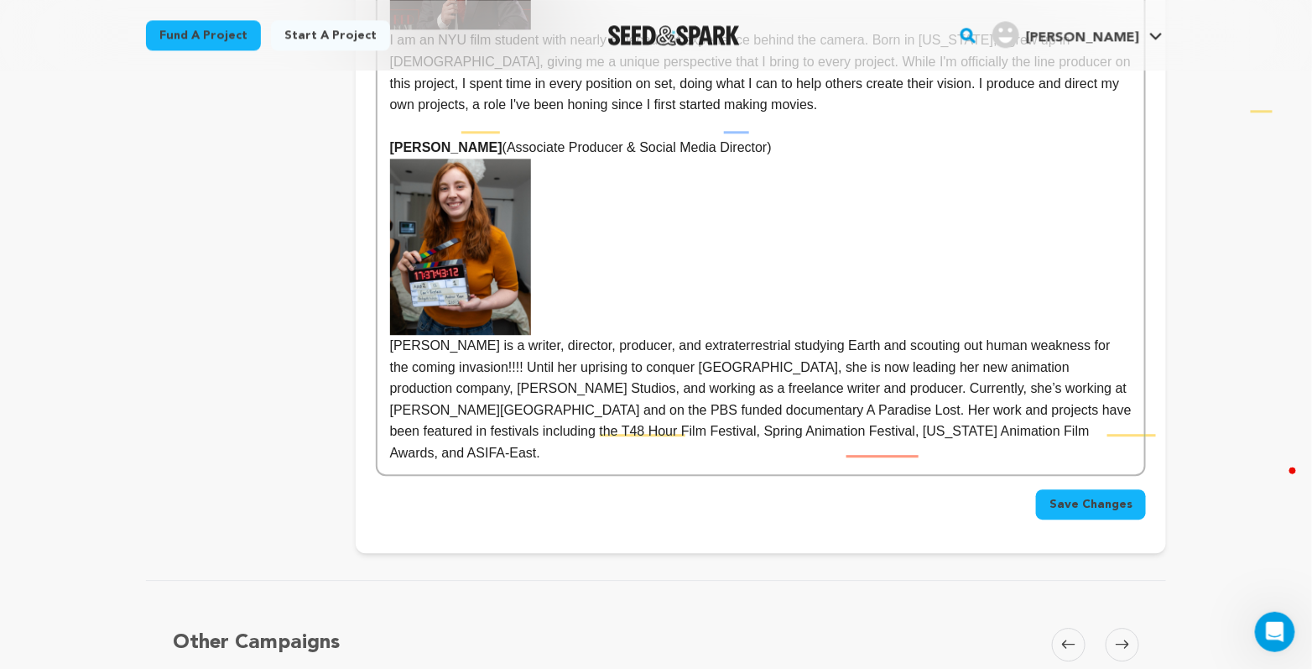
click at [468, 159] on p "Bridgette A. Rudolph (Associate Producer & Social Media Director)" at bounding box center [761, 148] width 742 height 22
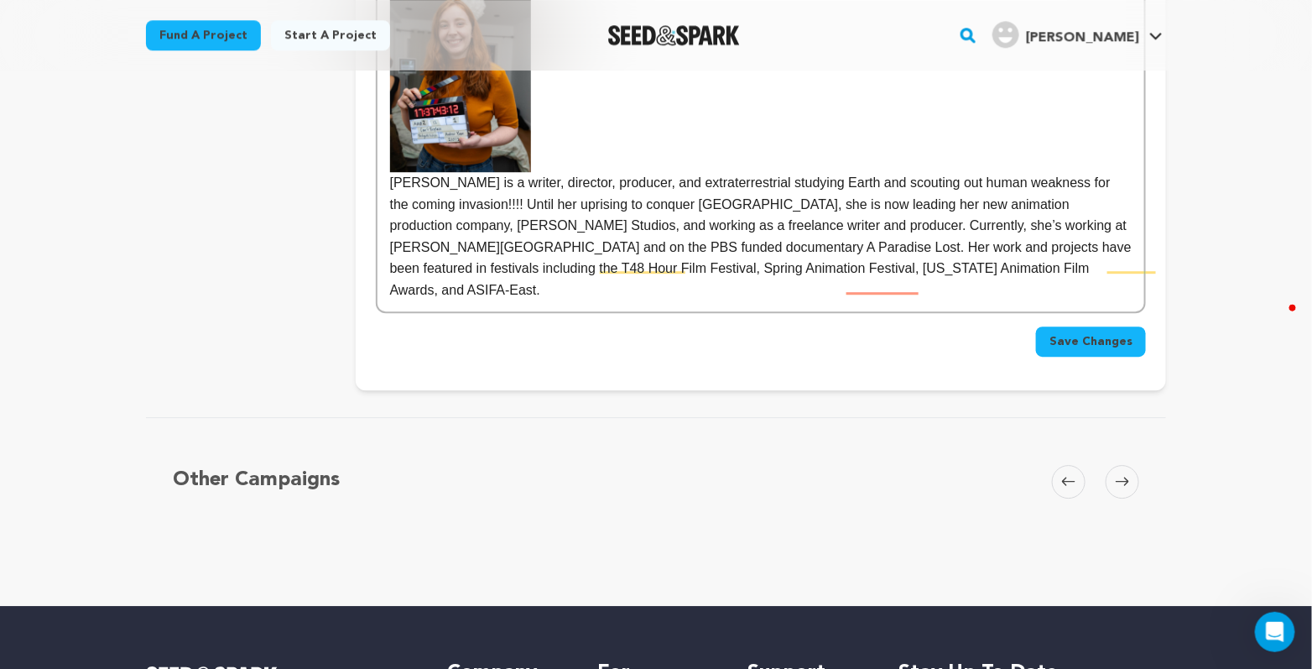
scroll to position [1737, 0]
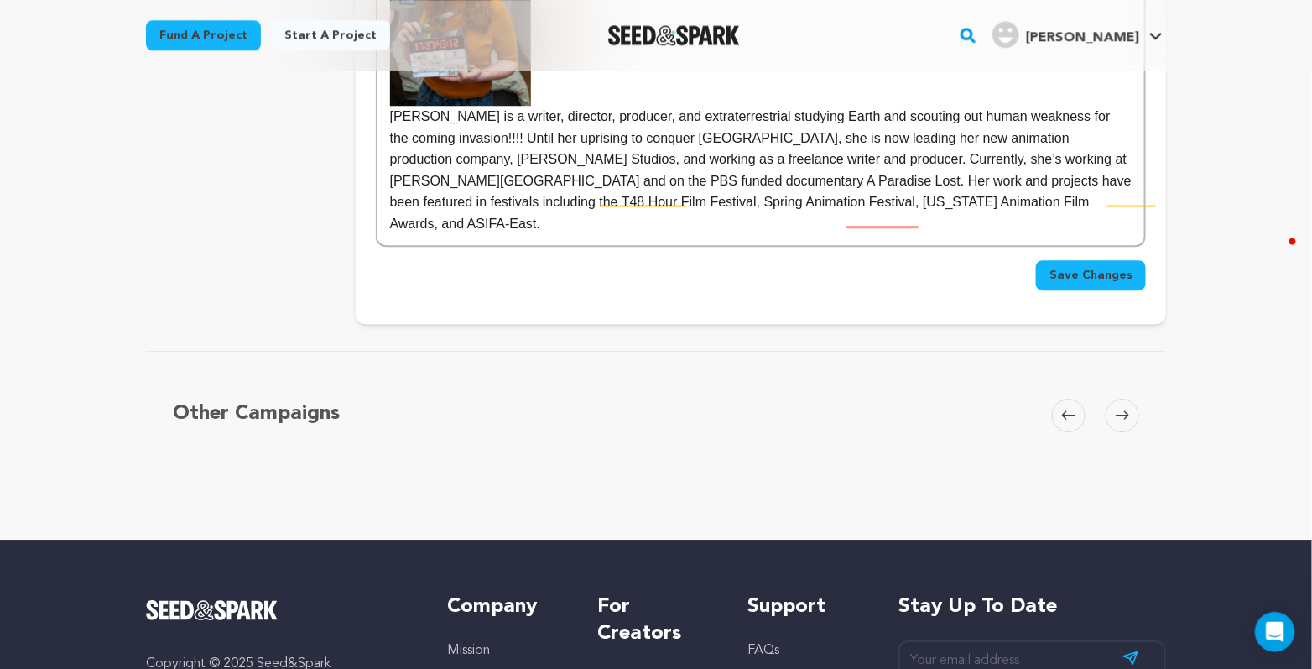
click at [1132, 235] on p "Bridgette Rudolph is a writer, director, producer, and extraterrestrial studyin…" at bounding box center [761, 170] width 742 height 129
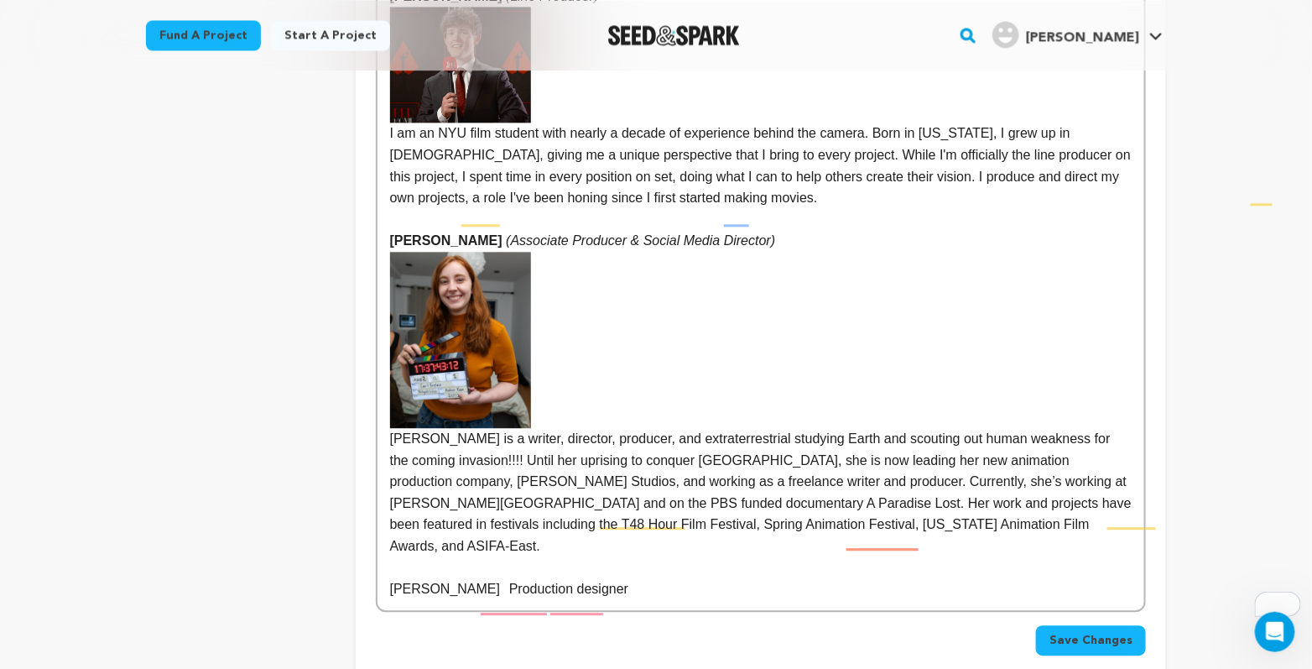
scroll to position [1559, 0]
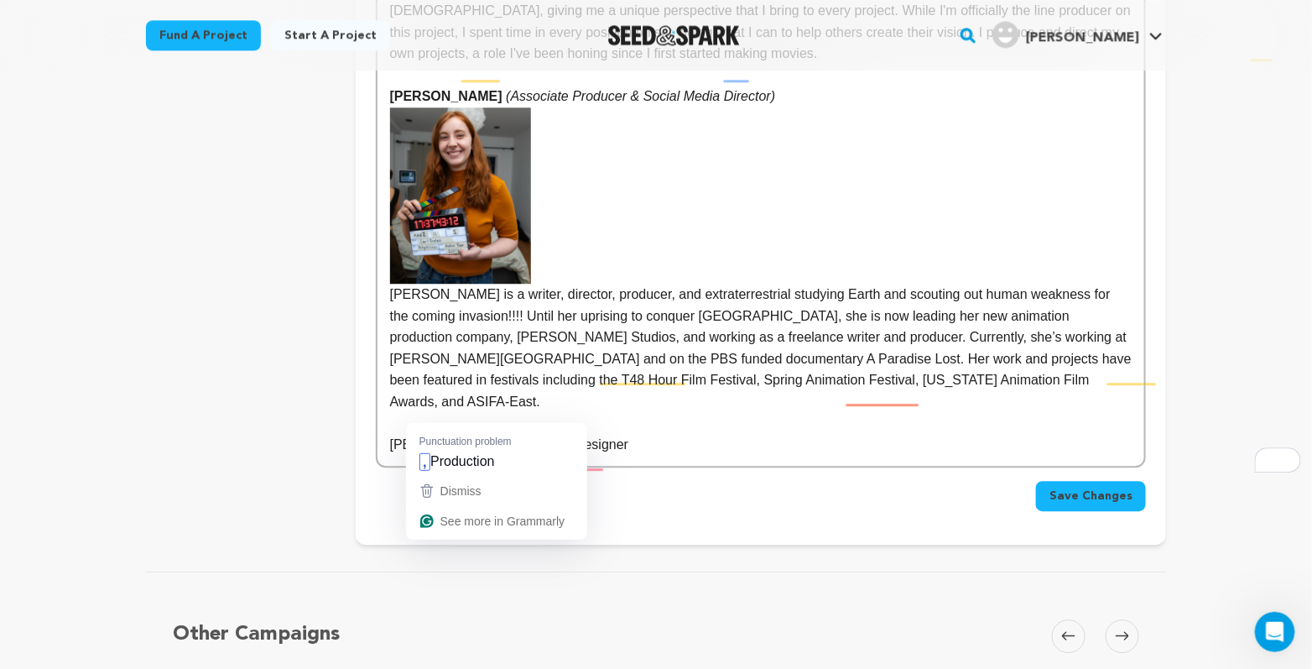
click at [420, 456] on p "Stella Bolina Production designer" at bounding box center [761, 445] width 742 height 22
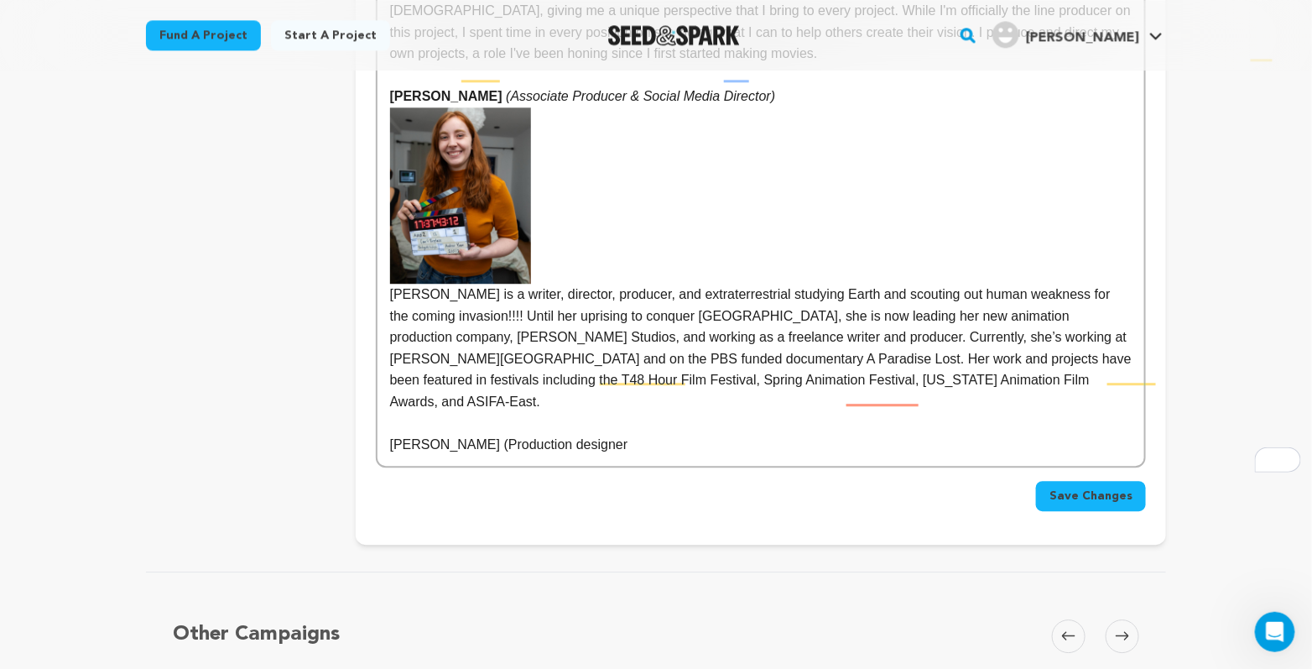
click at [552, 456] on p "Stella Bolina (Production designer" at bounding box center [761, 445] width 742 height 22
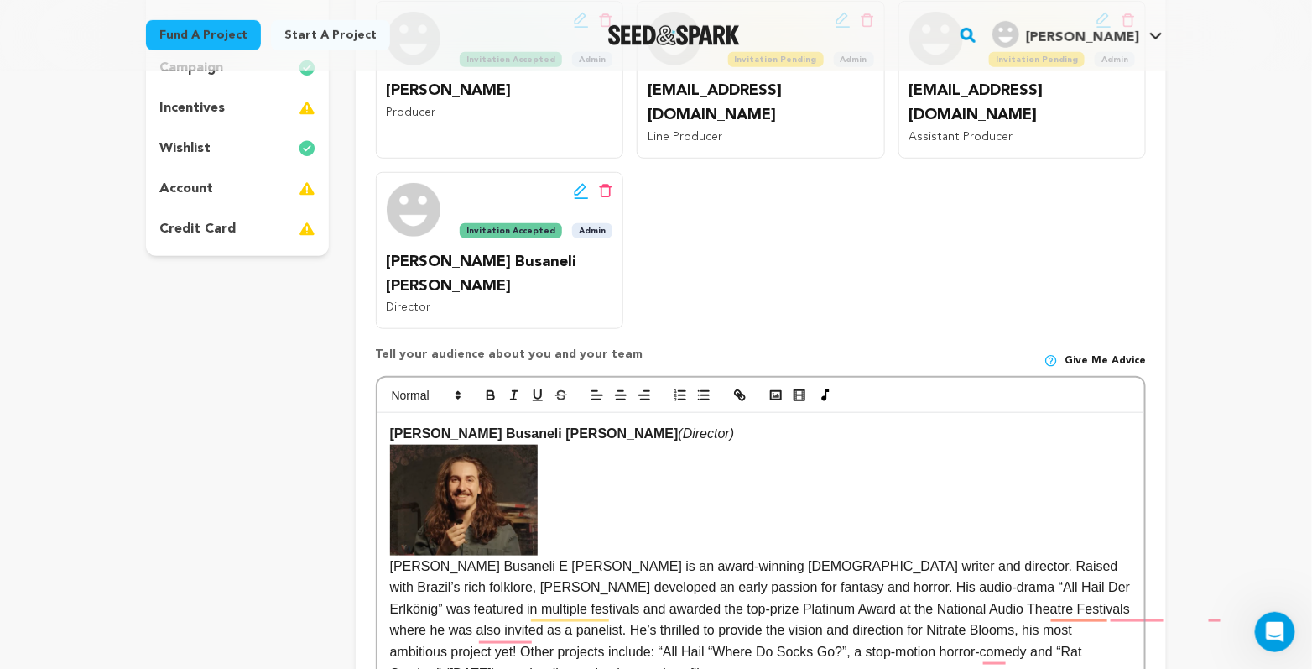
scroll to position [386, 0]
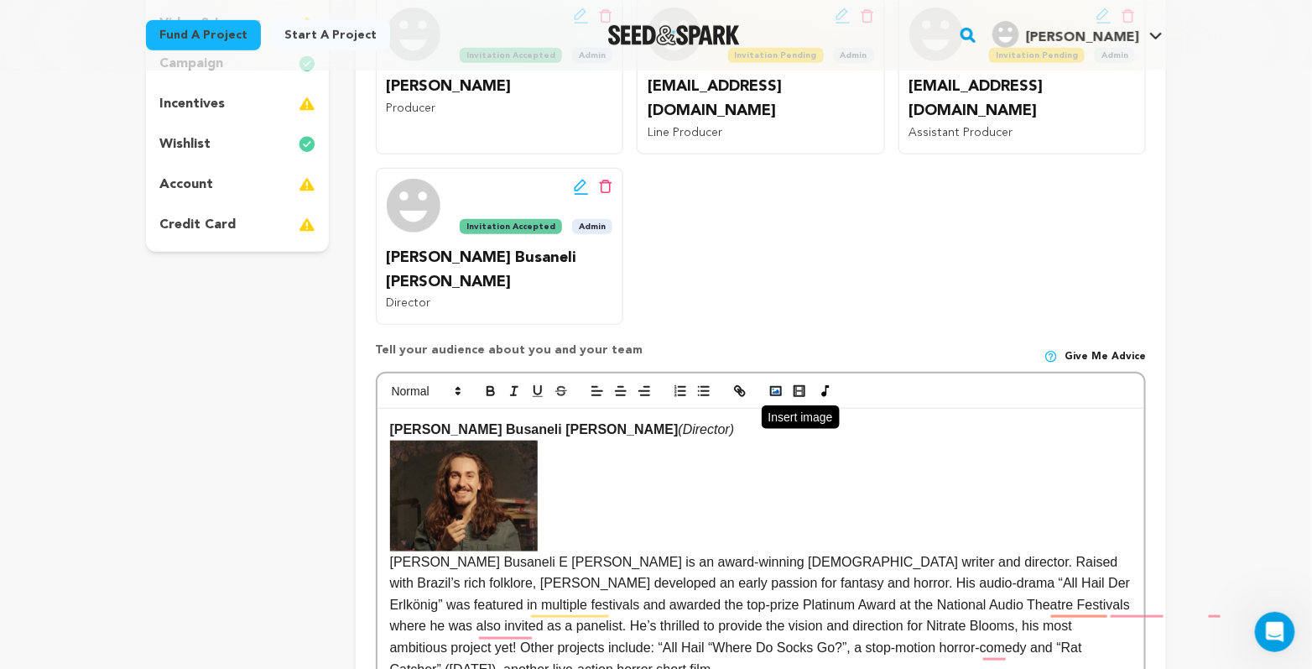
click at [769, 399] on icon "button" at bounding box center [776, 390] width 15 height 15
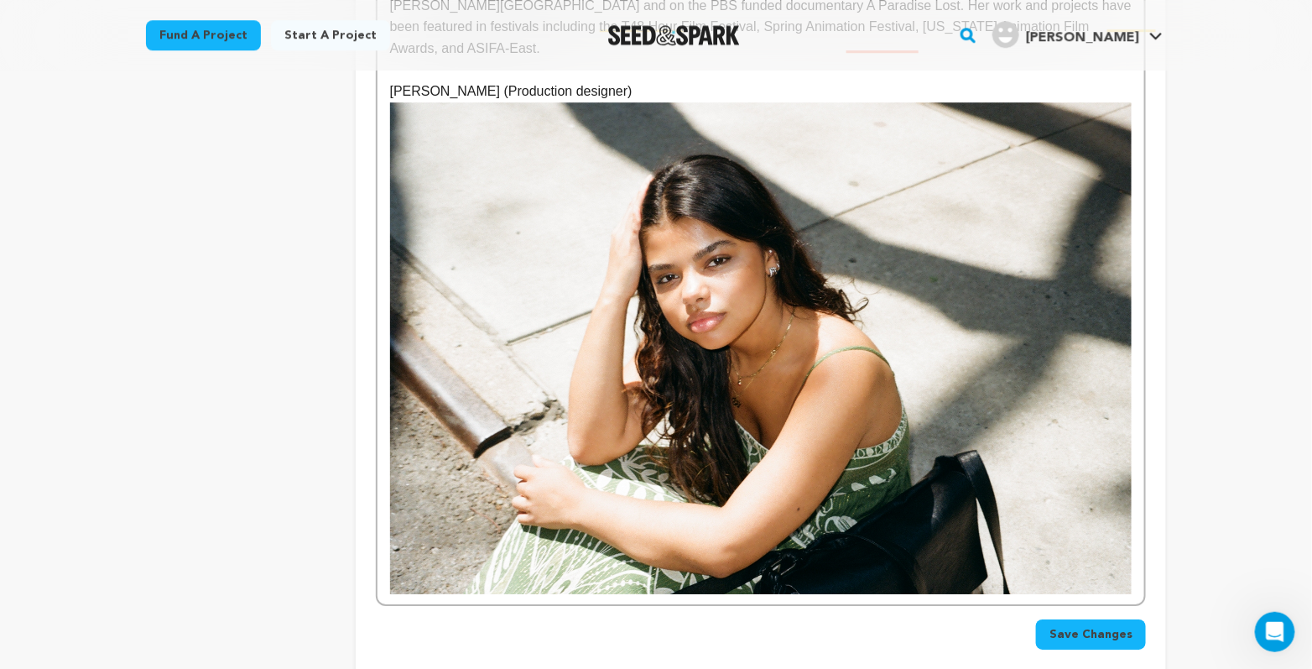
scroll to position [2202, 0]
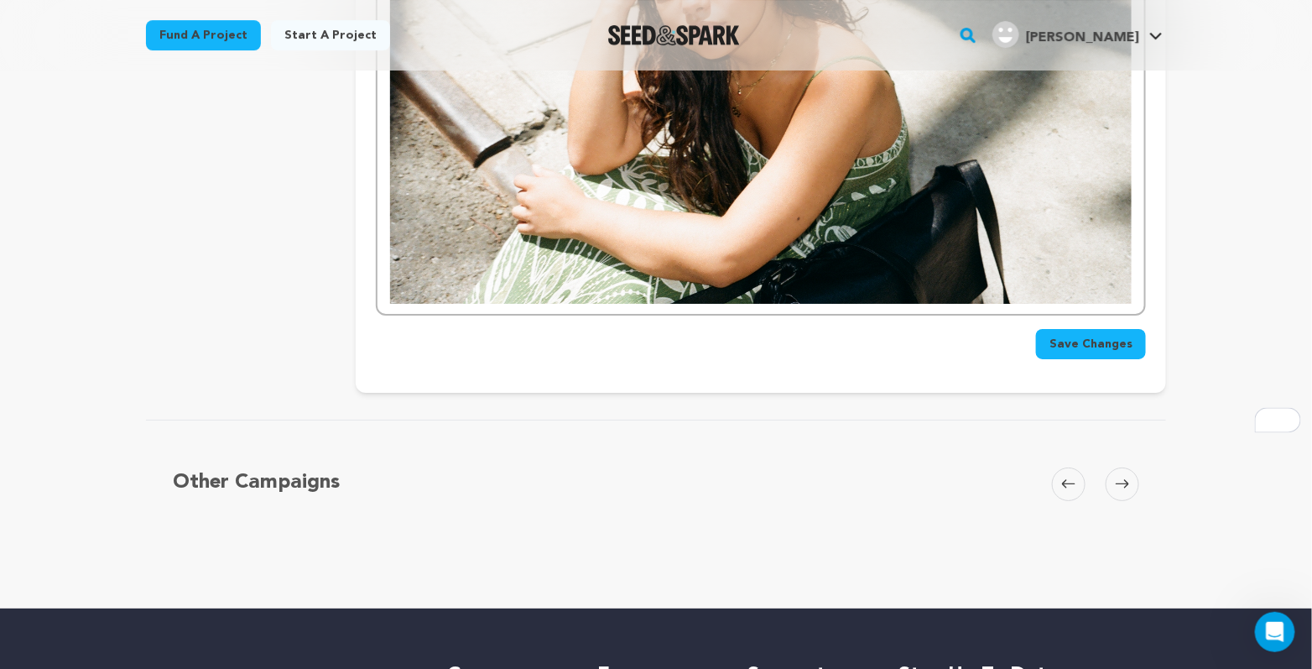
click at [870, 304] on img "To enrich screen reader interactions, please activate Accessibility in Grammarl…" at bounding box center [761, 58] width 742 height 492
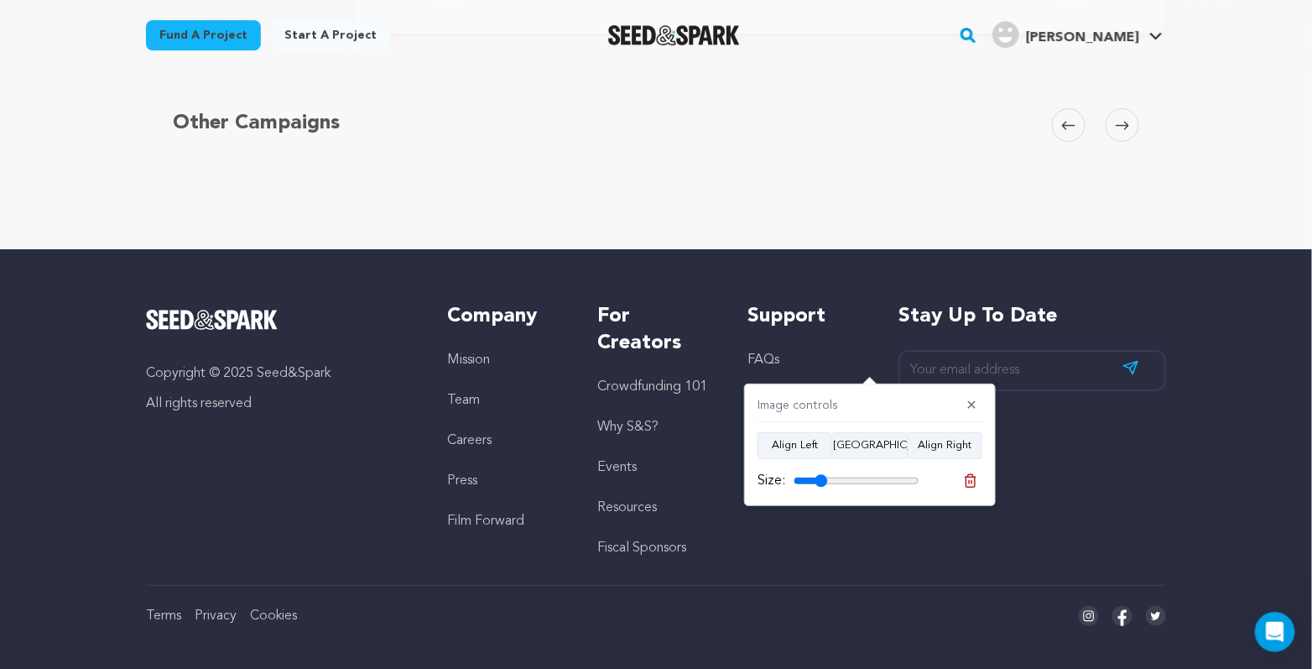
drag, startPoint x: 920, startPoint y: 479, endPoint x: 827, endPoint y: 481, distance: 92.3
click at [827, 481] on input "range" at bounding box center [857, 480] width 126 height 13
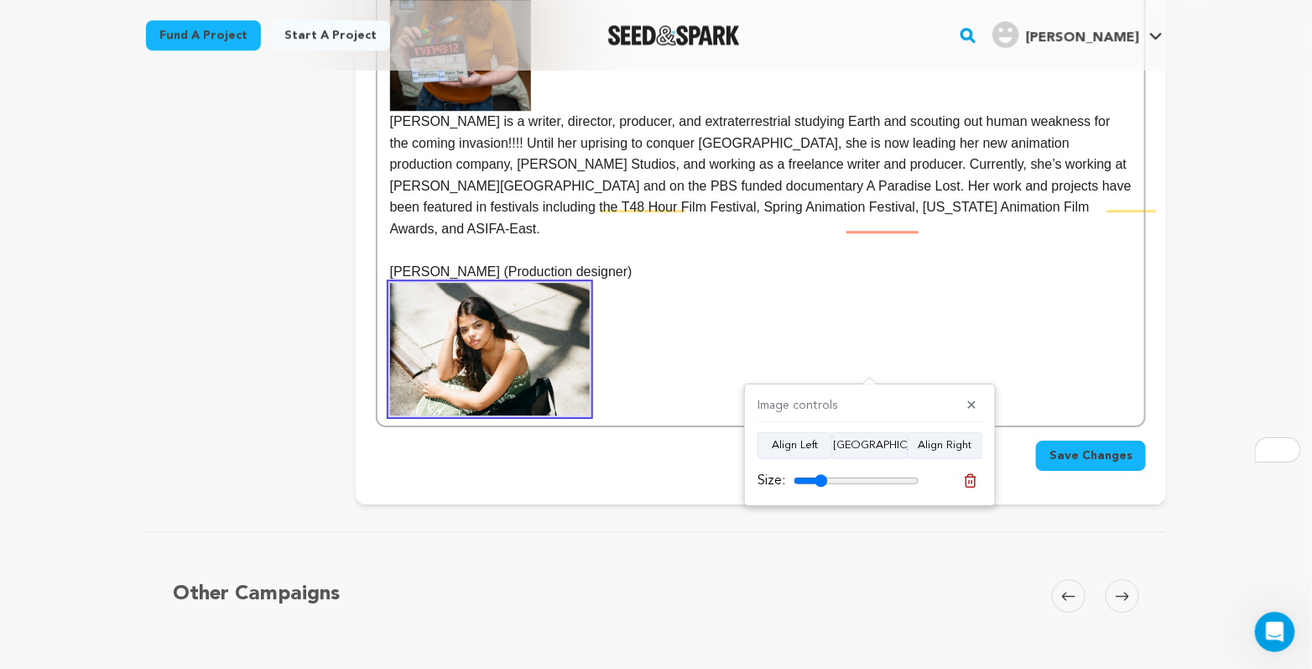
scroll to position [1740, 0]
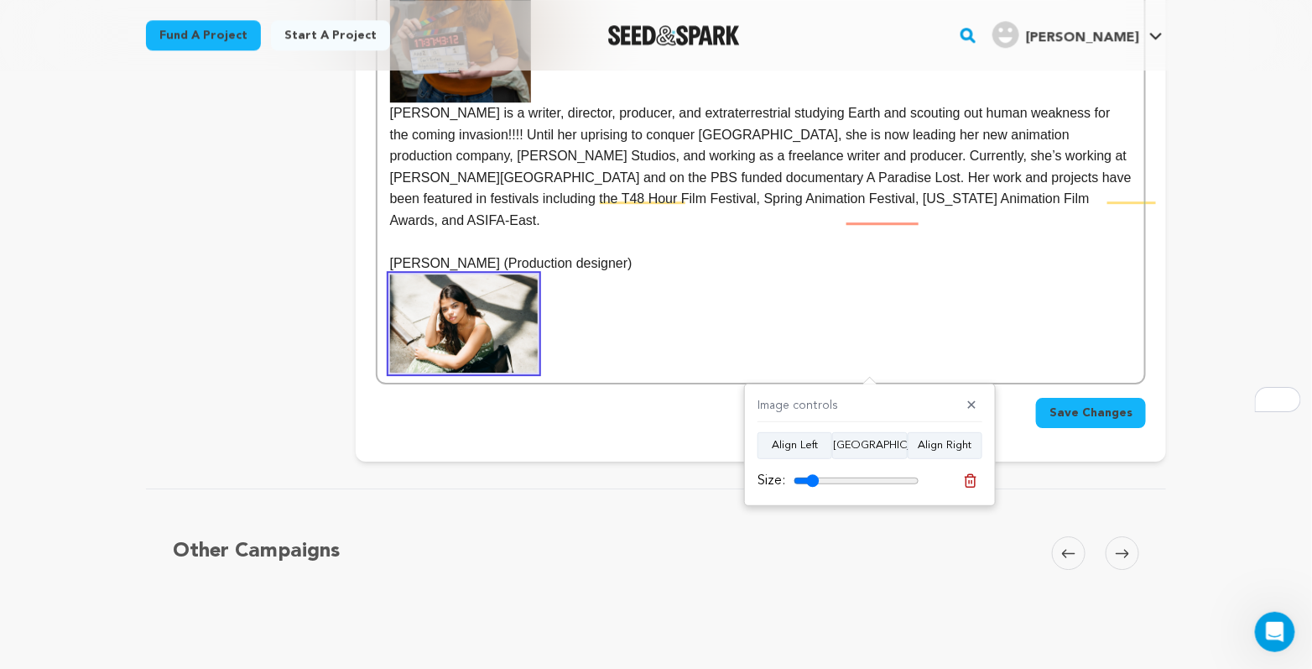
type input "20"
click at [820, 477] on input "range" at bounding box center [857, 480] width 126 height 13
click at [584, 373] on p "To enrich screen reader interactions, please activate Accessibility in Grammarl…" at bounding box center [761, 323] width 742 height 98
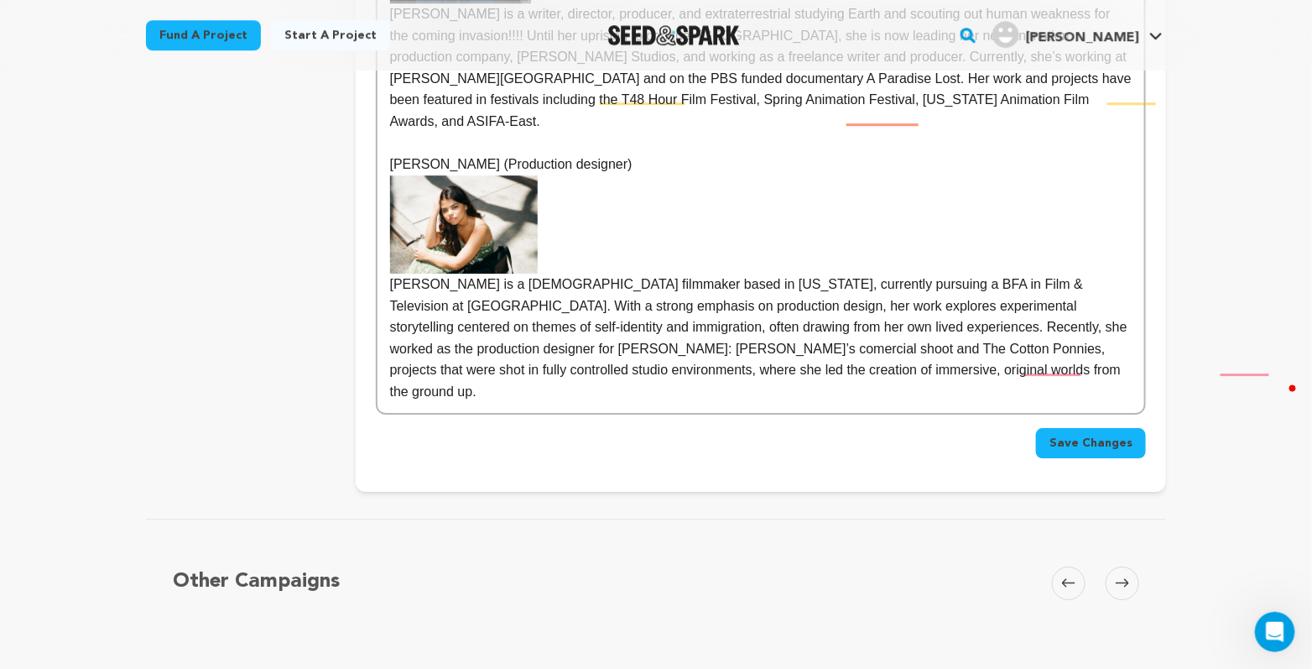
scroll to position [1840, 0]
drag, startPoint x: 404, startPoint y: 263, endPoint x: 321, endPoint y: 263, distance: 82.2
drag, startPoint x: 552, startPoint y: 256, endPoint x: 412, endPoint y: 256, distance: 140.1
click at [412, 175] on p "Stella Bolina (Production designer)" at bounding box center [761, 164] width 742 height 22
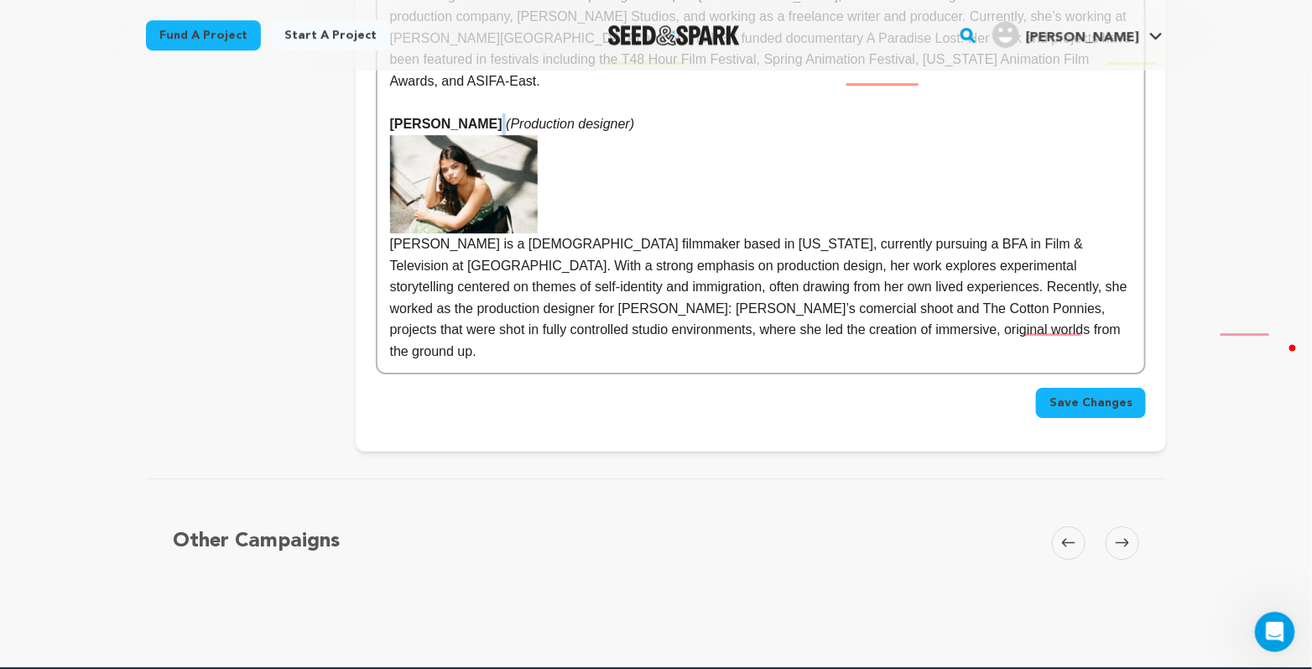
scroll to position [1882, 0]
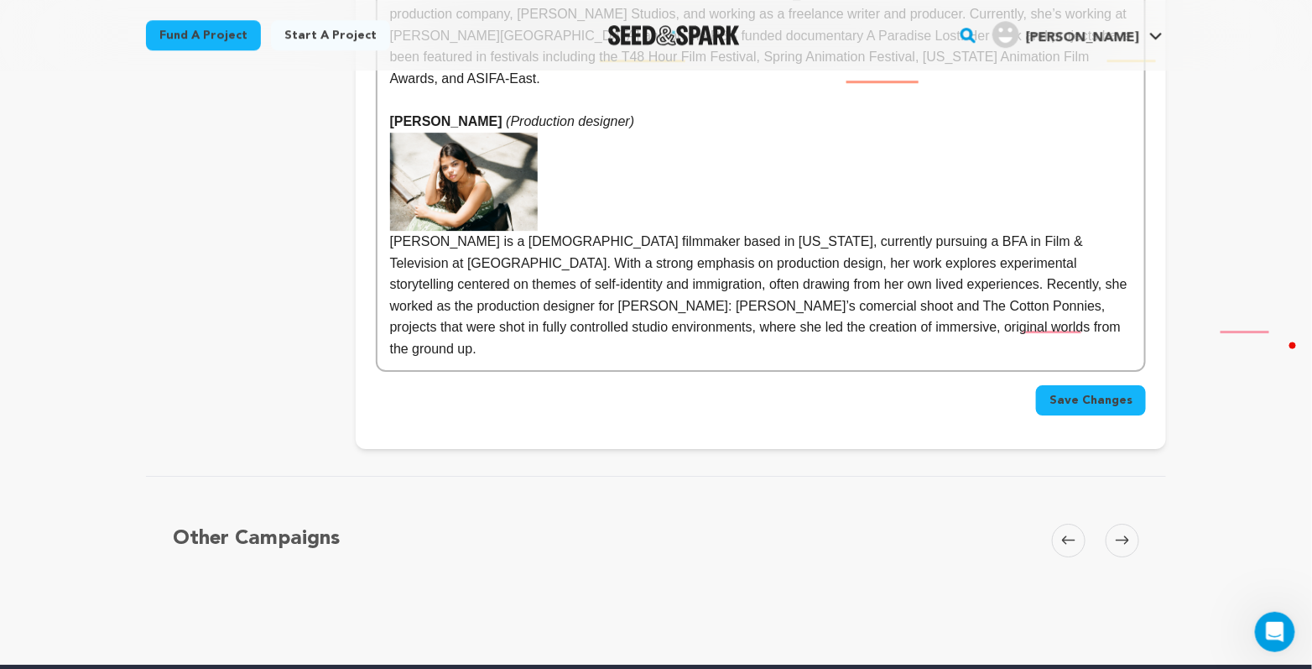
click at [1132, 360] on p "Stella Bolina is a Brazilian filmmaker based in New York, currently pursuing a …" at bounding box center [761, 295] width 742 height 129
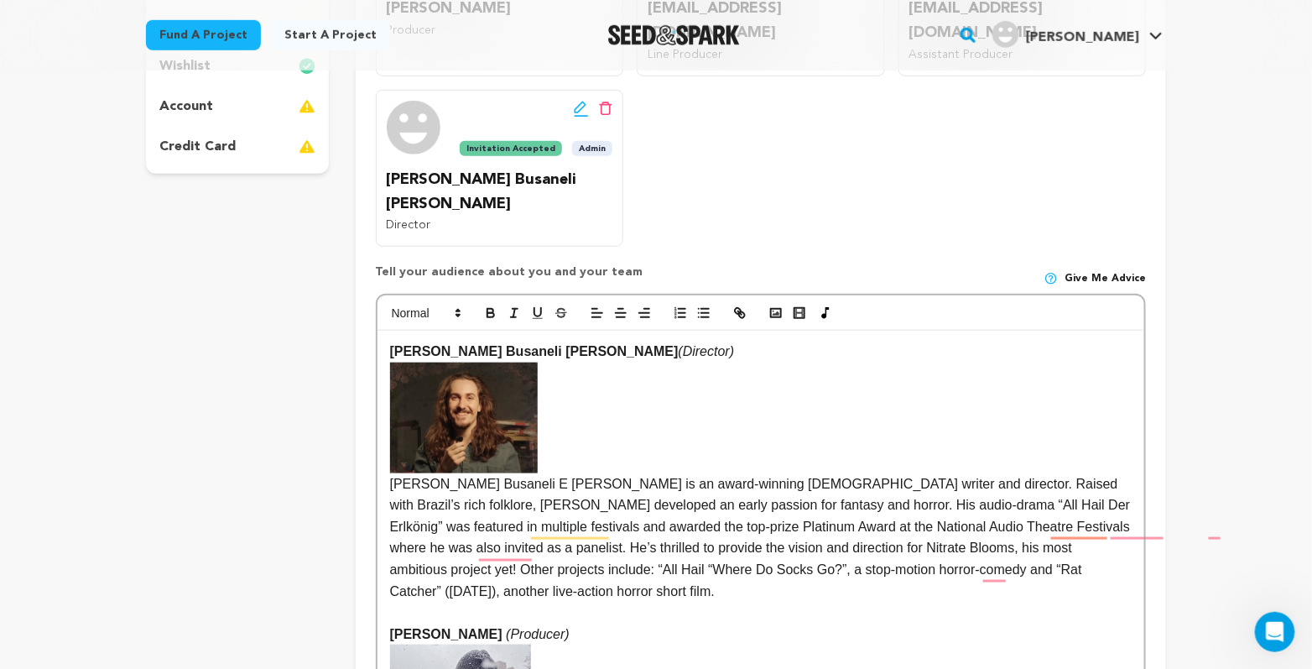
scroll to position [489, 0]
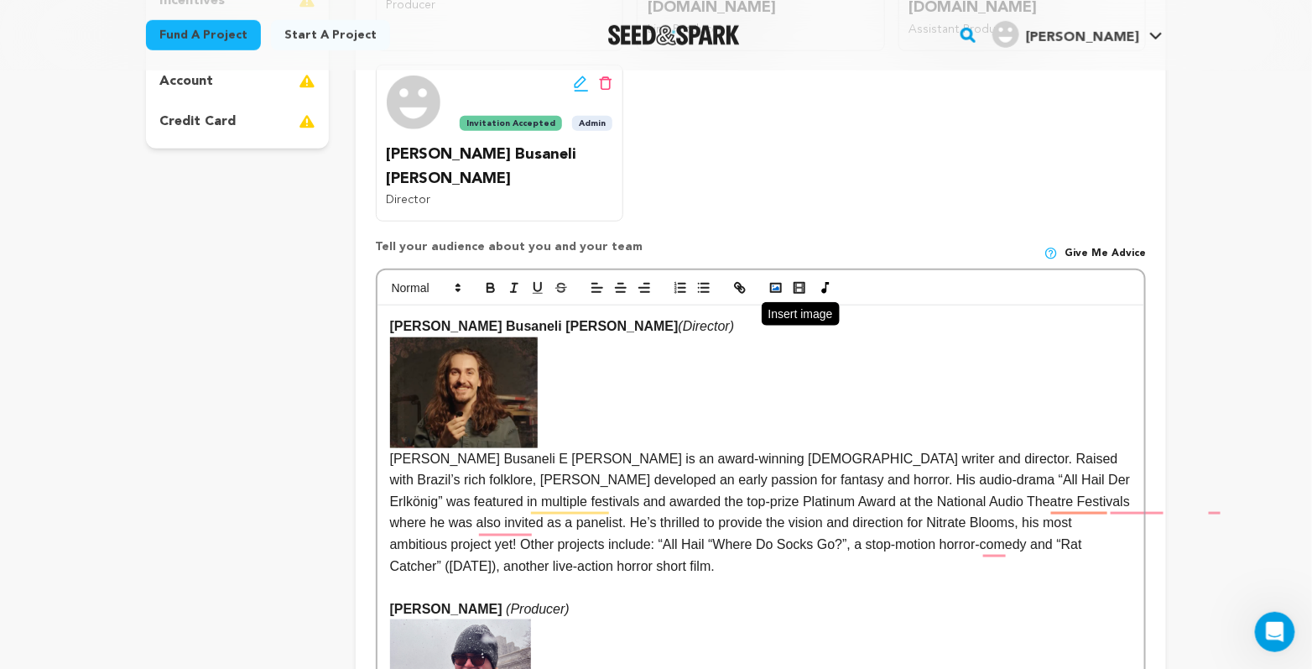
click at [773, 290] on polyline "button" at bounding box center [776, 288] width 7 height 4
click at [769, 295] on icon "button" at bounding box center [776, 287] width 15 height 15
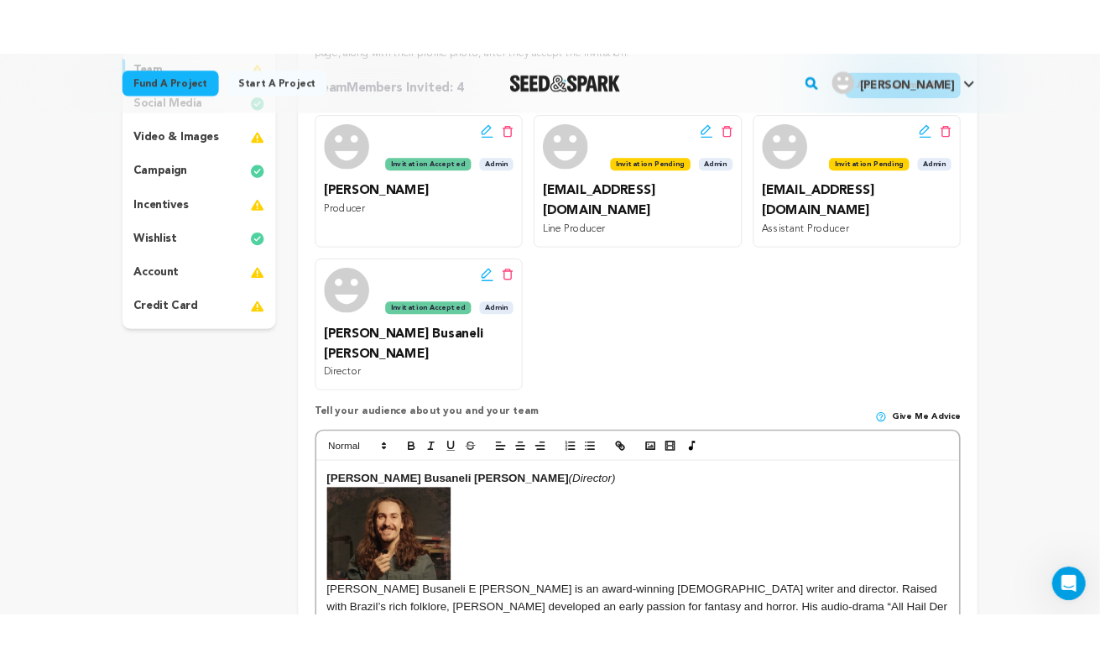
scroll to position [313, 0]
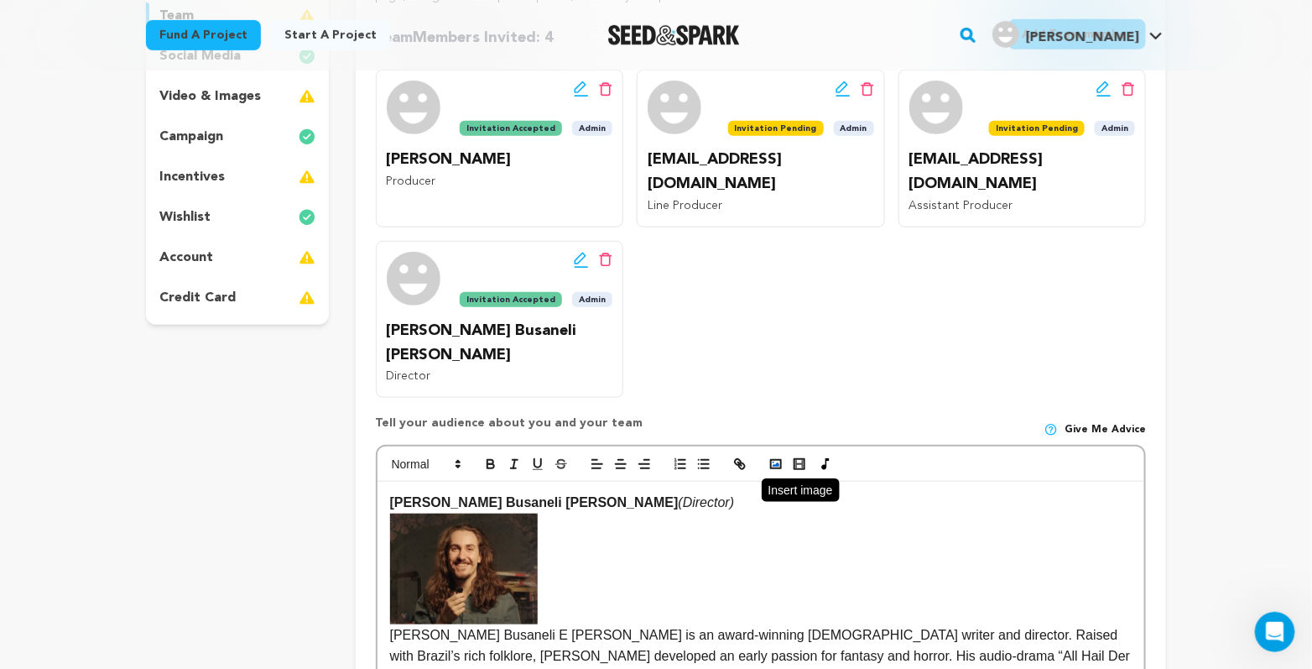
click at [769, 472] on icon "button" at bounding box center [776, 463] width 15 height 15
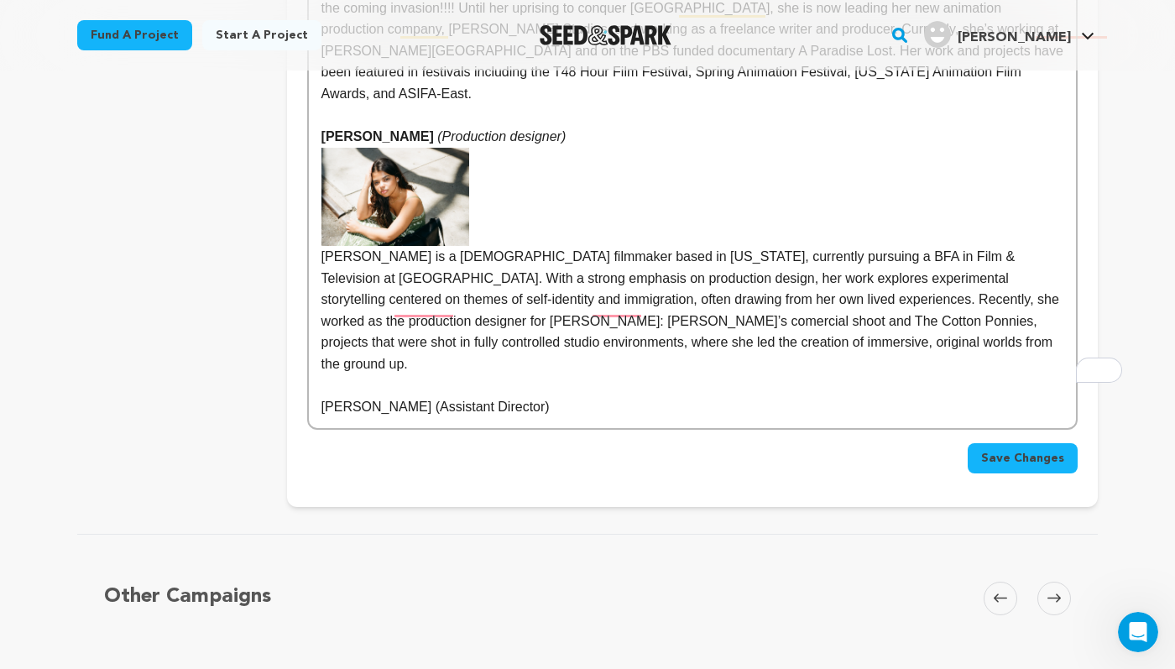
scroll to position [1844, 0]
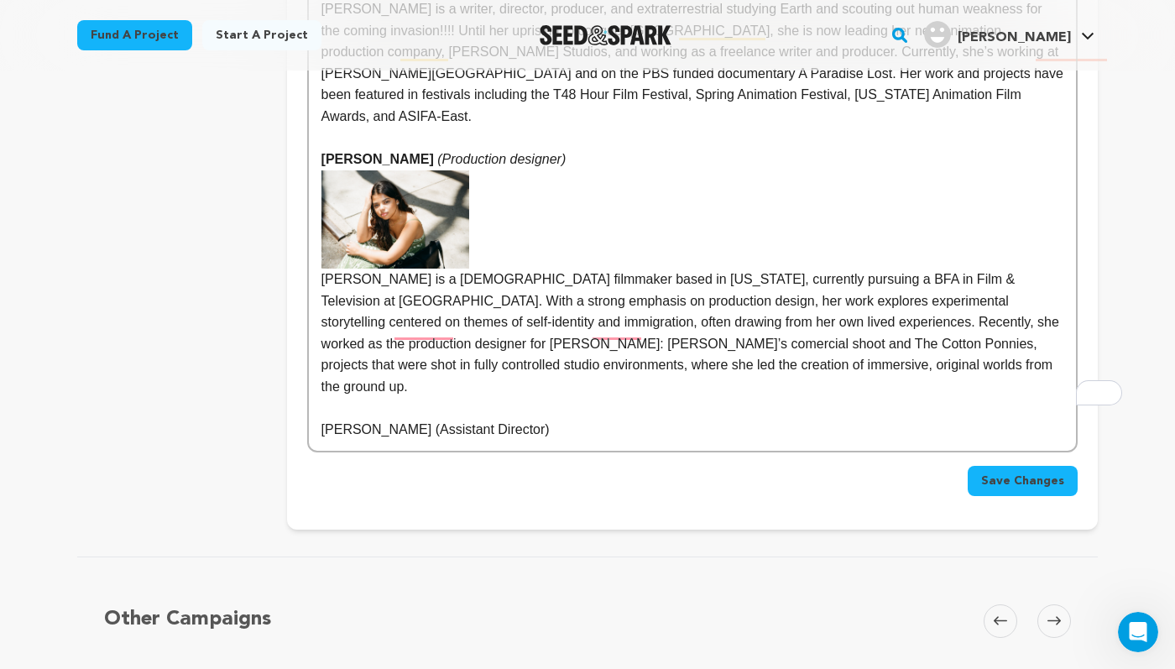
click at [527, 440] on p "Daniel Lee (Assistant Director)" at bounding box center [692, 430] width 742 height 22
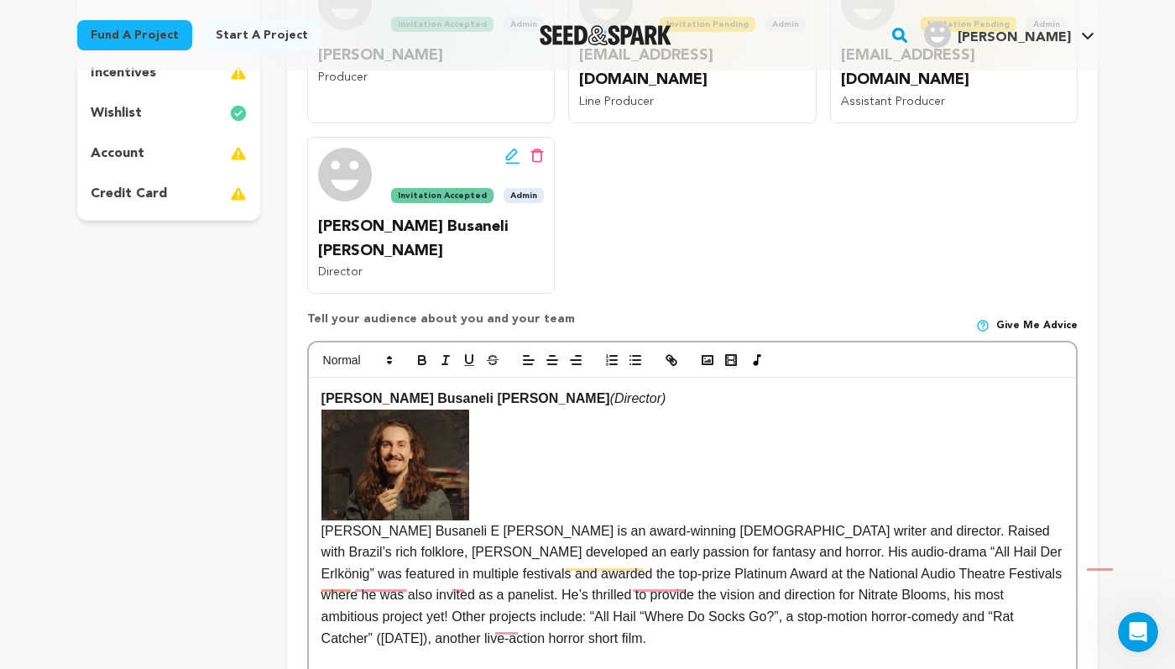
scroll to position [407, 0]
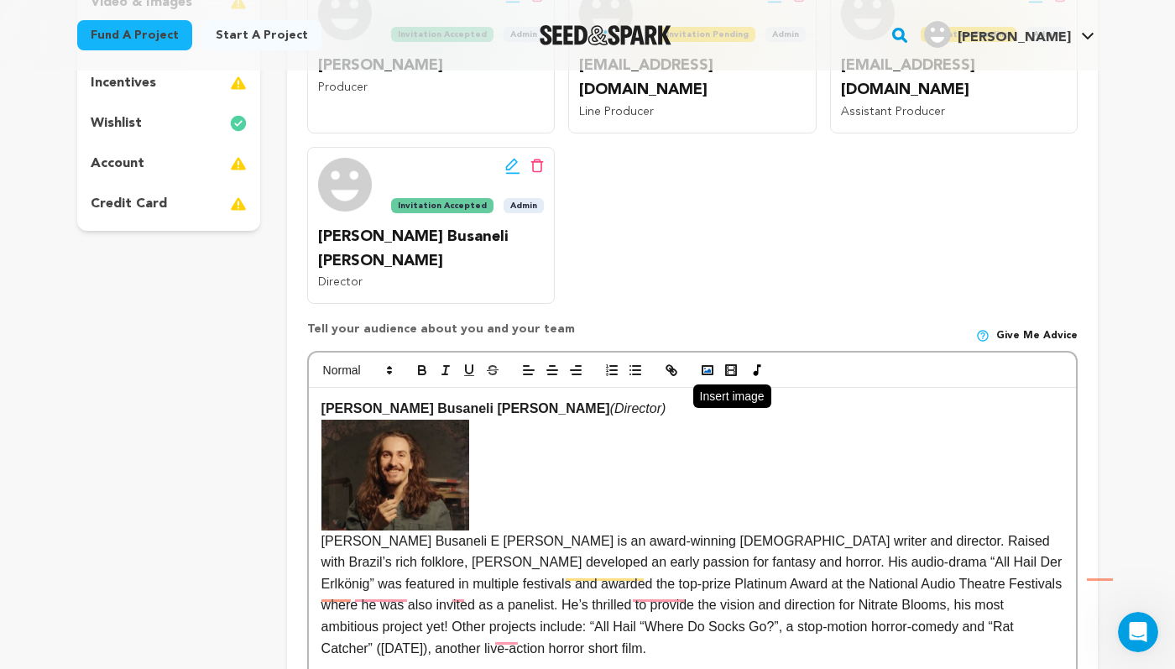
click at [700, 378] on icon "button" at bounding box center [707, 369] width 15 height 15
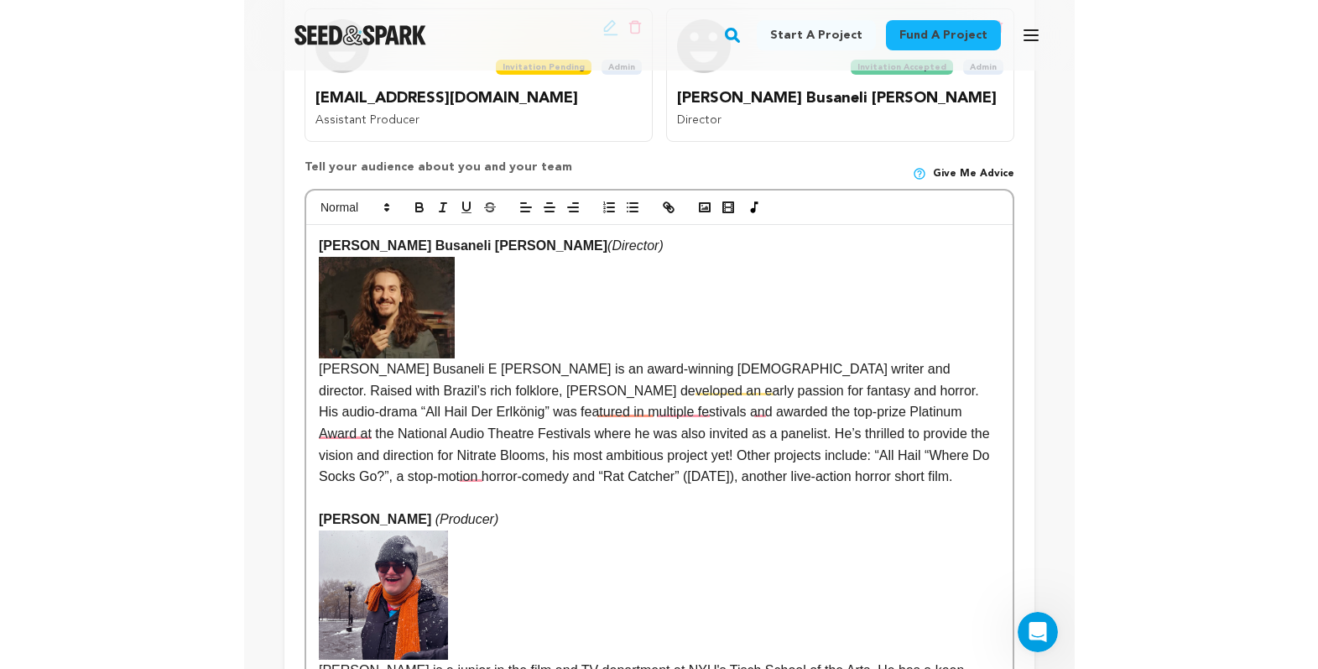
scroll to position [604, 0]
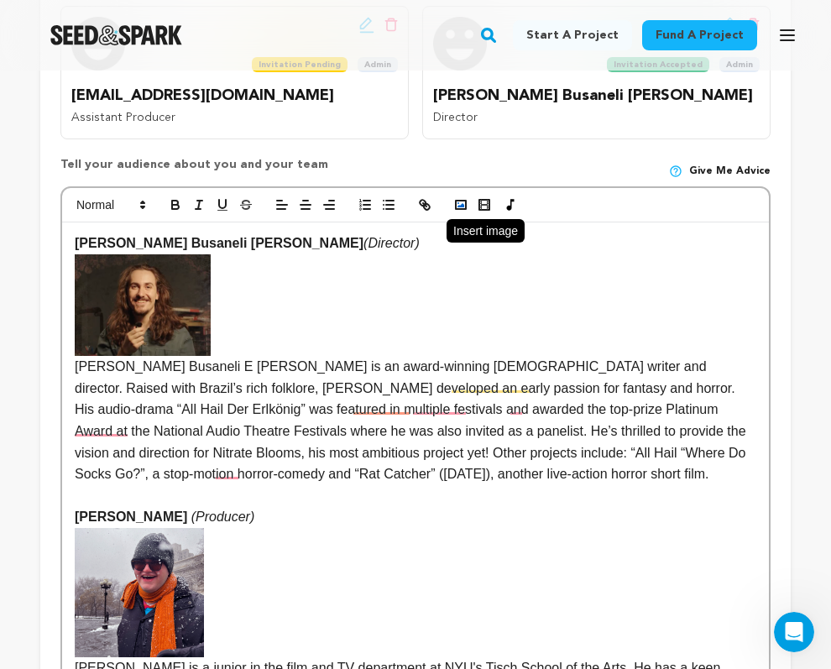
click at [464, 207] on polyline "button" at bounding box center [460, 205] width 7 height 4
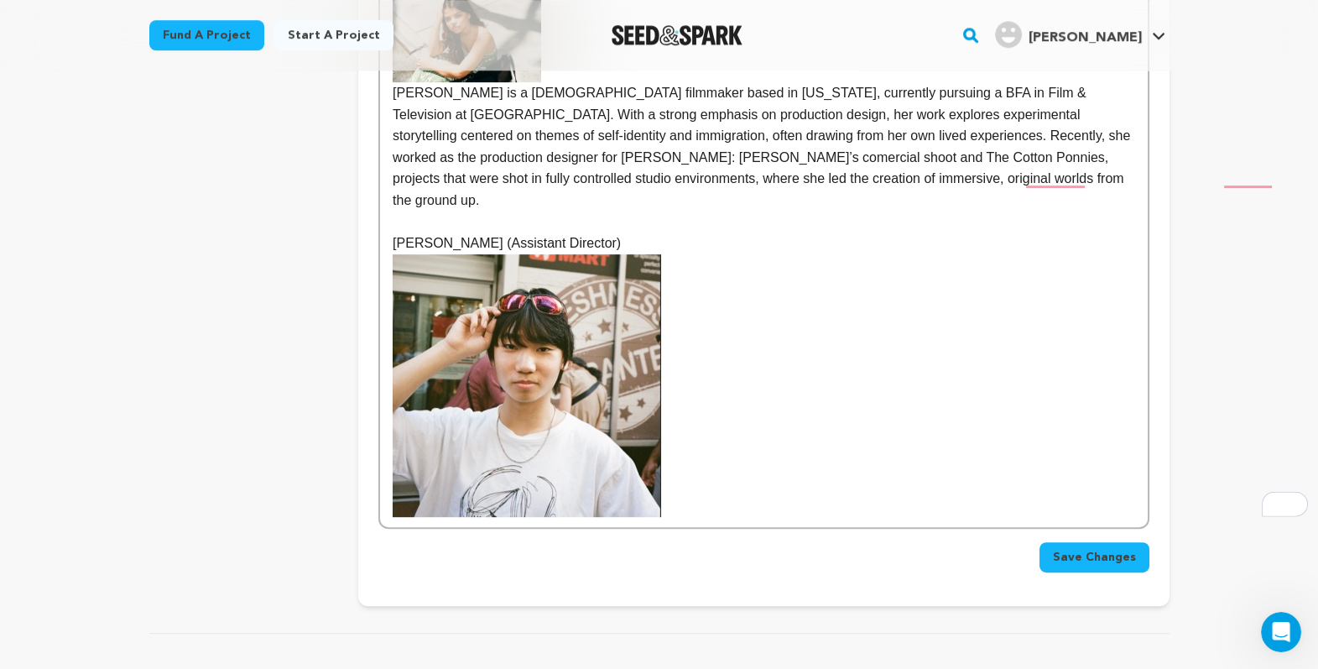
scroll to position [1905, 0]
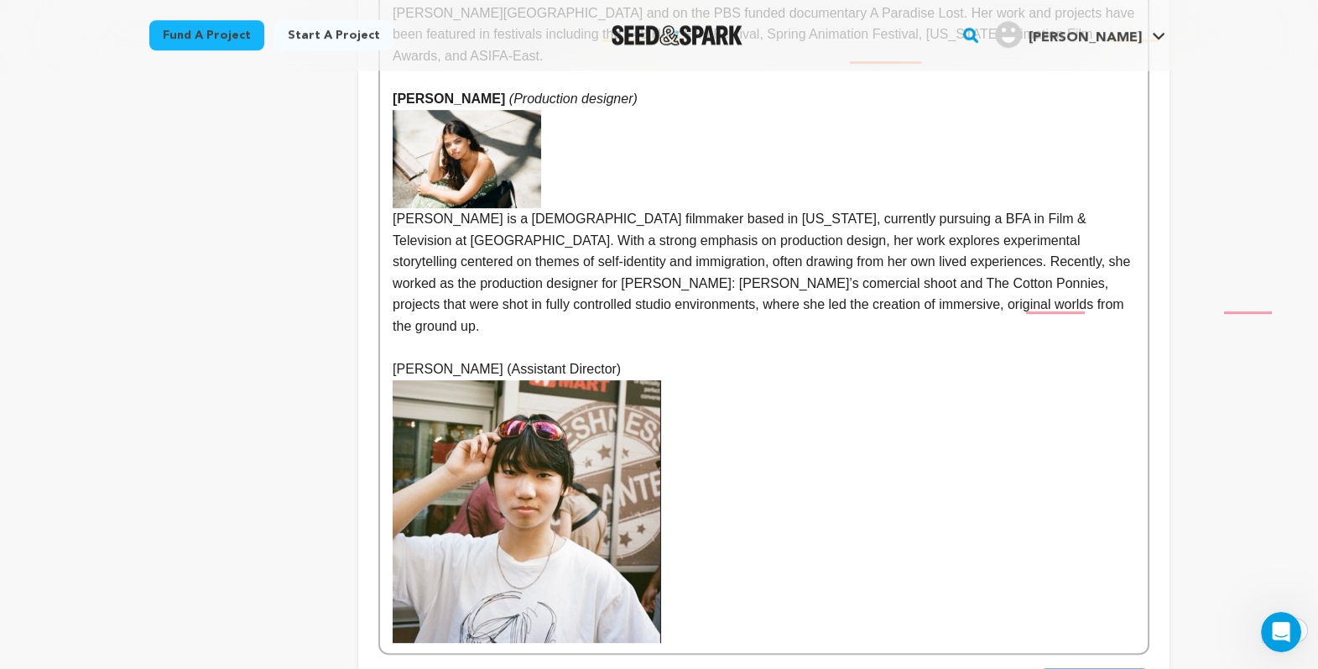
click at [510, 513] on img "To enrich screen reader interactions, please activate Accessibility in Grammarl…" at bounding box center [527, 511] width 268 height 263
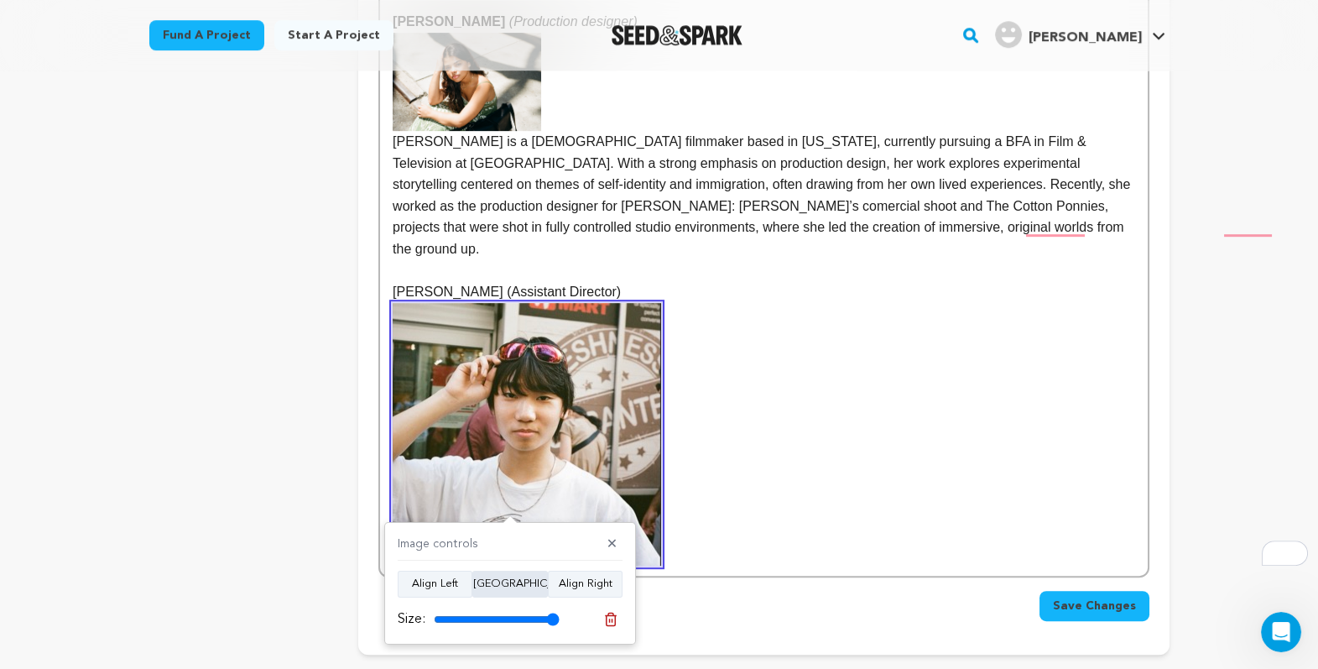
scroll to position [1981, 0]
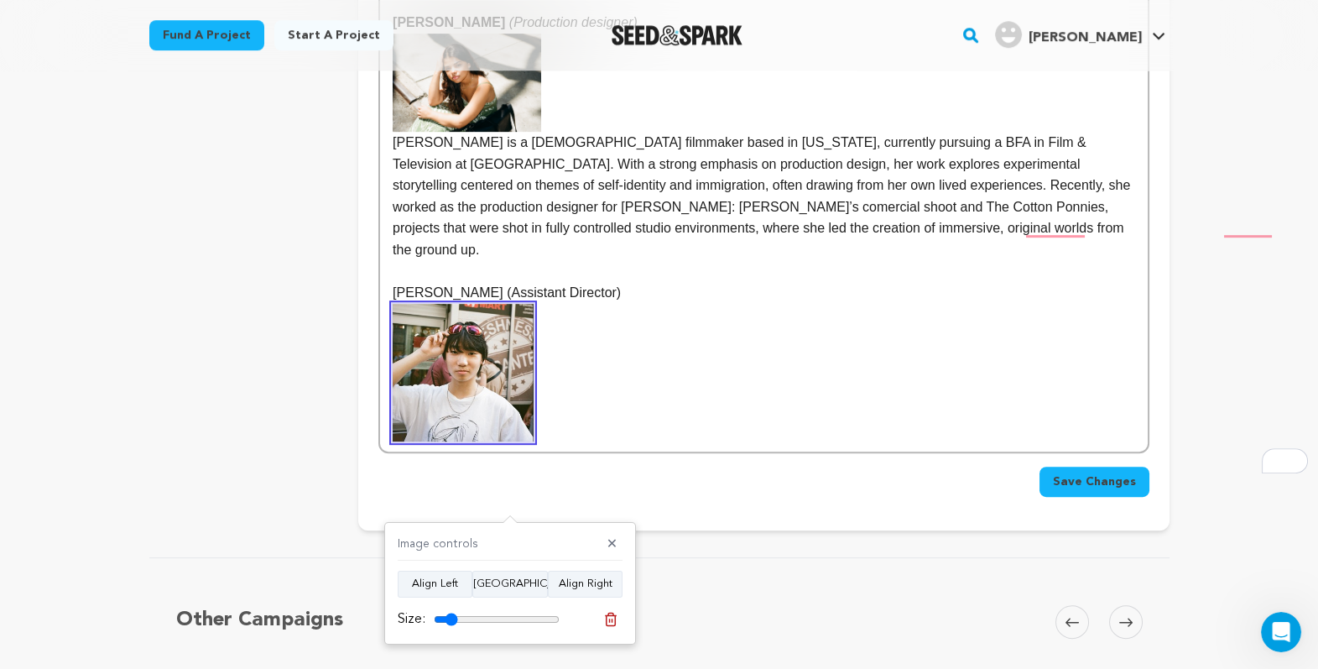
drag, startPoint x: 562, startPoint y: 617, endPoint x: 458, endPoint y: 597, distance: 106.0
type input "19"
click at [458, 612] on input "range" at bounding box center [497, 618] width 126 height 13
click at [536, 441] on p "To enrich screen reader interactions, please activate Accessibility in Grammarl…" at bounding box center [764, 373] width 742 height 138
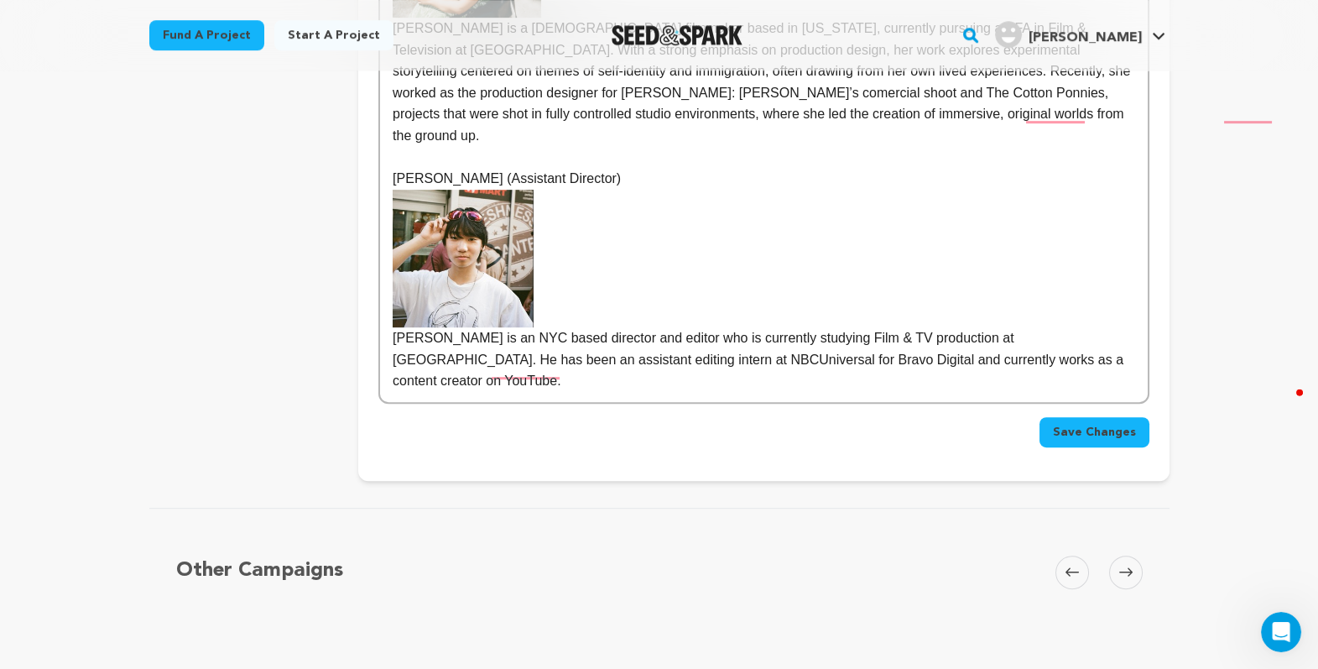
scroll to position [2092, 0]
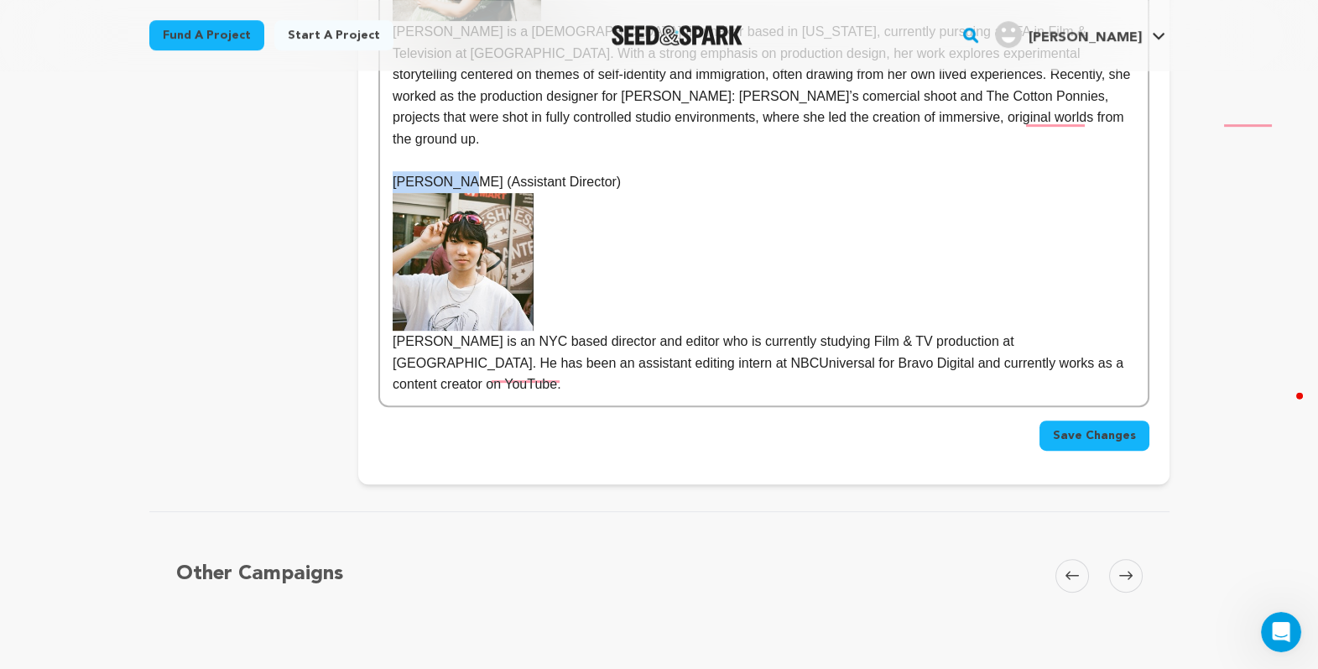
drag, startPoint x: 394, startPoint y: 263, endPoint x: 295, endPoint y: 264, distance: 98.2
drag, startPoint x: 519, startPoint y: 259, endPoint x: 398, endPoint y: 257, distance: 121.7
click at [398, 193] on p "Daniel Lee (Assistant Director)" at bounding box center [764, 182] width 742 height 22
click at [850, 395] on p "Danny Lee is an NYC based director and editor who is currently studying Film & …" at bounding box center [764, 363] width 742 height 65
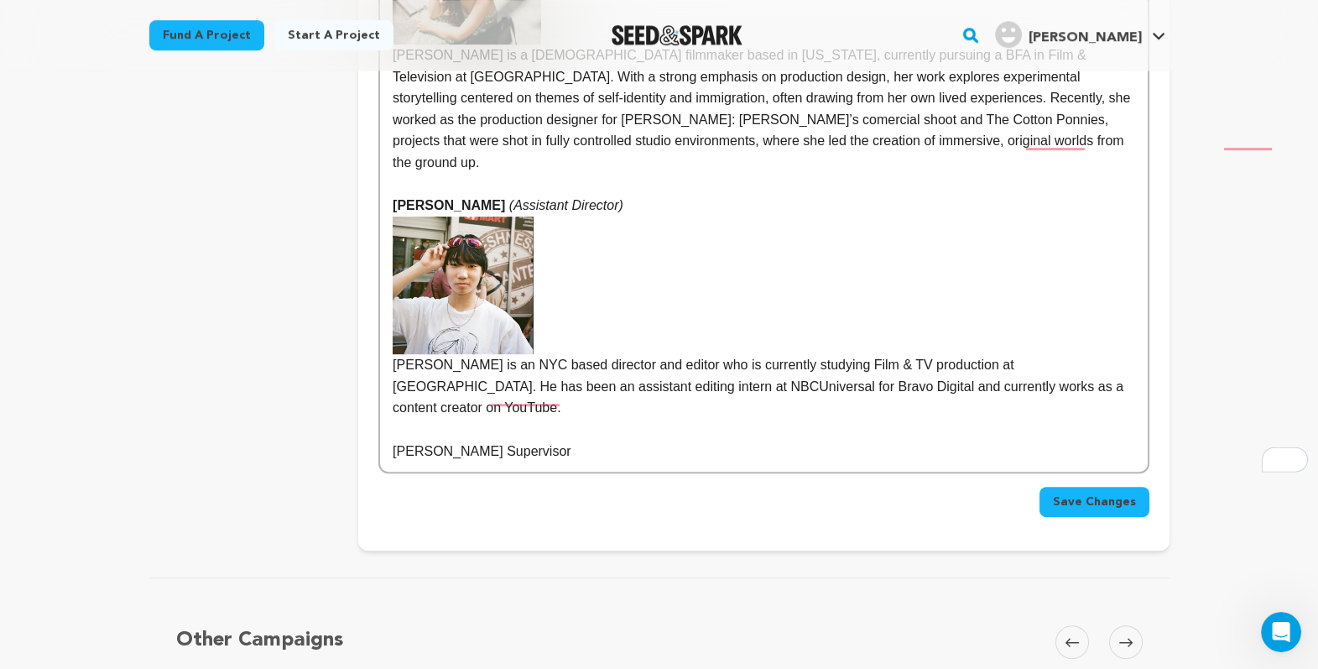
scroll to position [2178, 0]
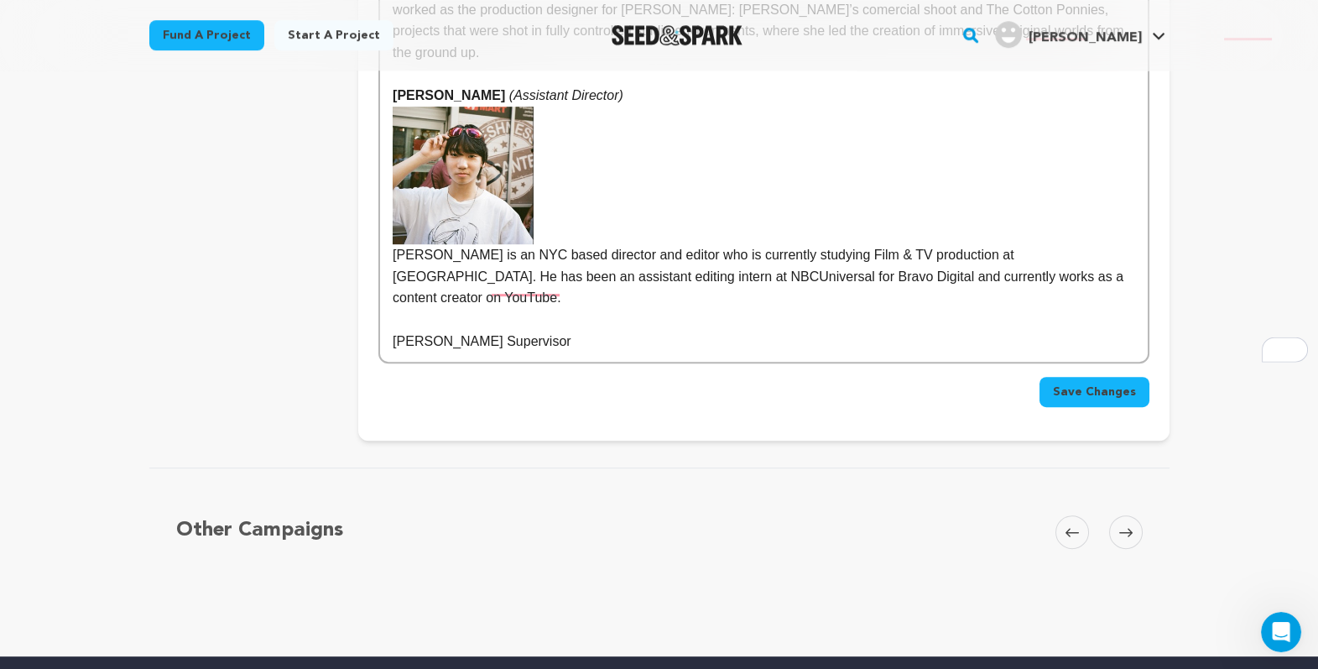
click at [476, 352] on p "Christopher KosakowskiVFX Supervisor" at bounding box center [764, 342] width 742 height 22
click at [581, 352] on p "Christopher Kosakowski (VFX Supervisor" at bounding box center [764, 342] width 742 height 22
drag, startPoint x: 590, startPoint y: 438, endPoint x: 480, endPoint y: 435, distance: 109.9
click at [480, 352] on p "Christopher Kosakowski (VFX Supervisor)" at bounding box center [764, 342] width 742 height 22
drag, startPoint x: 475, startPoint y: 435, endPoint x: 263, endPoint y: 437, distance: 211.4
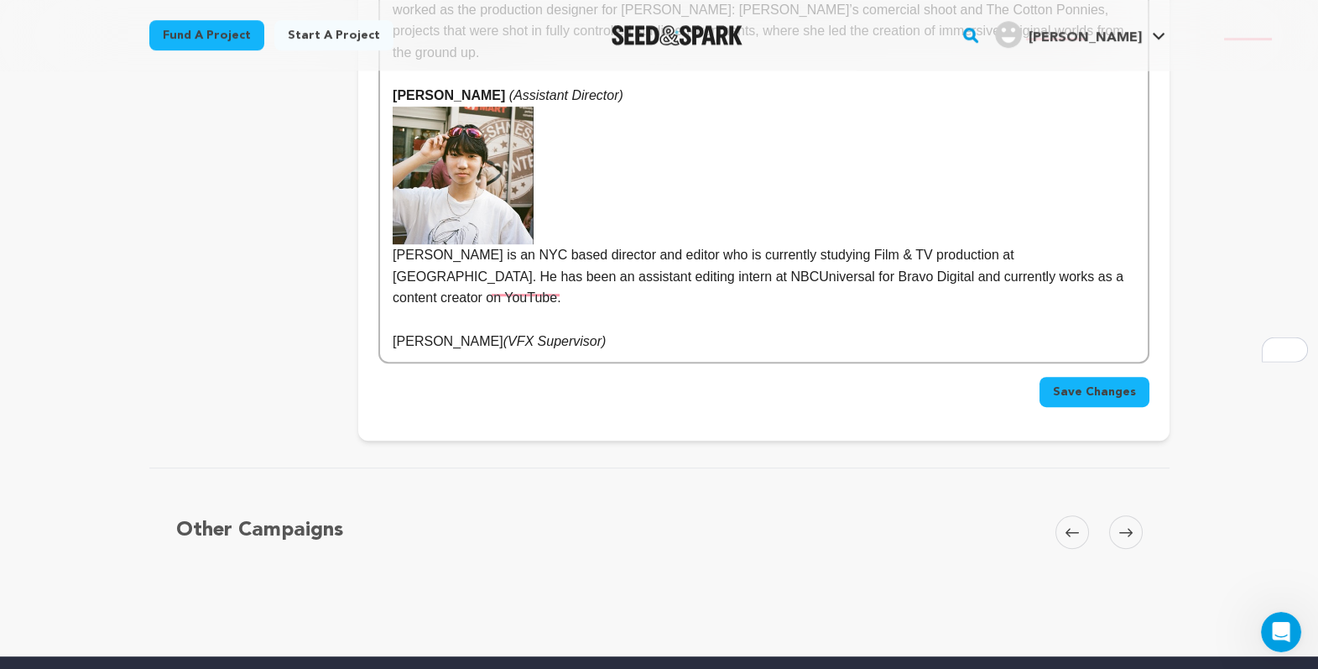
click at [596, 352] on p "Christopher Kosakowski (VFX Supervisor)" at bounding box center [764, 342] width 742 height 22
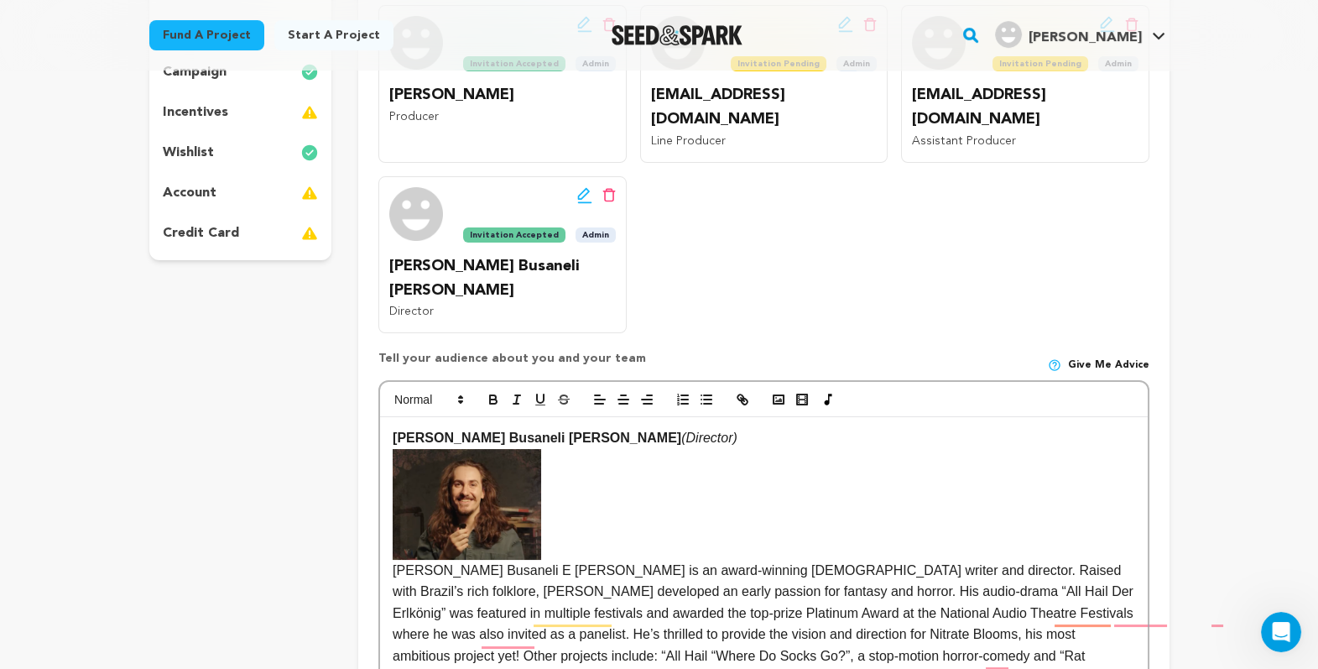
scroll to position [367, 0]
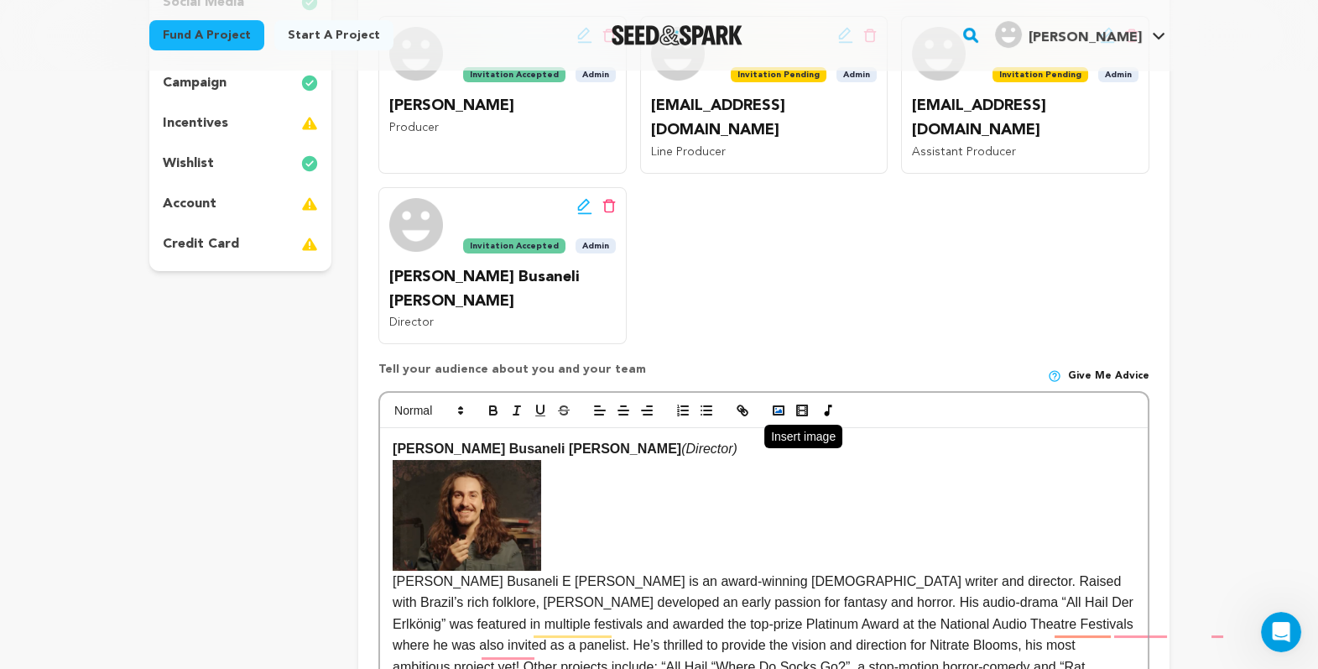
click at [767, 420] on button "button" at bounding box center [778, 410] width 23 height 20
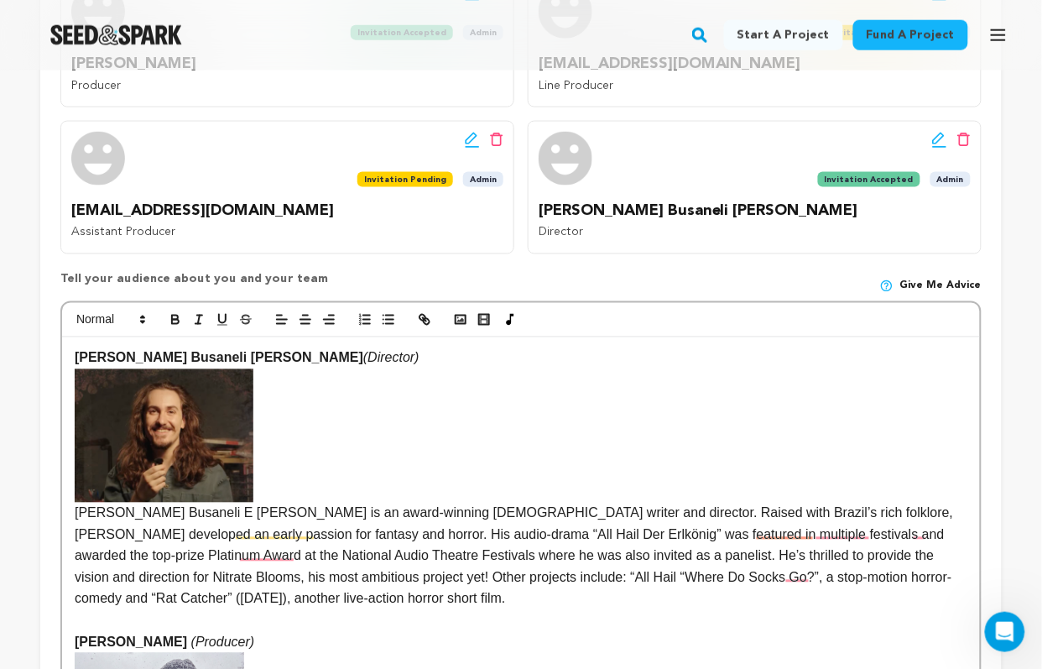
scroll to position [420, 0]
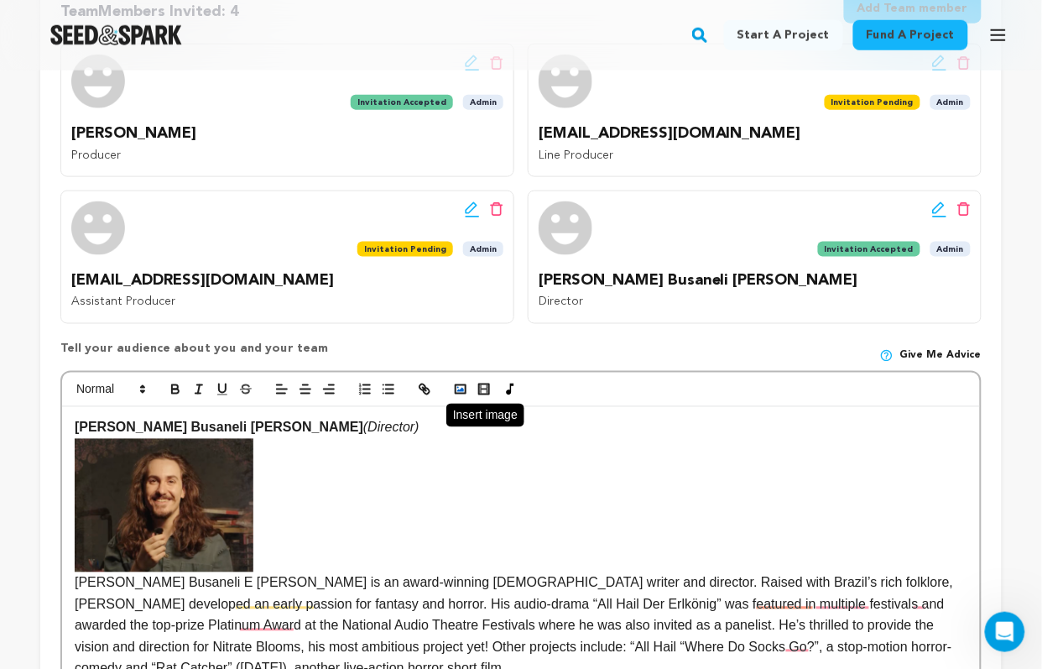
click at [468, 397] on icon "button" at bounding box center [460, 389] width 15 height 15
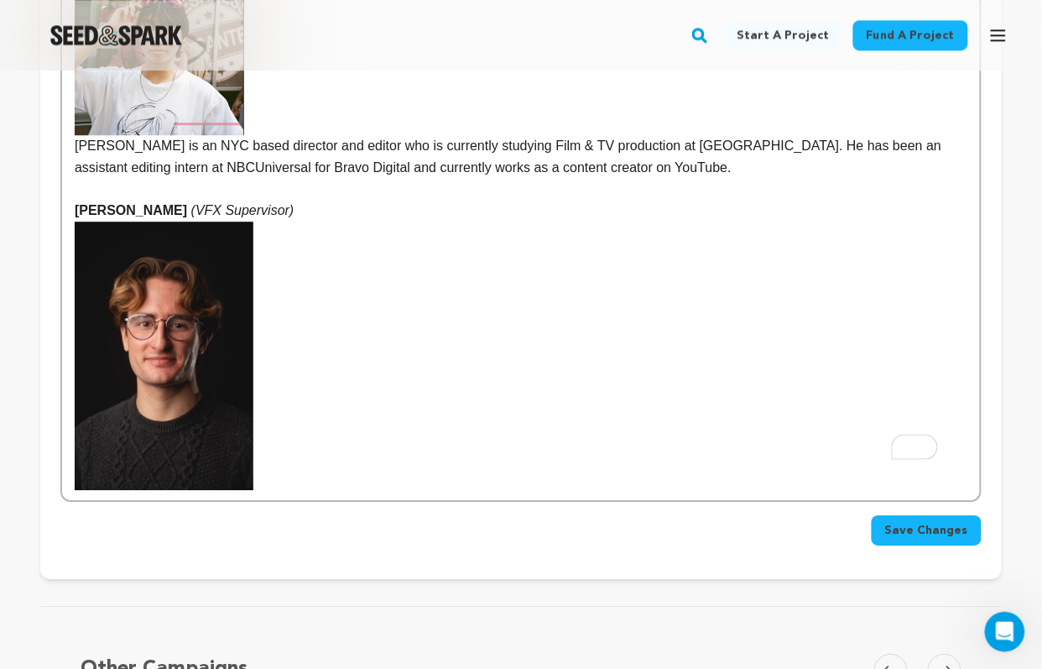
scroll to position [2378, 0]
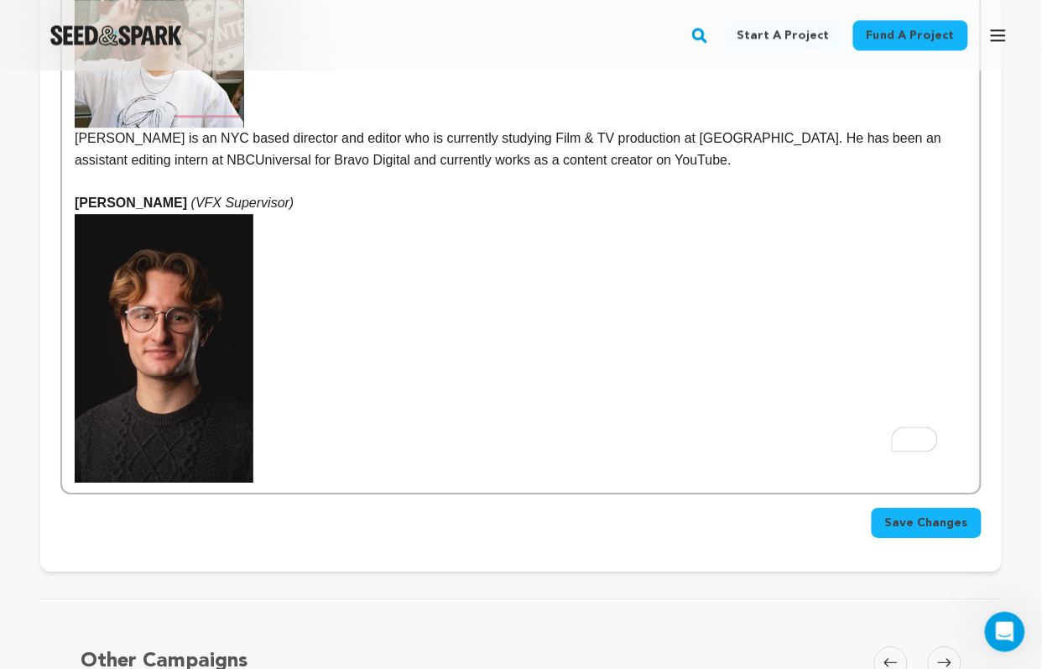
click at [287, 482] on p "Christopher Kosakowski (VFX Supervisor)" at bounding box center [521, 337] width 893 height 290
click at [217, 482] on img "To enrich screen reader interactions, please activate Accessibility in Grammarl…" at bounding box center [164, 348] width 179 height 268
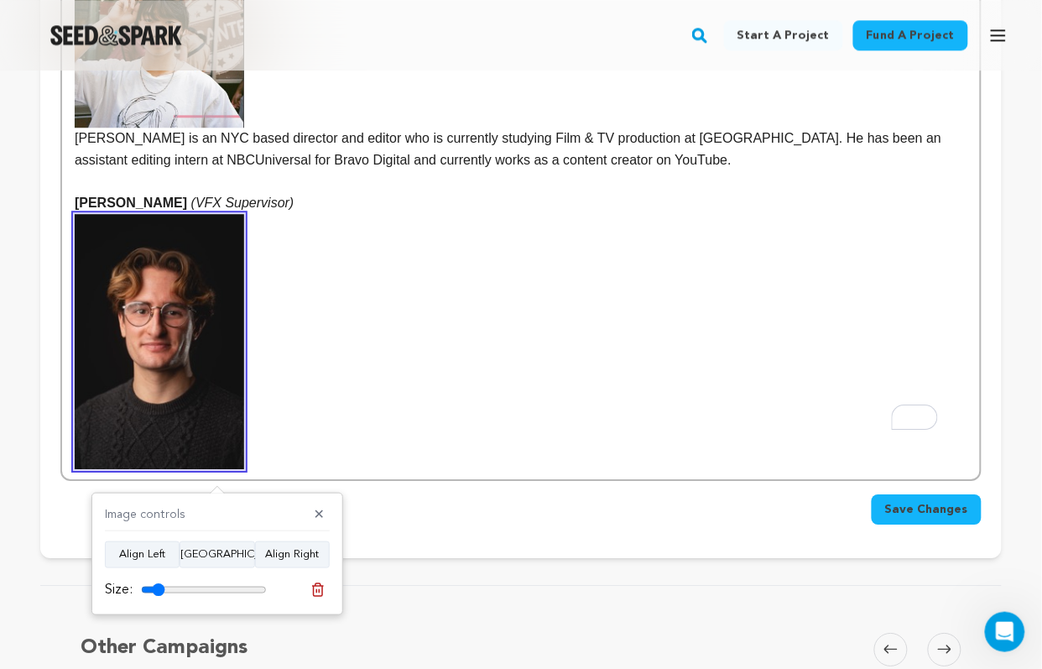
drag, startPoint x: 271, startPoint y: 590, endPoint x: 165, endPoint y: 566, distance: 108.3
type input "19"
click at [165, 583] on input "range" at bounding box center [204, 589] width 126 height 13
click at [286, 463] on p "Christopher Kosakowski (VFX Supervisor)" at bounding box center [521, 330] width 893 height 276
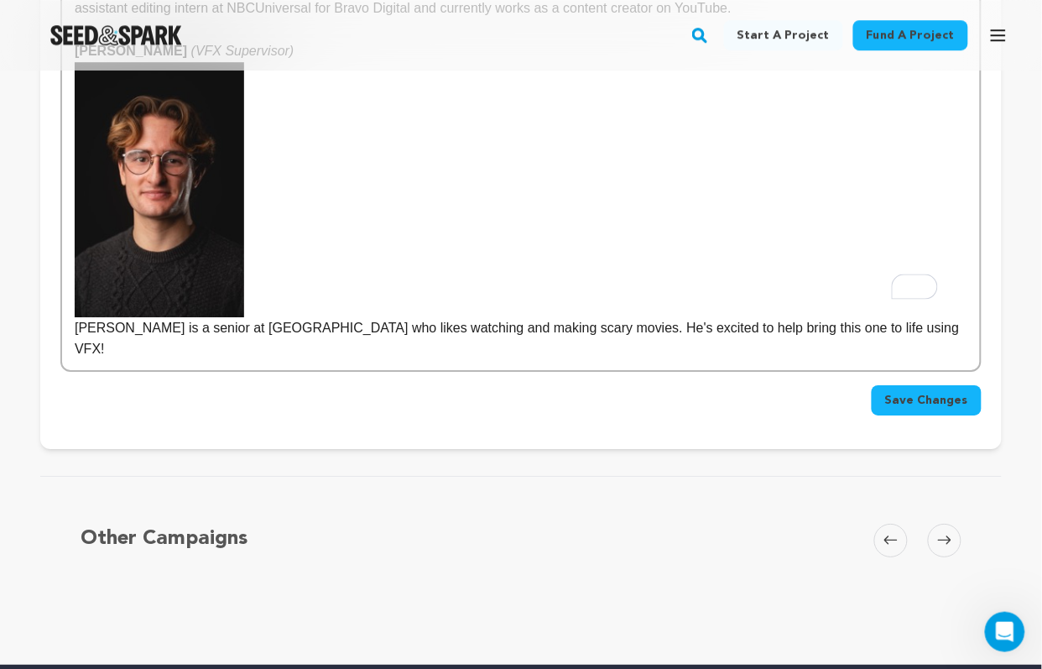
scroll to position [2563, 0]
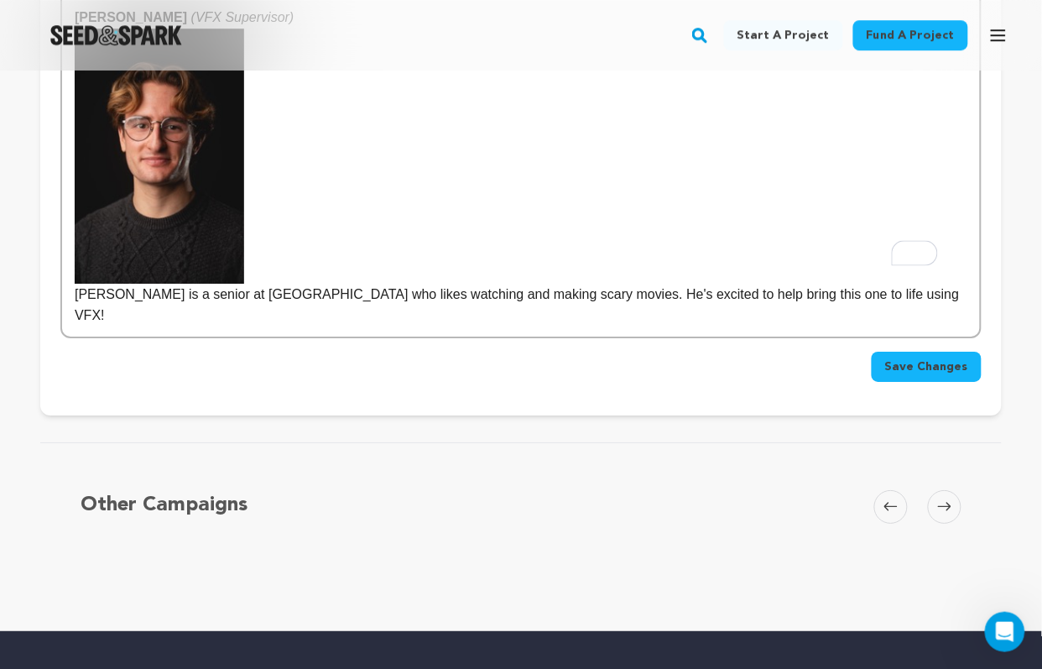
click at [885, 375] on span "Save Changes" at bounding box center [926, 366] width 83 height 17
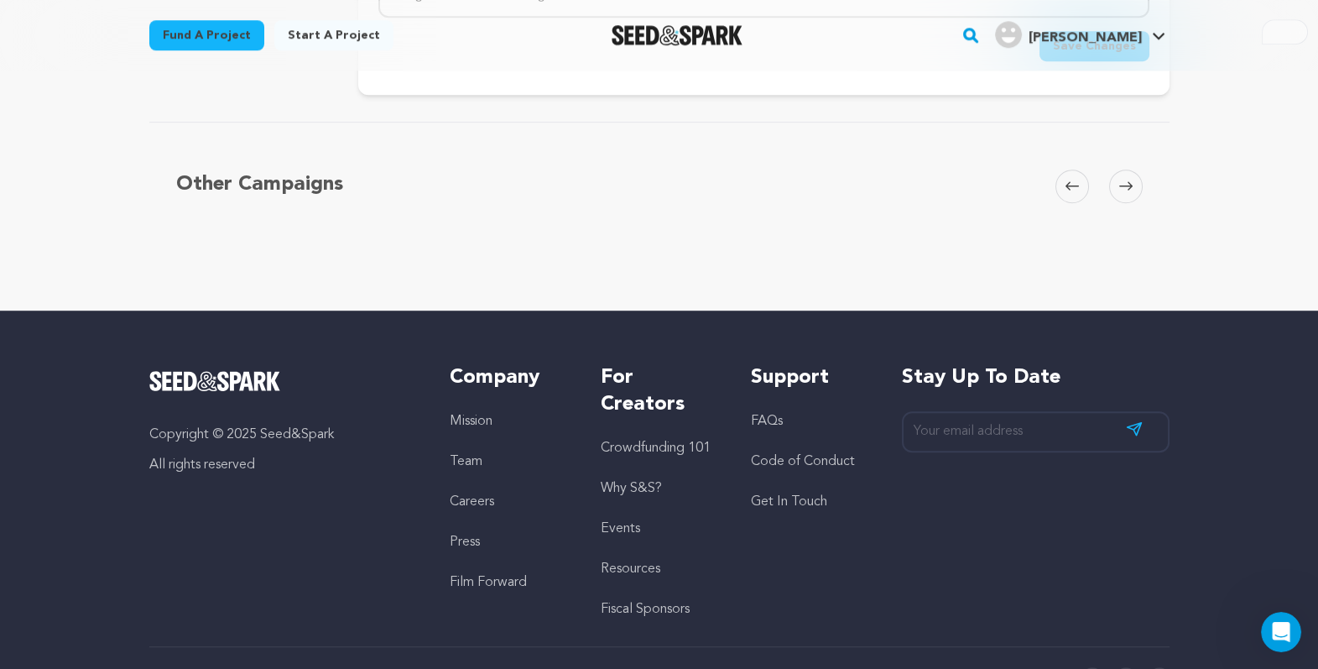
scroll to position [2681, 0]
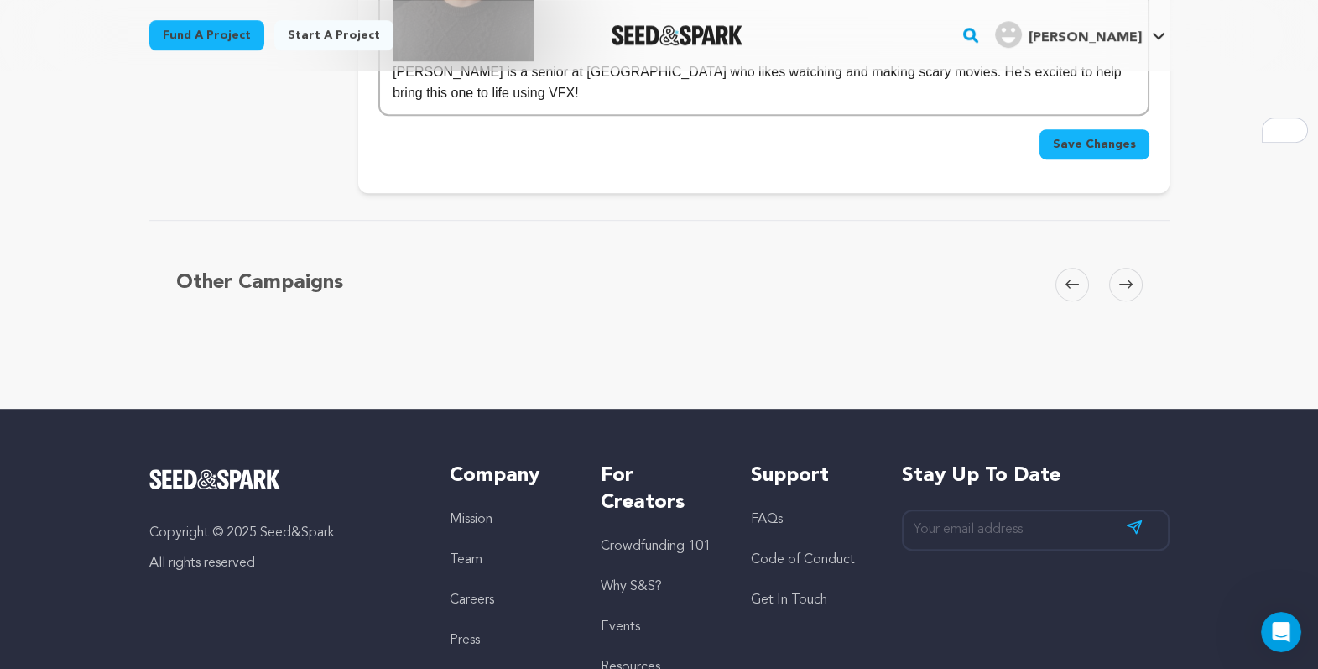
click at [1136, 153] on span "Save Changes" at bounding box center [1094, 144] width 83 height 17
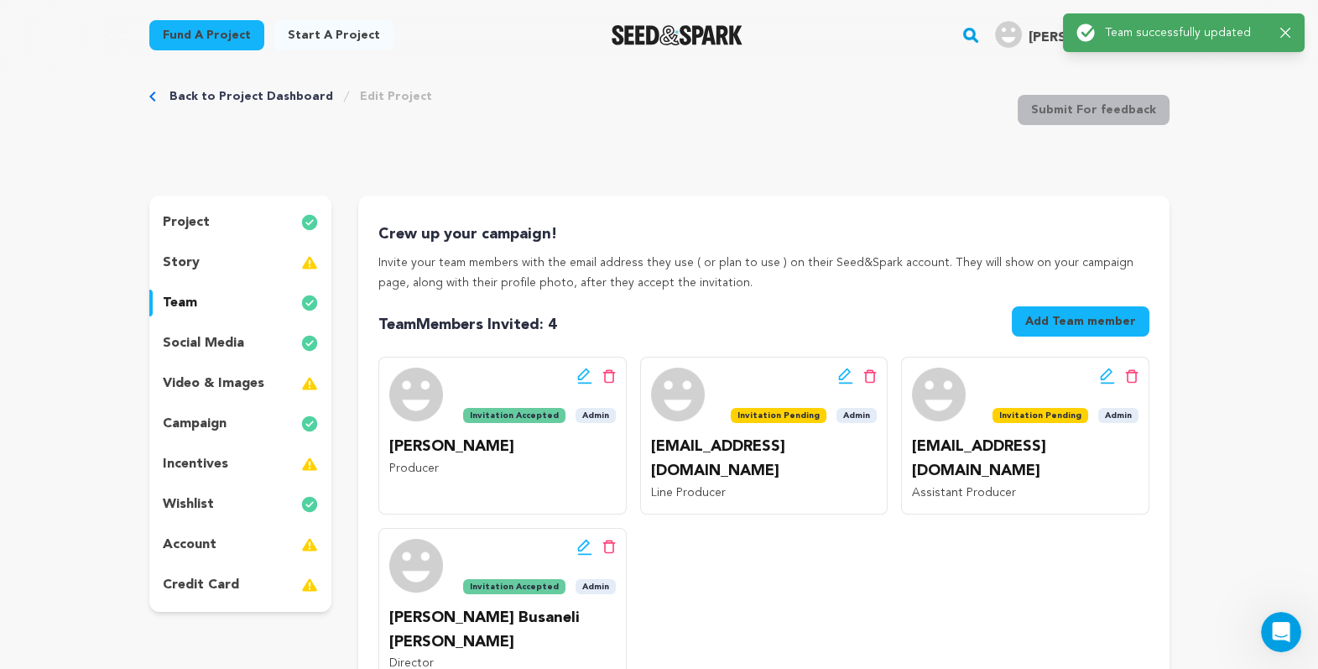
scroll to position [23, 0]
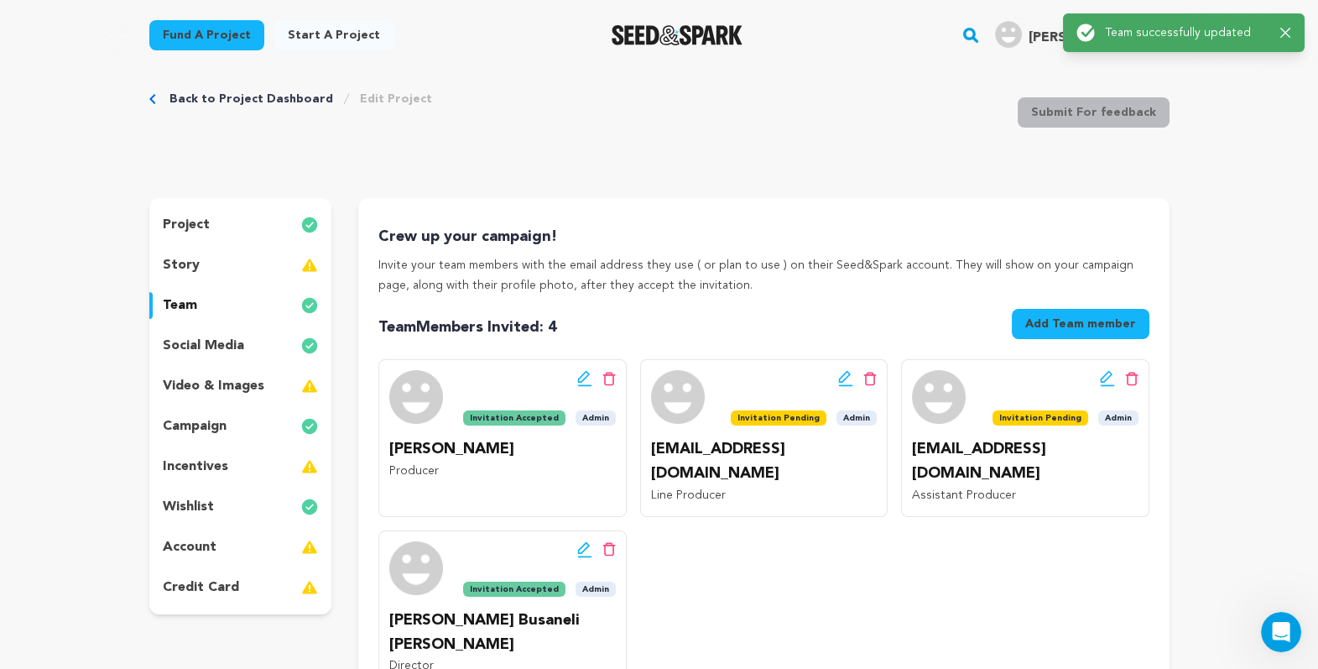
click at [200, 399] on div "video & images" at bounding box center [240, 386] width 183 height 27
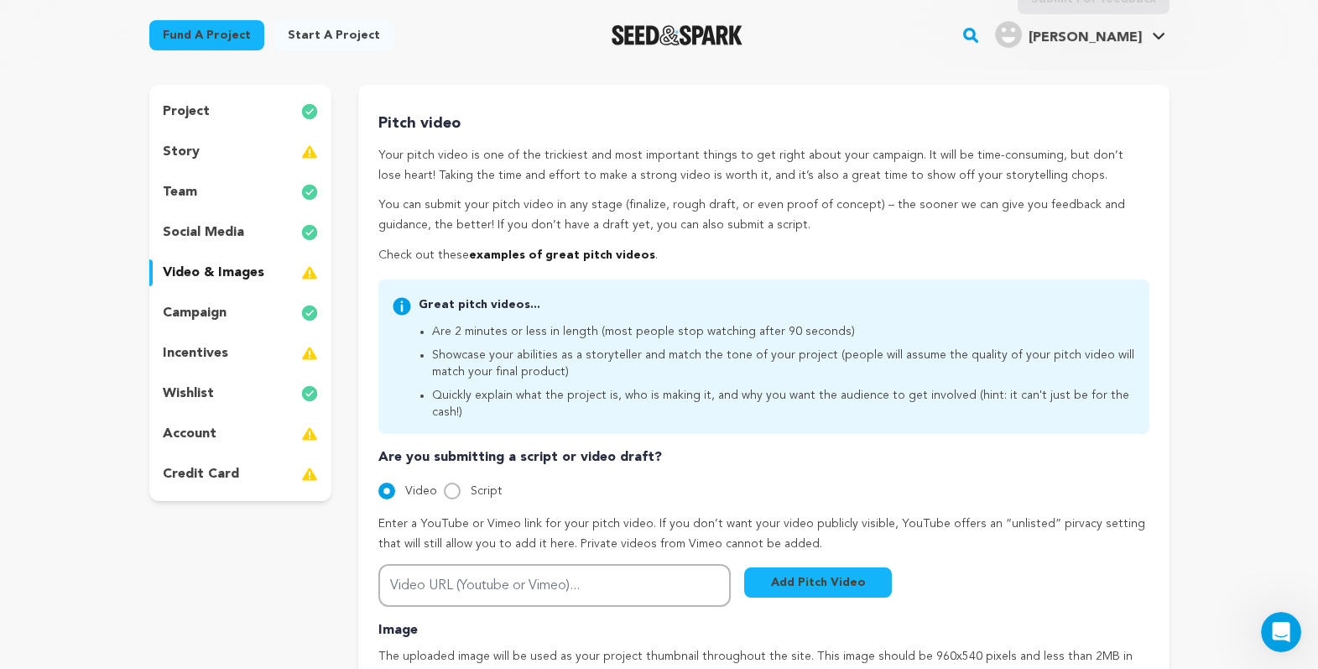
scroll to position [130, 0]
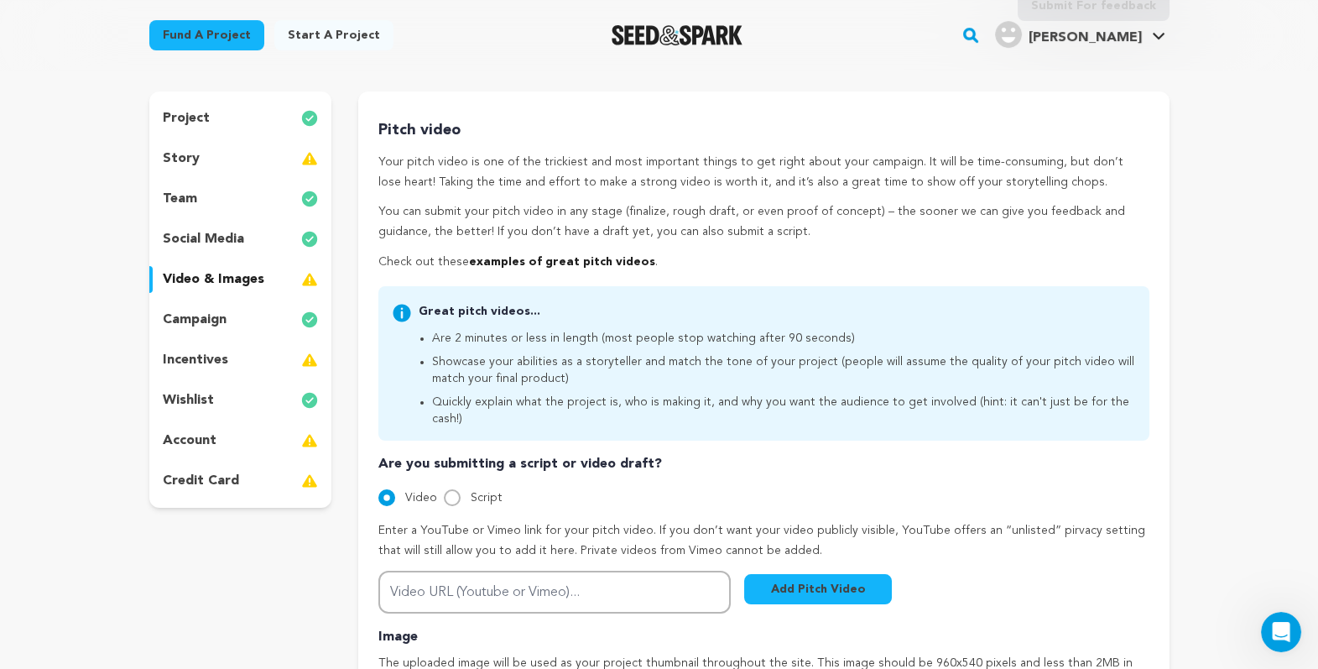
click at [204, 251] on div "project story team social media video & images campaign incentives wishlist acc…" at bounding box center [240, 299] width 183 height 416
click at [204, 172] on div "story" at bounding box center [240, 158] width 183 height 27
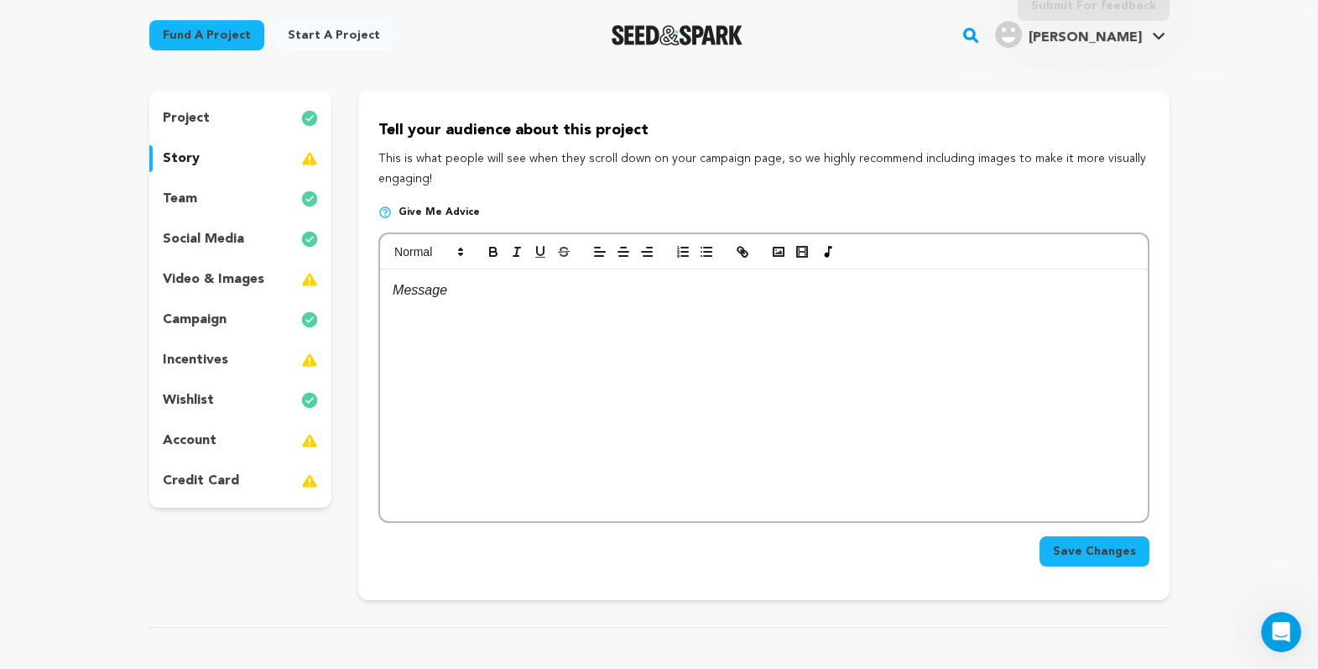
click at [149, 373] on div "incentives" at bounding box center [240, 360] width 183 height 27
